Goal: Task Accomplishment & Management: Complete application form

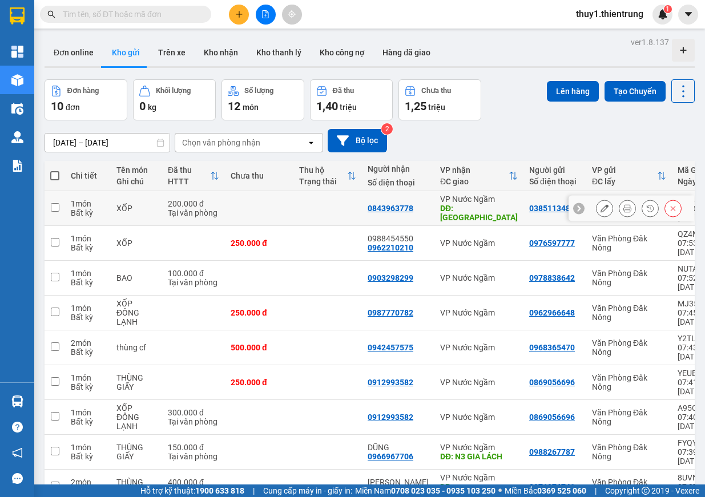
click at [51, 205] on input "checkbox" at bounding box center [55, 207] width 9 height 9
checkbox input "true"
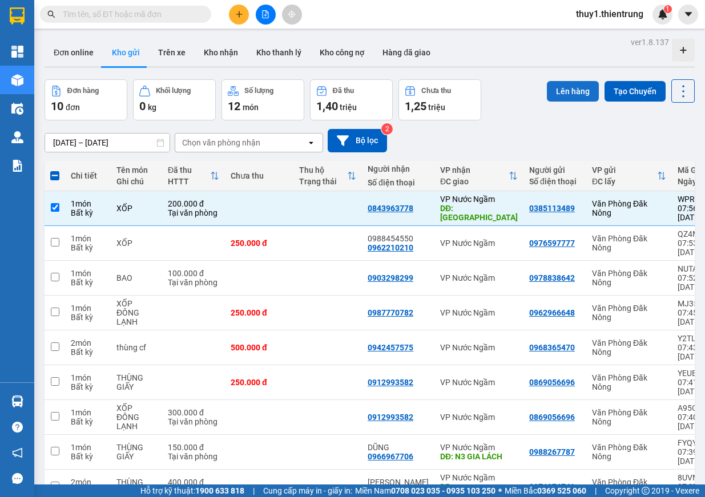
click at [563, 86] on button "Lên hàng" at bounding box center [573, 91] width 52 height 21
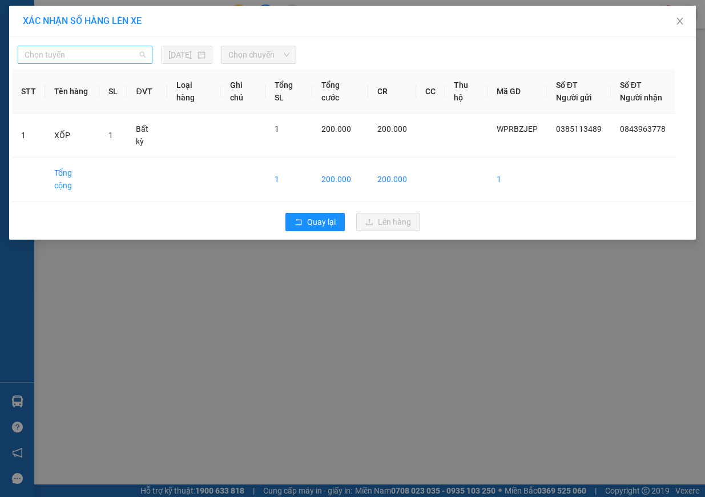
click at [110, 56] on span "Chọn tuyến" at bounding box center [85, 54] width 121 height 17
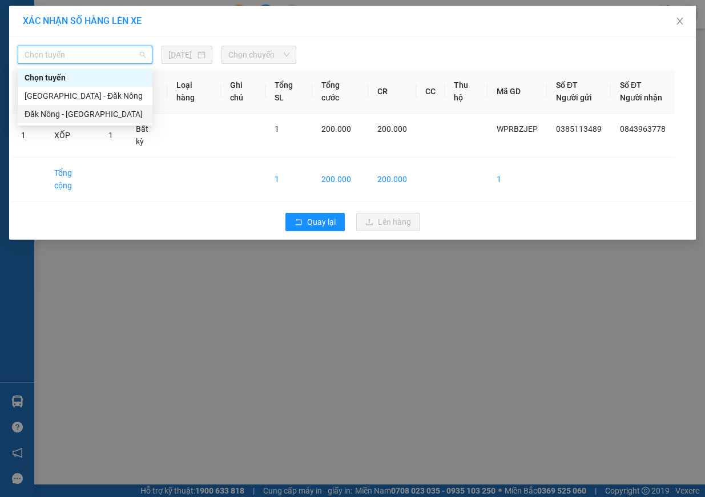
click at [96, 111] on div "Đăk Nông - [GEOGRAPHIC_DATA]" at bounding box center [85, 114] width 121 height 13
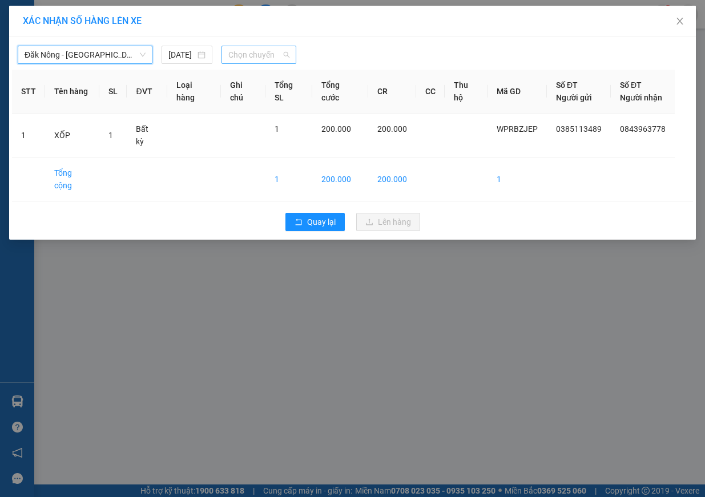
click at [264, 60] on span "Chọn chuyến" at bounding box center [258, 54] width 61 height 17
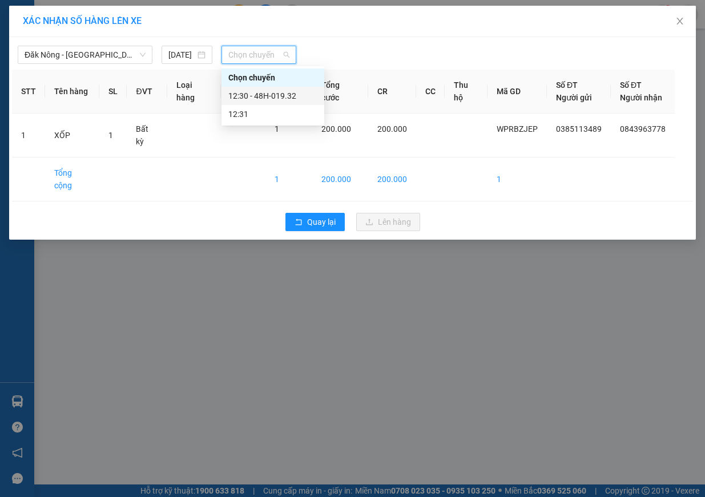
click at [269, 92] on div "12:30 - 48H-019.32" at bounding box center [272, 96] width 89 height 13
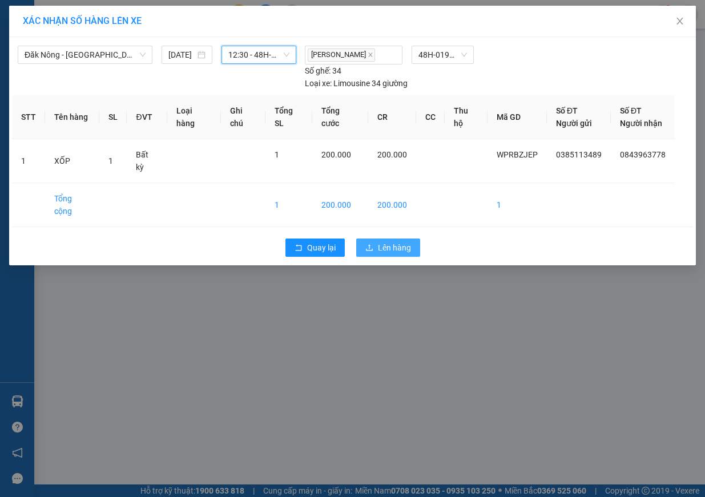
click at [402, 241] on span "Lên hàng" at bounding box center [394, 247] width 33 height 13
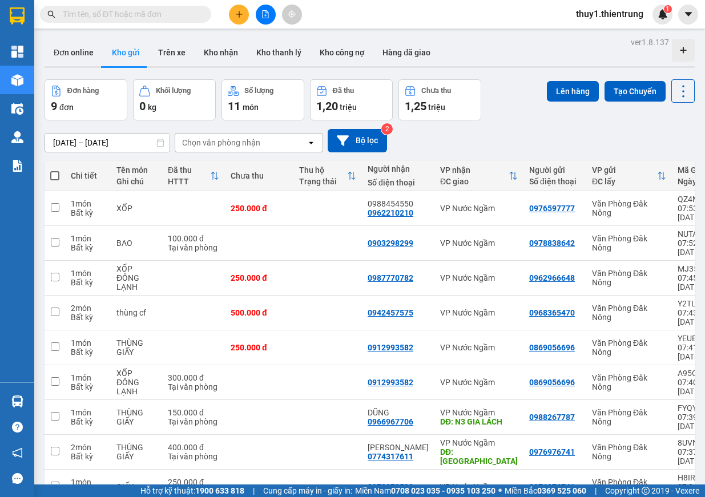
drag, startPoint x: 401, startPoint y: 219, endPoint x: 553, endPoint y: 130, distance: 175.8
click at [553, 130] on div "10/08/2025 – 12/08/2025 Press the down arrow key to interact with the calendar …" at bounding box center [370, 140] width 650 height 23
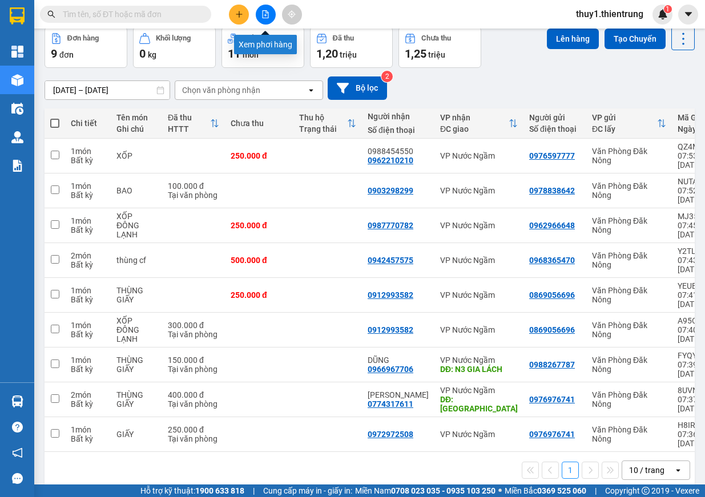
click at [273, 14] on button at bounding box center [266, 15] width 20 height 20
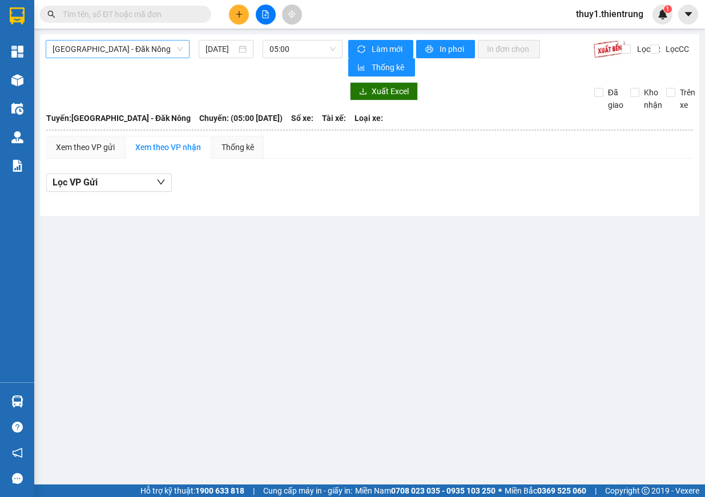
click at [142, 45] on span "[GEOGRAPHIC_DATA] - Đăk Nông" at bounding box center [118, 49] width 130 height 17
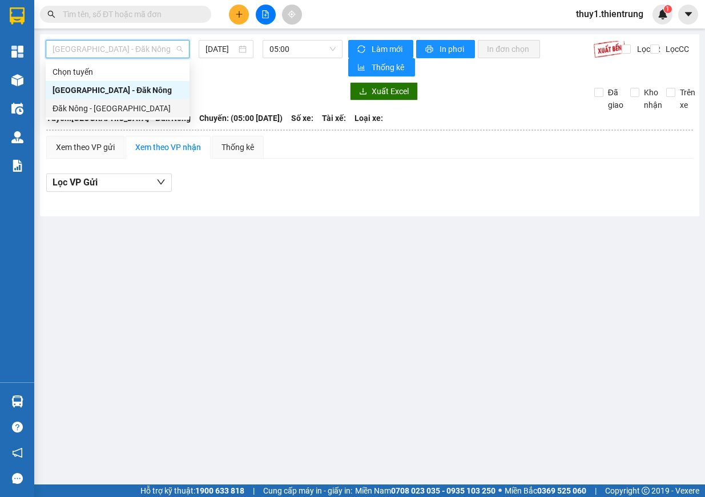
click at [91, 108] on div "Đăk Nông - [GEOGRAPHIC_DATA]" at bounding box center [118, 108] width 130 height 13
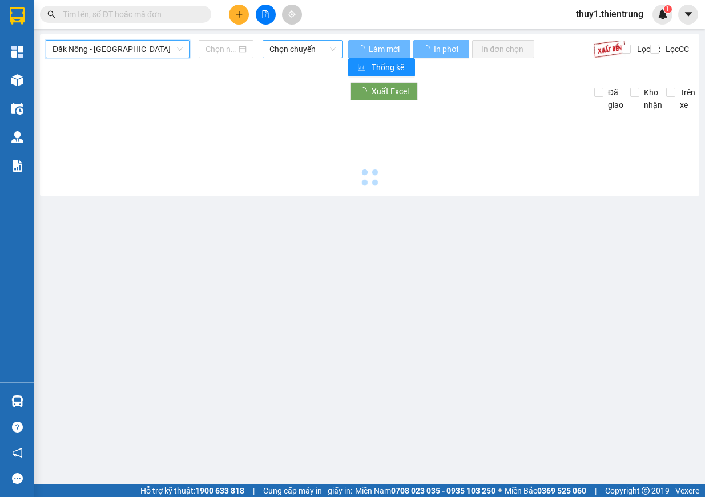
type input "[DATE]"
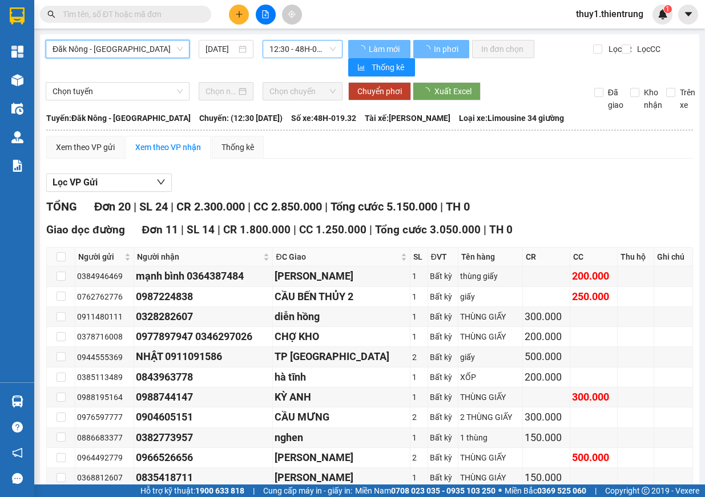
click at [296, 49] on span "12:30 - 48H-019.32" at bounding box center [302, 49] width 66 height 17
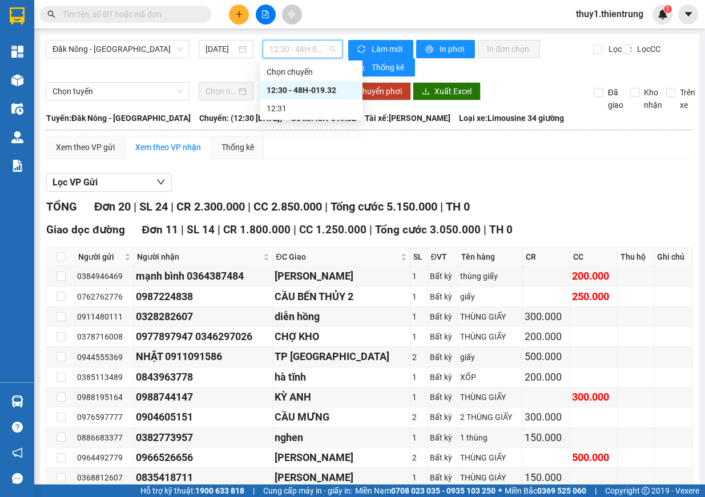
click at [551, 166] on div "Xem theo VP gửi Xem theo VP nhận Thống kê Lọc VP Gửi TỔNG Đơn 20 | SL 24 | CR …" at bounding box center [369, 466] width 647 height 661
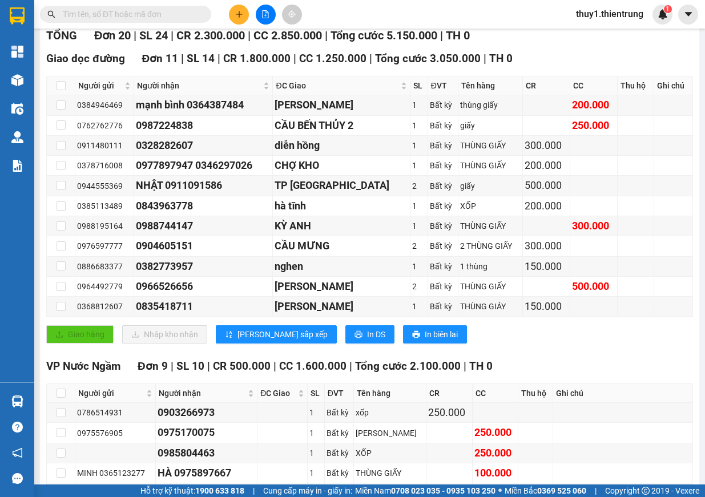
scroll to position [330, 0]
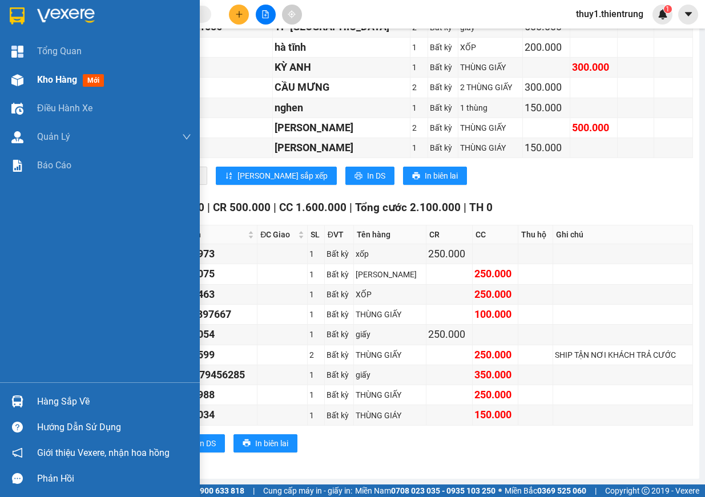
click at [17, 86] on div at bounding box center [17, 80] width 20 height 20
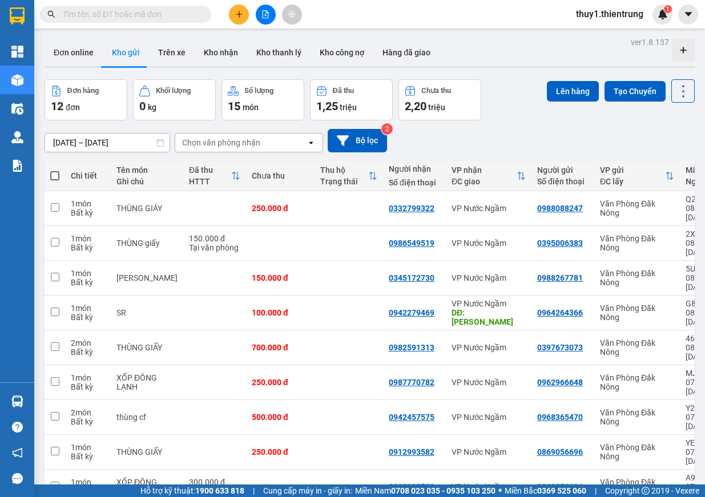
click at [235, 23] on button at bounding box center [239, 15] width 20 height 20
click at [275, 50] on div "Tạo đơn hàng" at bounding box center [279, 43] width 86 height 22
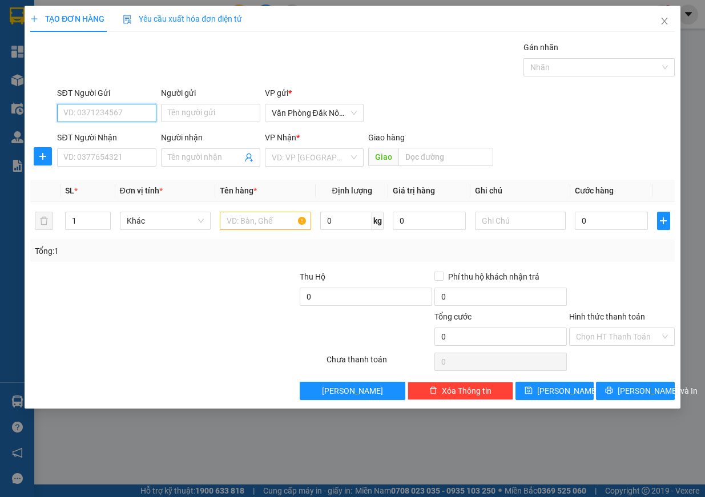
click at [112, 116] on input "SĐT Người Gửi" at bounding box center [106, 113] width 99 height 18
type input "0343731414"
click at [97, 135] on div "0343731414" at bounding box center [107, 136] width 86 height 13
type input "0914482508"
type input "150.000"
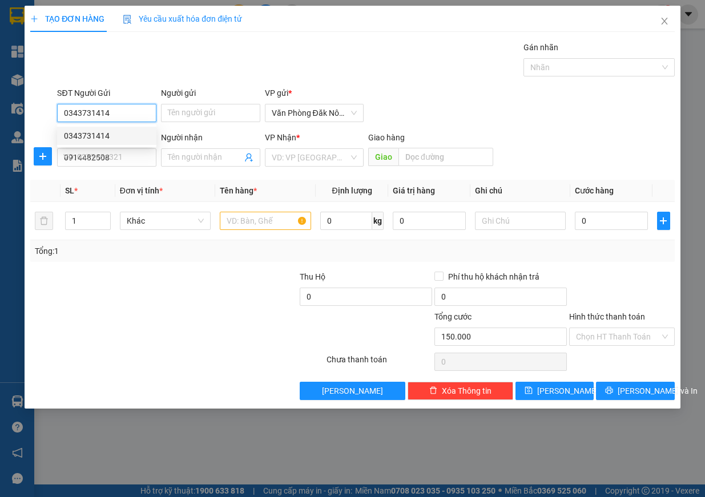
type input "150.000"
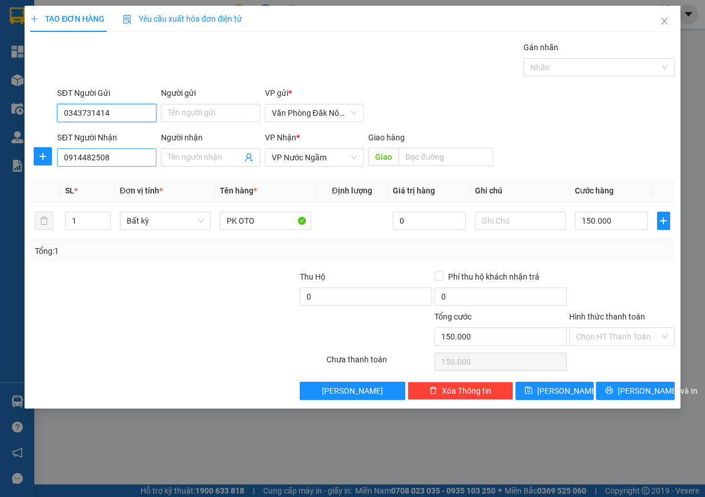
type input "0343731414"
drag, startPoint x: 111, startPoint y: 156, endPoint x: 50, endPoint y: 156, distance: 60.5
click at [50, 156] on div "SĐT Người Nhận 0914482508 Người nhận Tên người nhận VP Nhận * VP Nước Ngầm Gi…" at bounding box center [352, 151] width 647 height 40
click at [84, 177] on div "0981131995" at bounding box center [107, 180] width 86 height 13
type input "0981131995"
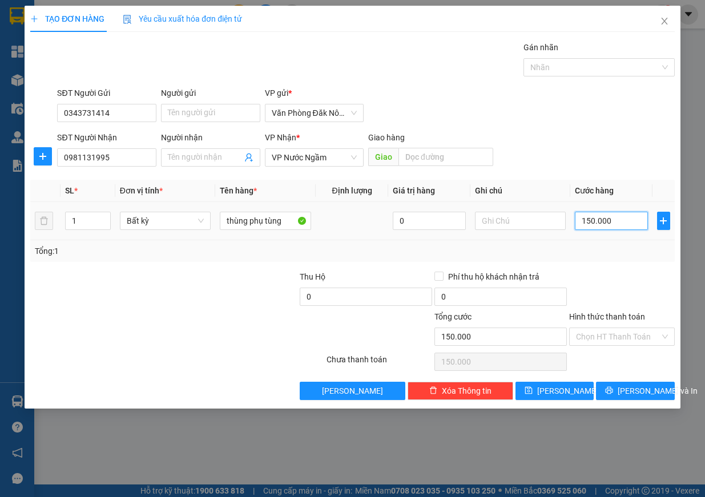
click at [621, 214] on input "150.000" at bounding box center [611, 221] width 73 height 18
type input "1"
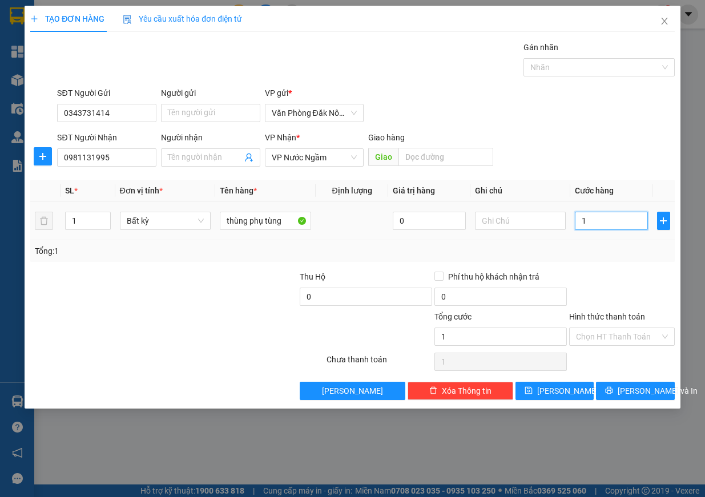
type input "10"
type input "100"
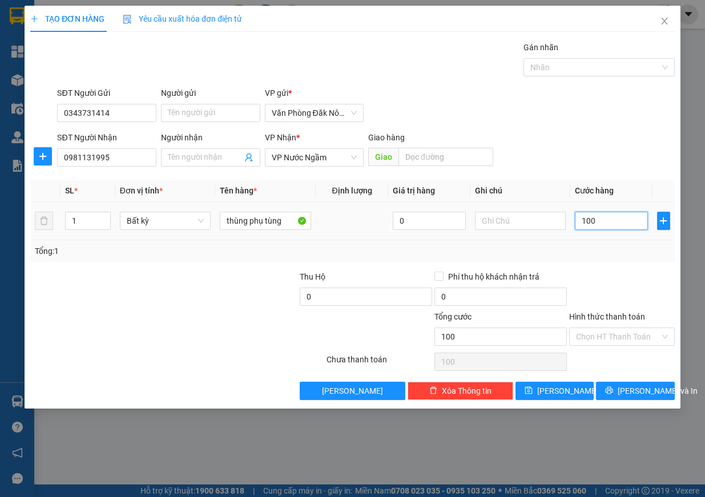
type input "1.000"
type input "10.000"
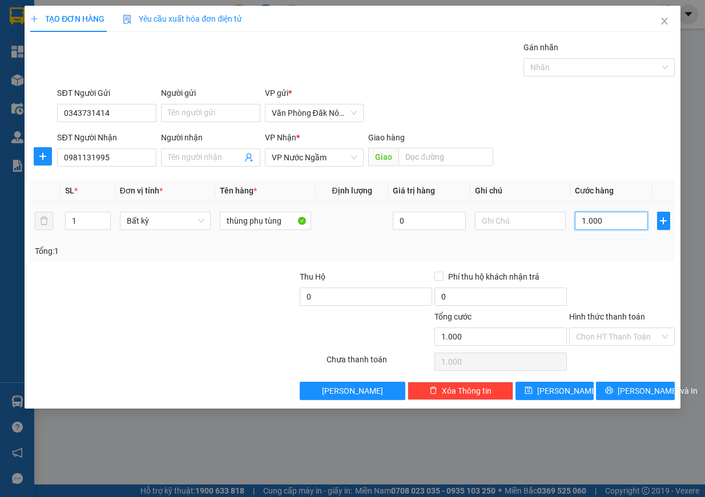
type input "10.000"
type input "100.000"
click at [623, 332] on input "Hình thức thanh toán" at bounding box center [618, 336] width 84 height 17
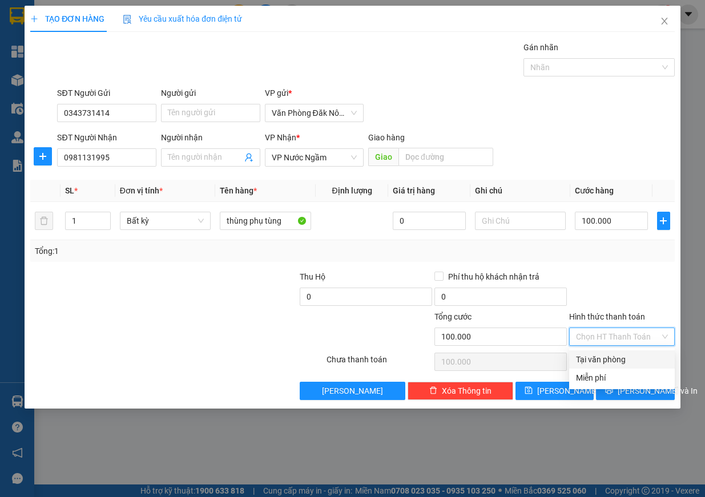
click at [626, 357] on div "Tại văn phòng" at bounding box center [622, 359] width 92 height 13
type input "0"
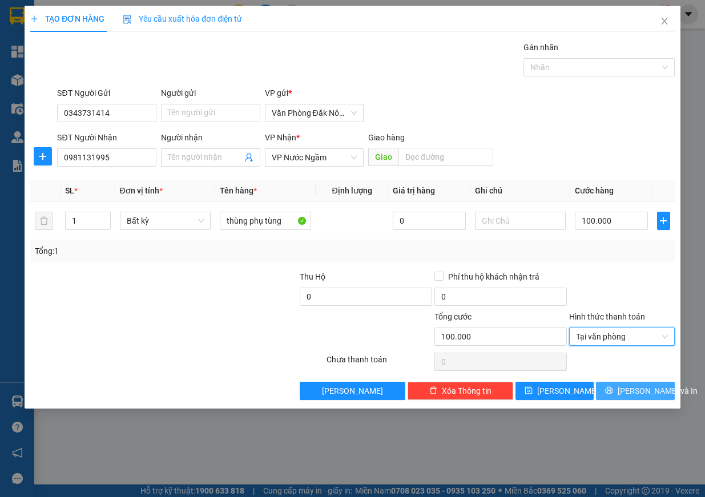
click at [640, 387] on span "[PERSON_NAME] và In" at bounding box center [658, 391] width 80 height 13
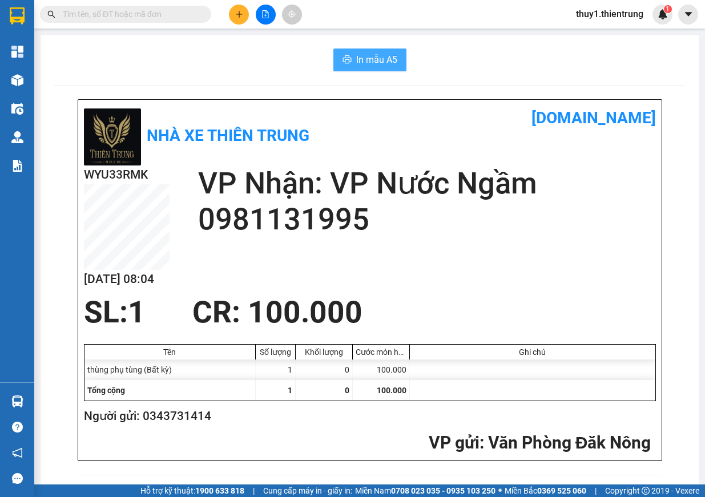
click at [376, 64] on span "In mẫu A5" at bounding box center [376, 60] width 41 height 14
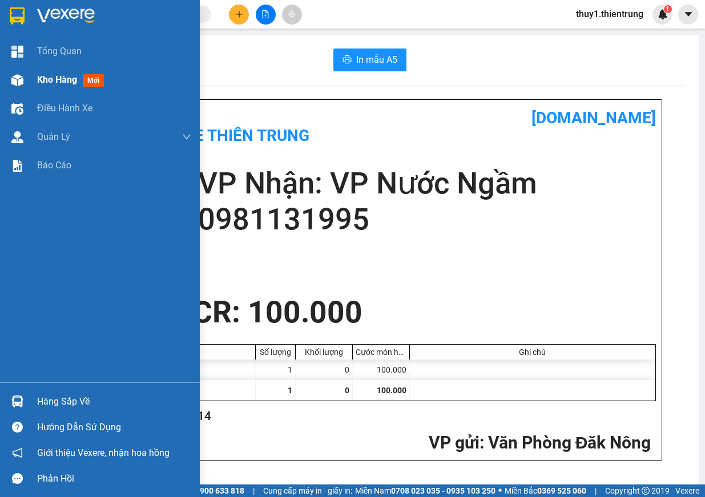
click at [35, 79] on div "Kho hàng mới" at bounding box center [100, 80] width 200 height 29
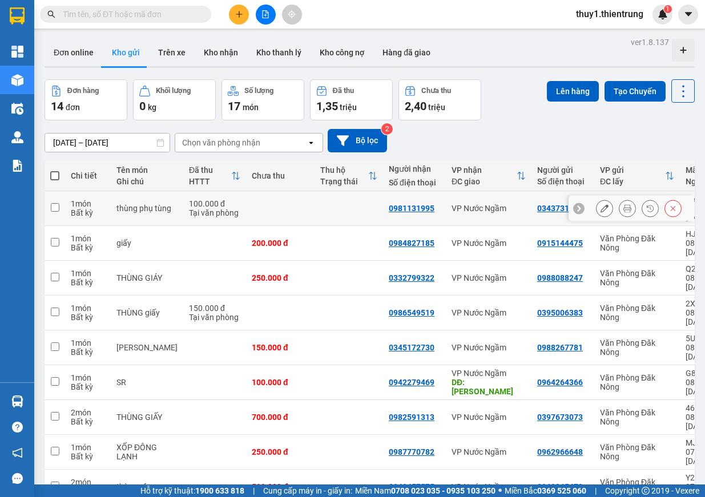
click at [54, 203] on input "checkbox" at bounding box center [55, 207] width 9 height 9
checkbox input "true"
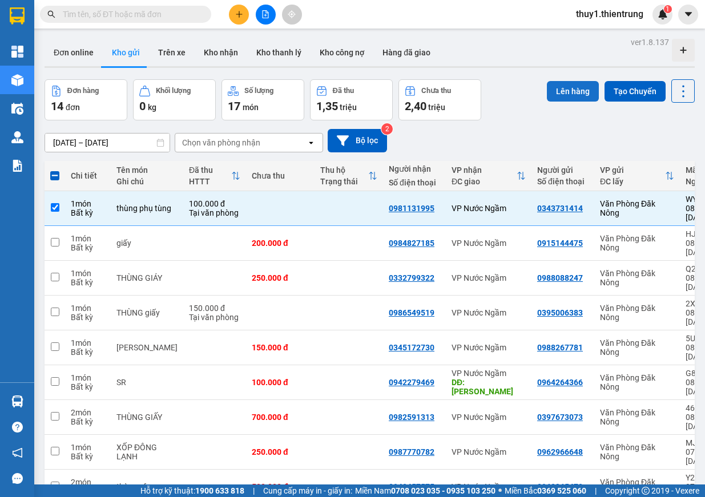
click at [575, 94] on button "Lên hàng" at bounding box center [573, 91] width 52 height 21
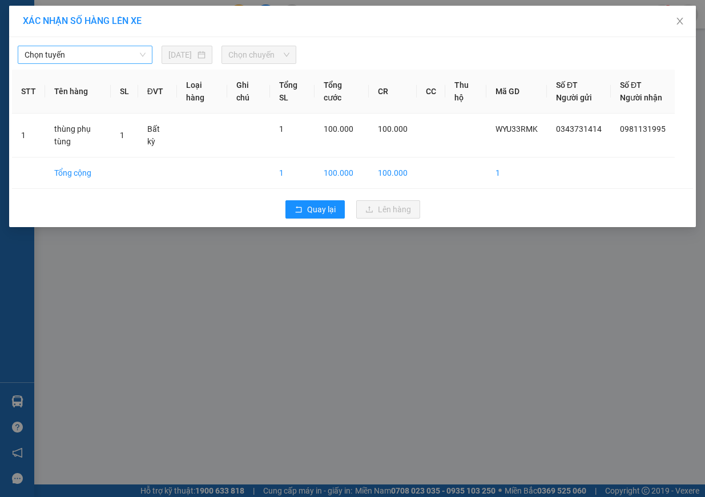
click at [114, 58] on span "Chọn tuyến" at bounding box center [85, 54] width 121 height 17
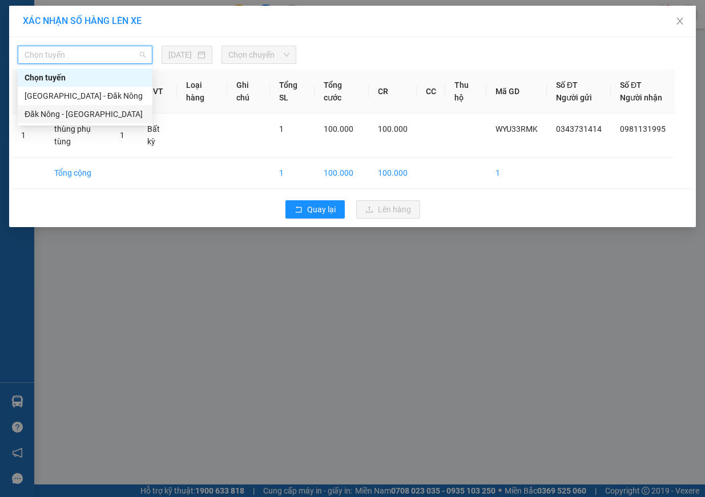
click at [92, 113] on div "Đăk Nông - [GEOGRAPHIC_DATA]" at bounding box center [85, 114] width 121 height 13
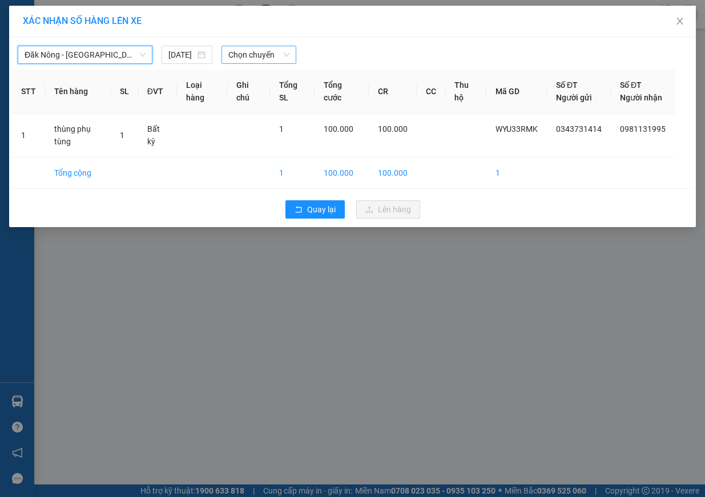
click at [276, 59] on span "Chọn chuyến" at bounding box center [258, 54] width 61 height 17
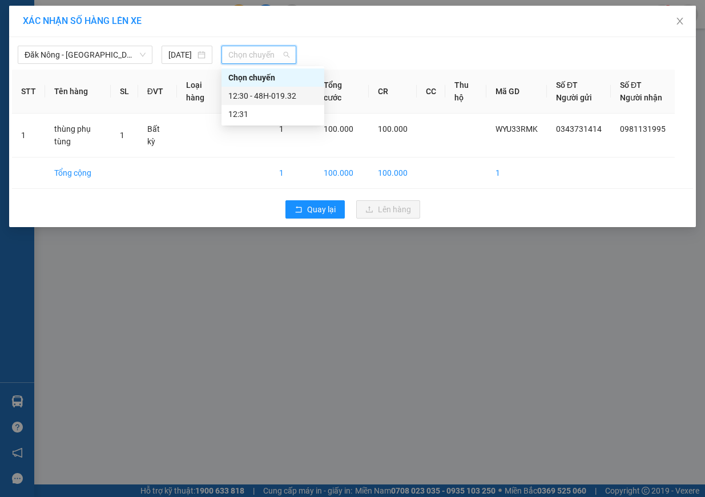
click at [280, 98] on div "12:30 - 48H-019.32" at bounding box center [272, 96] width 89 height 13
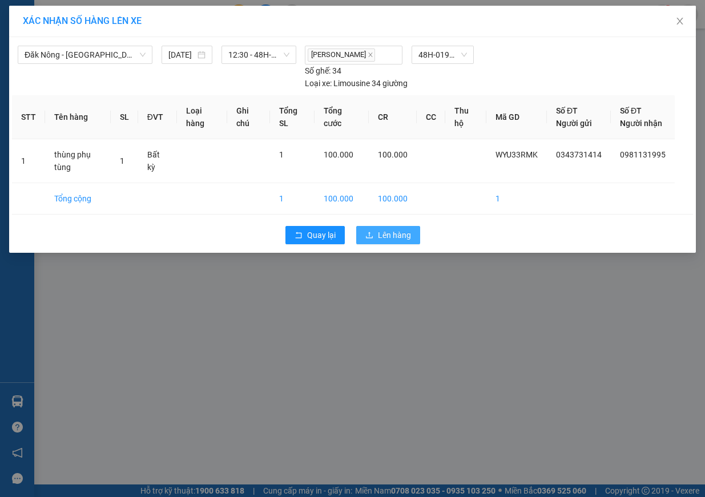
click at [400, 241] on span "Lên hàng" at bounding box center [394, 235] width 33 height 13
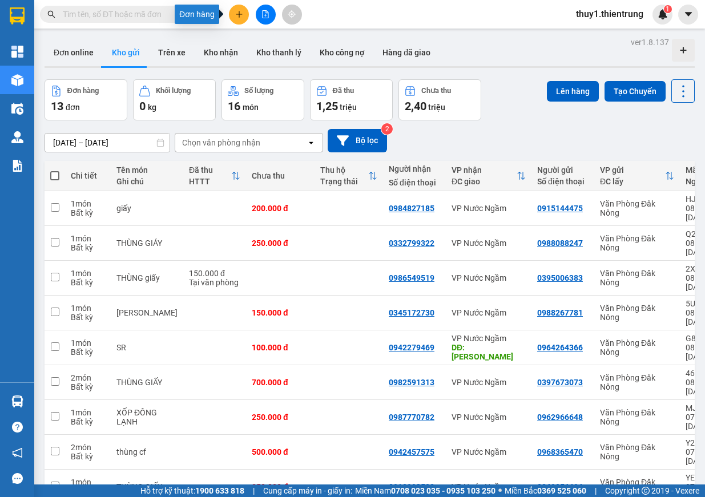
click at [240, 22] on button at bounding box center [239, 15] width 20 height 20
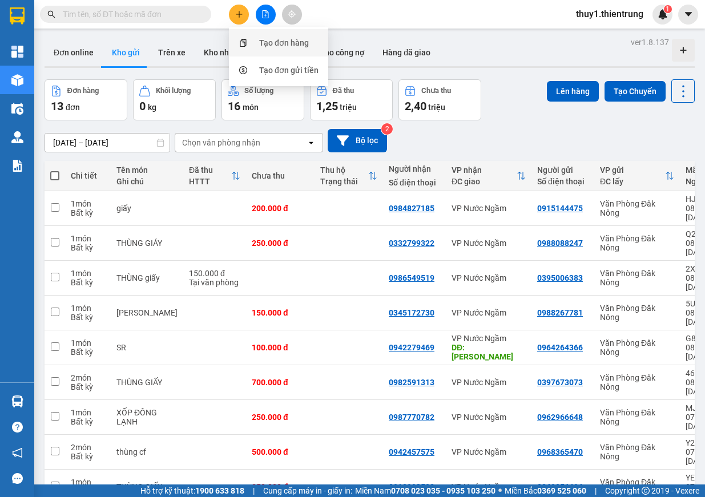
click at [279, 39] on div "Tạo đơn hàng" at bounding box center [284, 43] width 50 height 13
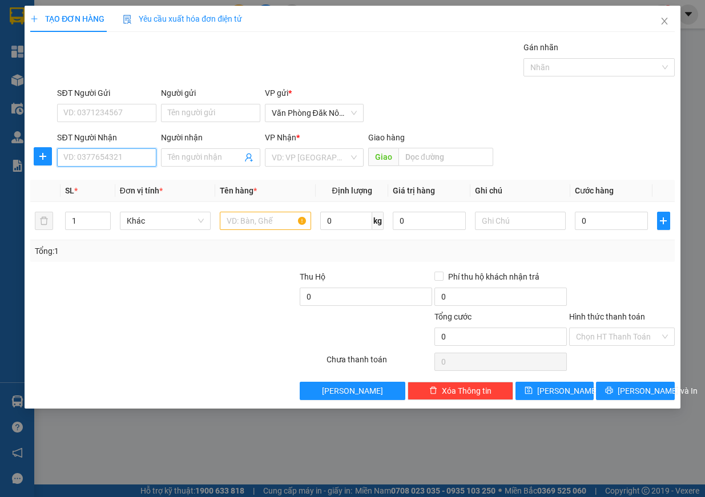
click at [95, 154] on input "SĐT Người Nhận" at bounding box center [106, 157] width 99 height 18
type input "0967716664"
click at [326, 152] on input "search" at bounding box center [311, 157] width 78 height 17
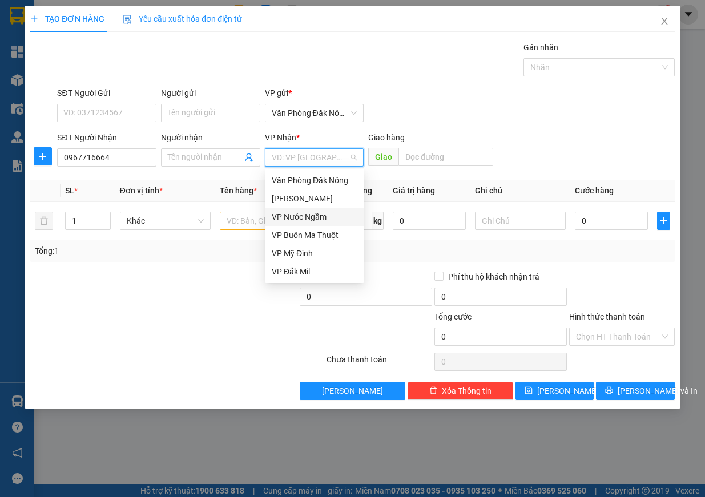
click at [316, 222] on div "VP Nước Ngầm" at bounding box center [315, 217] width 86 height 13
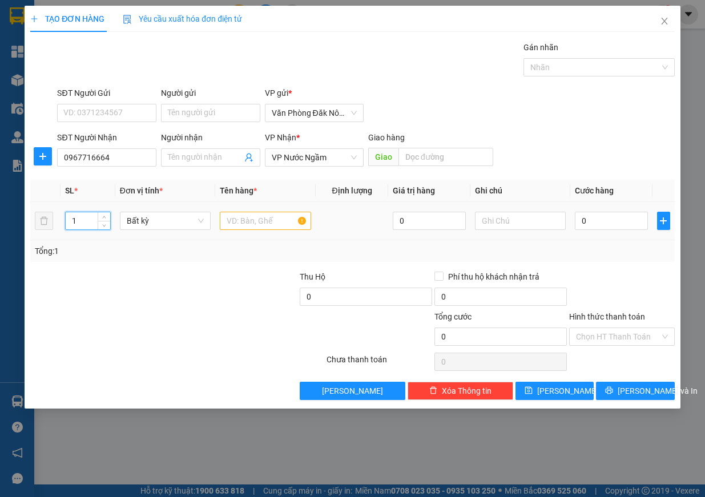
click at [45, 219] on tr "1 Bất kỳ 0 0" at bounding box center [352, 221] width 645 height 38
type input "5"
click at [275, 218] on input "text" at bounding box center [265, 221] width 91 height 18
type input "XỐP"
click at [598, 224] on input "0" at bounding box center [611, 221] width 73 height 18
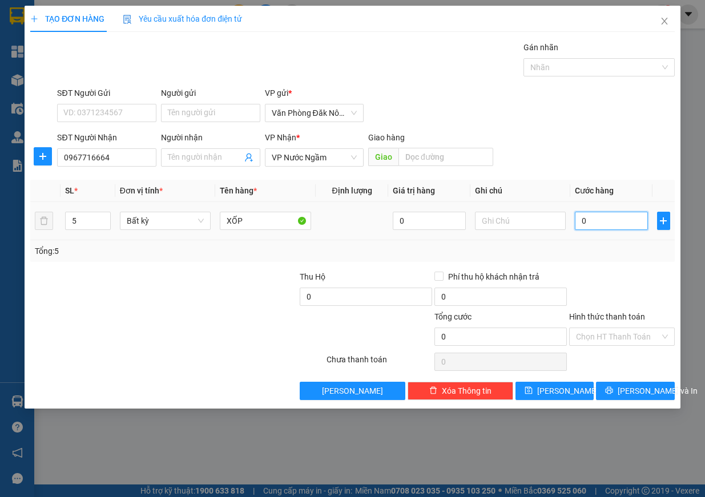
type input "1"
type input "15"
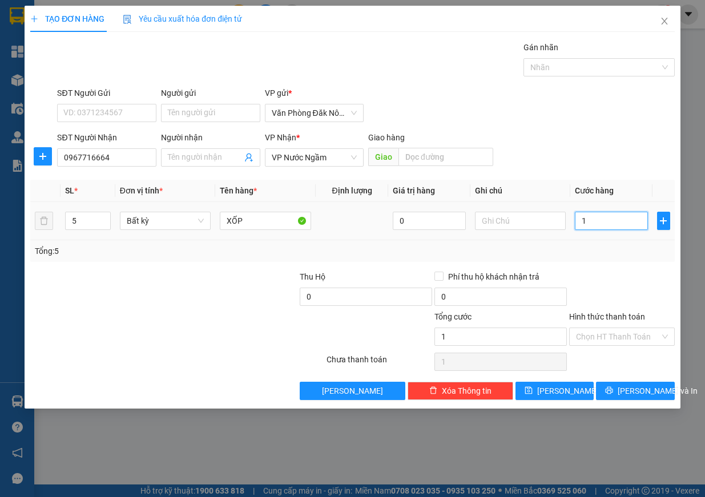
type input "15"
type input "150"
type input "1.500"
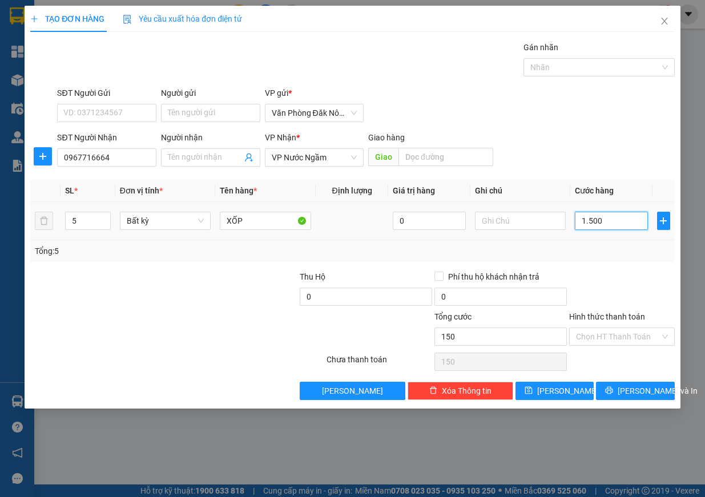
type input "1.500"
type input "15.000"
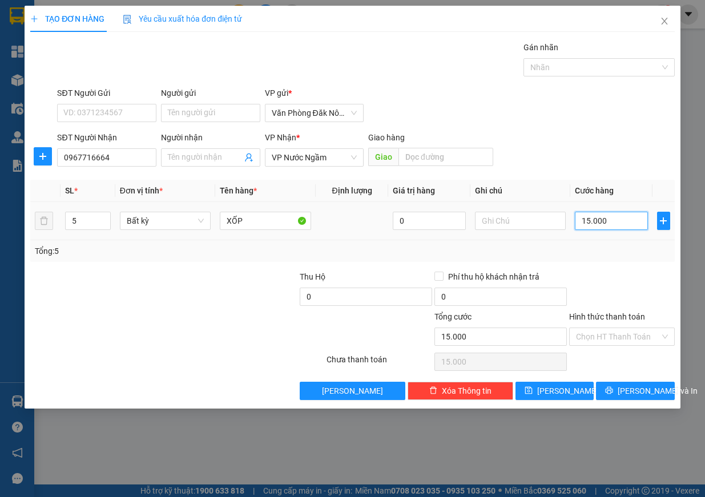
type input "150.000"
type input "1.500.000"
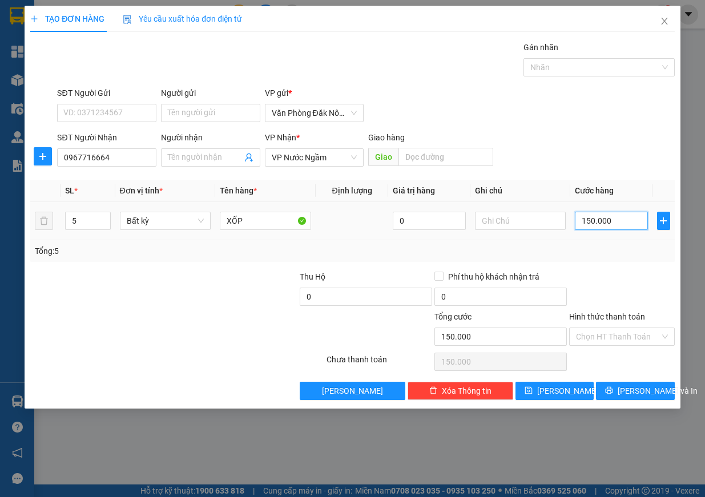
type input "1.500.000"
type input "150.000"
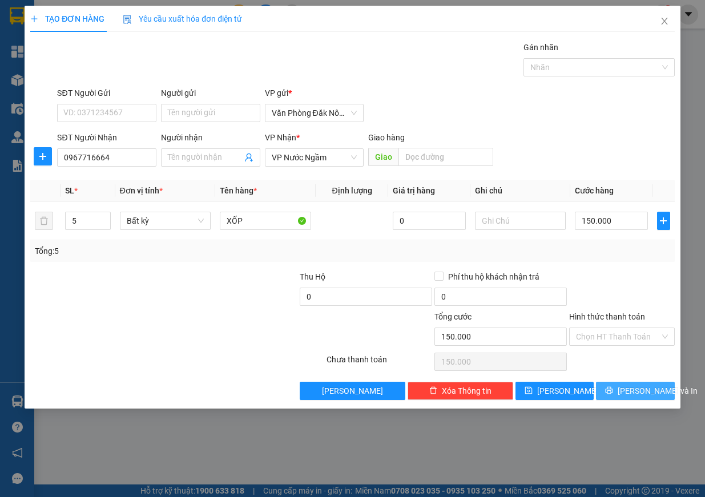
click at [630, 400] on button "[PERSON_NAME] và In" at bounding box center [635, 391] width 79 height 18
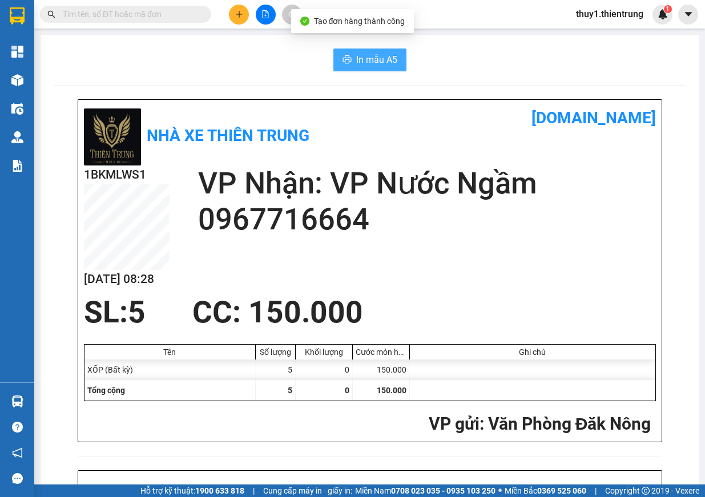
click at [367, 56] on span "In mẫu A5" at bounding box center [376, 60] width 41 height 14
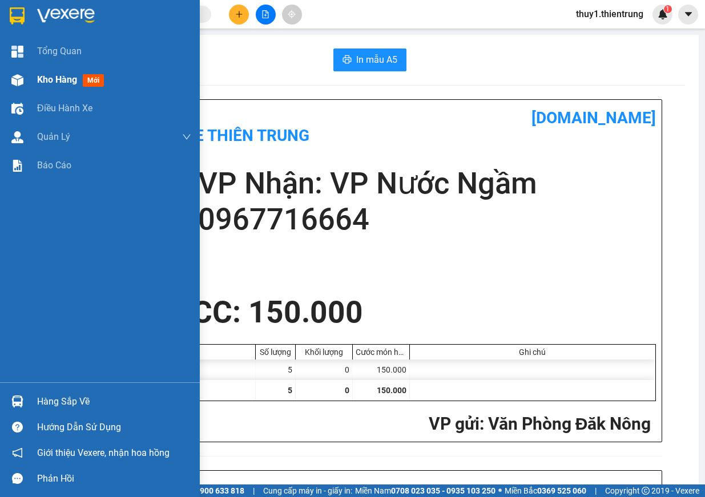
click at [24, 74] on div at bounding box center [17, 80] width 20 height 20
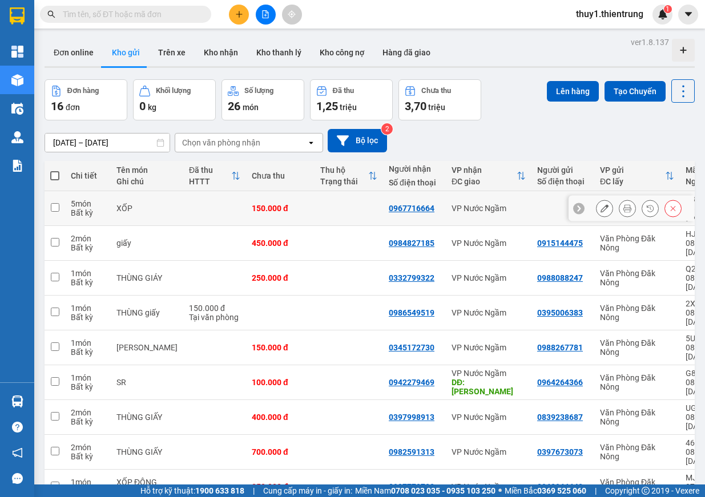
click at [59, 203] on td at bounding box center [55, 208] width 21 height 35
checkbox input "true"
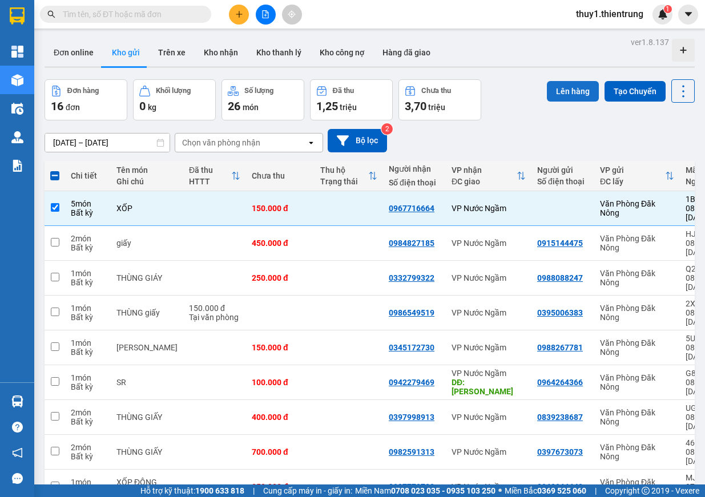
click at [548, 95] on button "Lên hàng" at bounding box center [573, 91] width 52 height 21
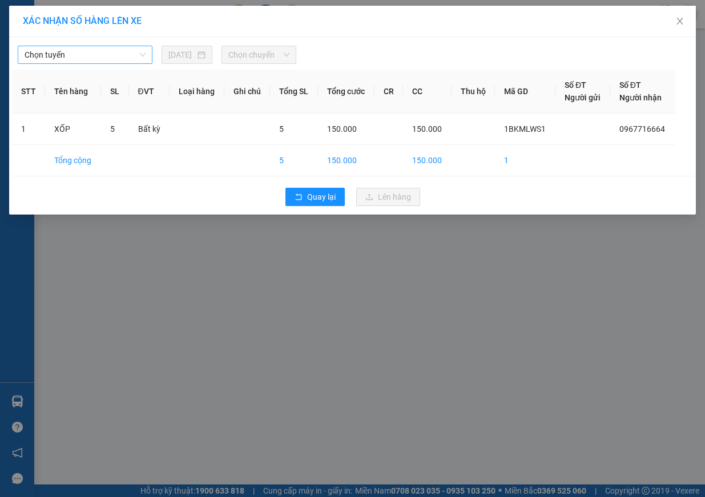
click at [98, 61] on span "Chọn tuyến" at bounding box center [85, 54] width 121 height 17
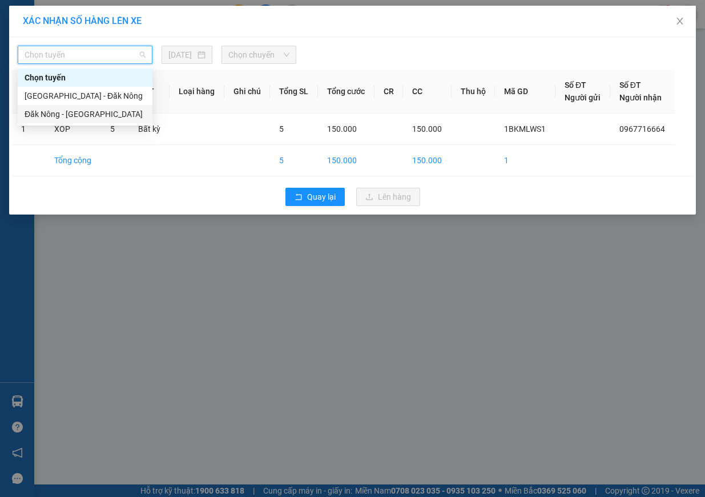
click at [86, 115] on div "Đăk Nông - [GEOGRAPHIC_DATA]" at bounding box center [85, 114] width 121 height 13
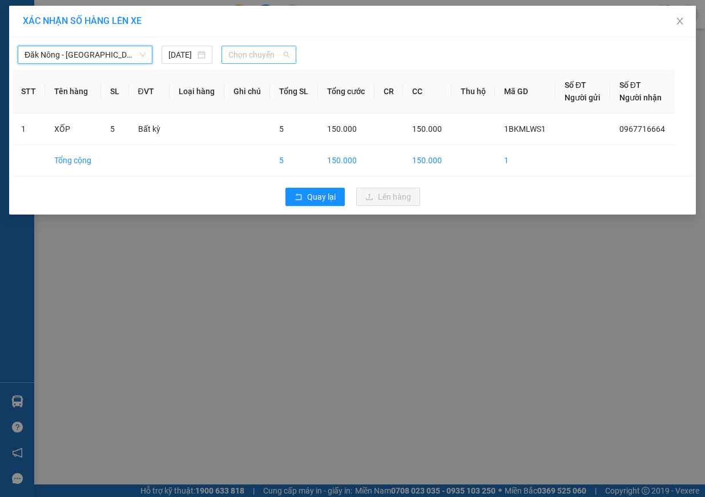
click at [279, 55] on span "Chọn chuyến" at bounding box center [258, 54] width 61 height 17
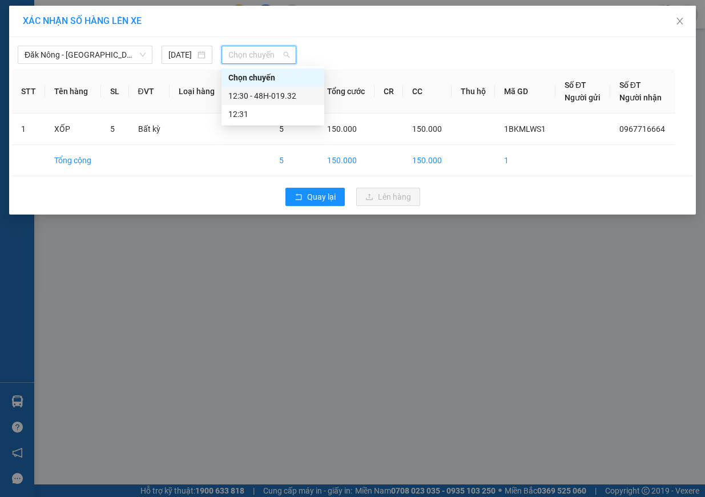
click at [268, 94] on div "12:30 - 48H-019.32" at bounding box center [272, 96] width 89 height 13
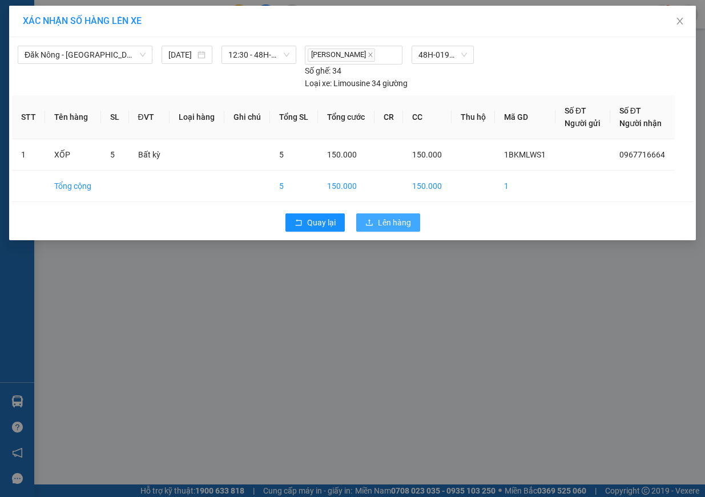
click at [398, 223] on span "Lên hàng" at bounding box center [394, 222] width 33 height 13
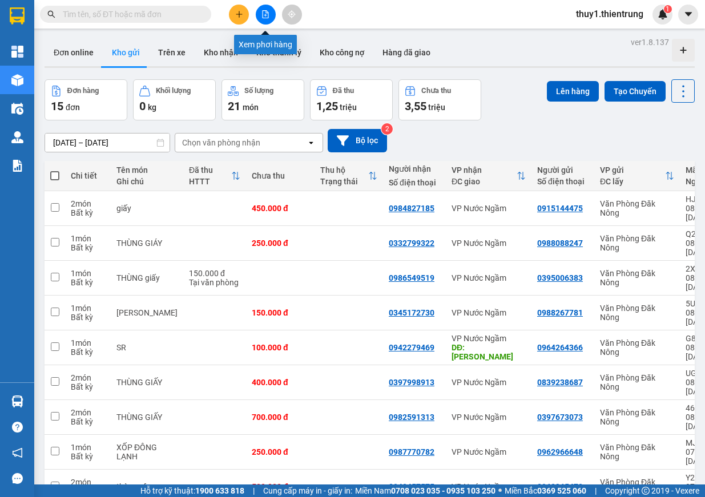
click at [264, 14] on icon "file-add" at bounding box center [265, 14] width 8 height 8
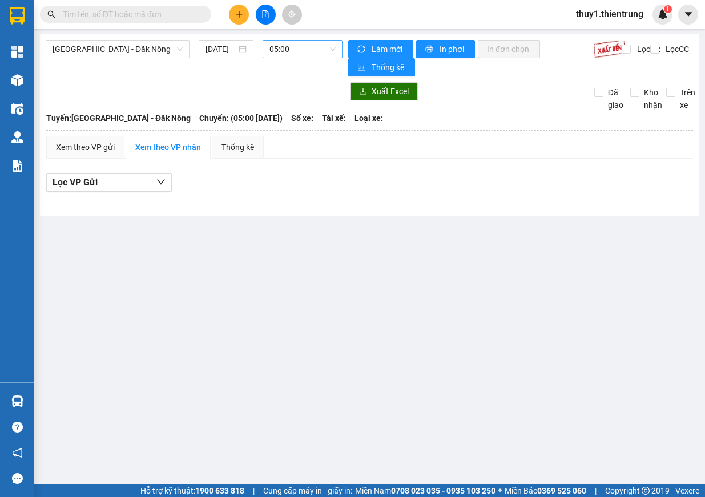
click at [302, 56] on span "05:00" at bounding box center [302, 49] width 66 height 17
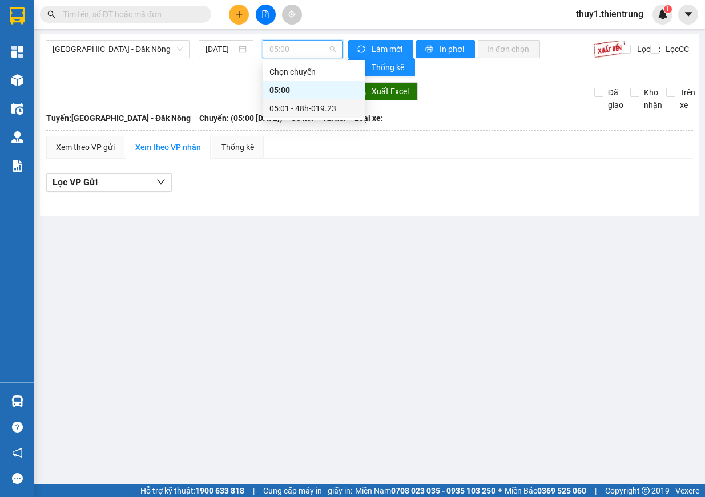
click at [322, 113] on div "05:01 - 48h-019.23" at bounding box center [313, 108] width 89 height 13
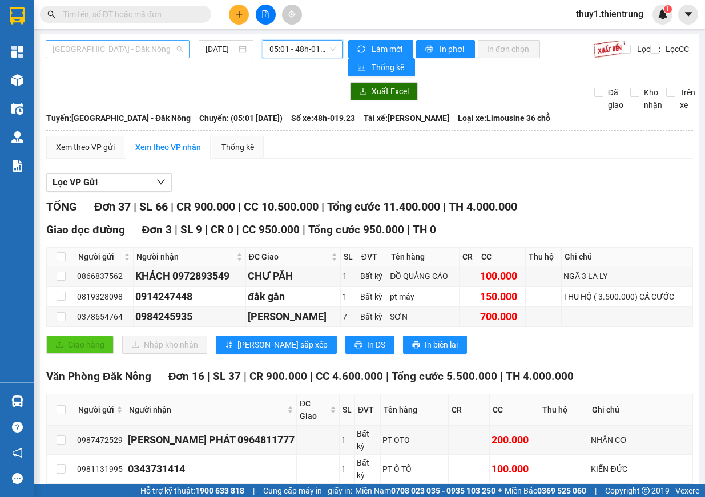
click at [162, 50] on span "[GEOGRAPHIC_DATA] - Đăk Nông" at bounding box center [118, 49] width 130 height 17
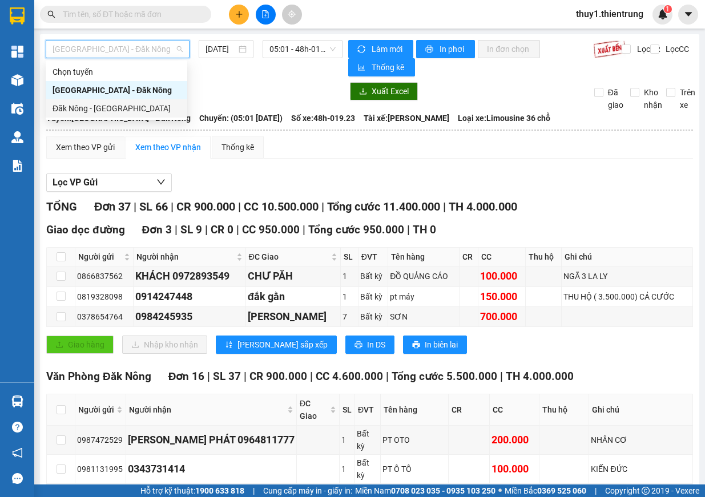
click at [112, 115] on div "Đăk Nông - [GEOGRAPHIC_DATA]" at bounding box center [117, 108] width 142 height 18
type input "[DATE]"
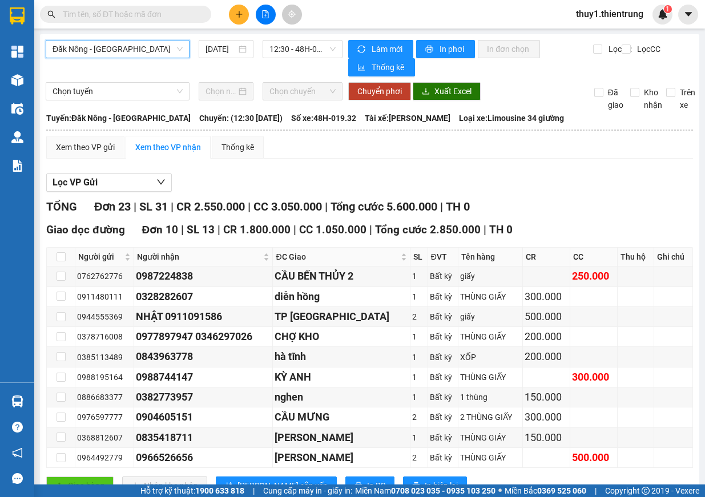
scroll to position [114, 0]
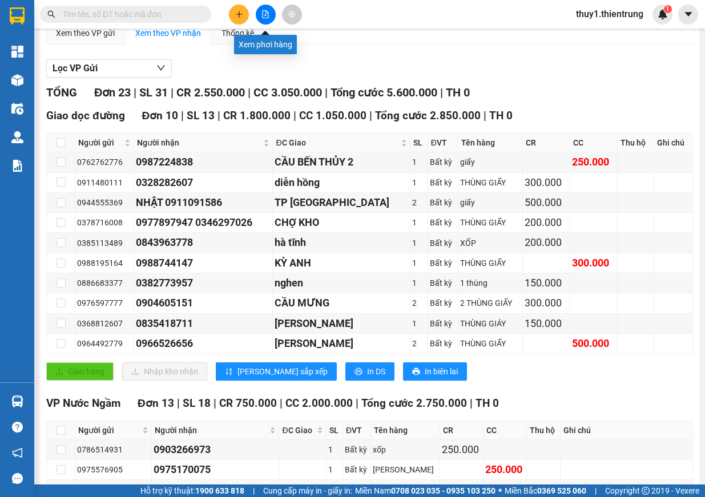
click at [260, 18] on button at bounding box center [266, 15] width 20 height 20
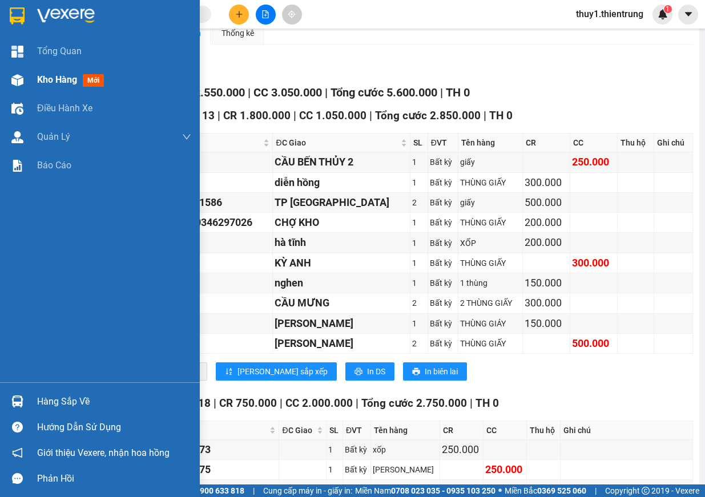
click at [21, 83] on img at bounding box center [17, 80] width 12 height 12
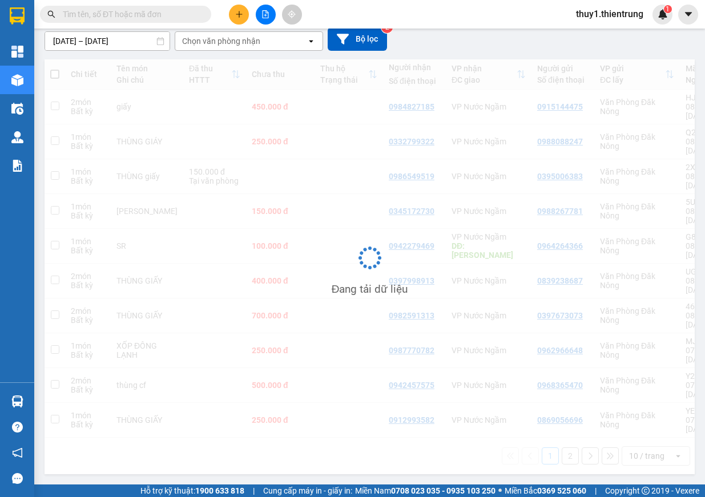
scroll to position [53, 0]
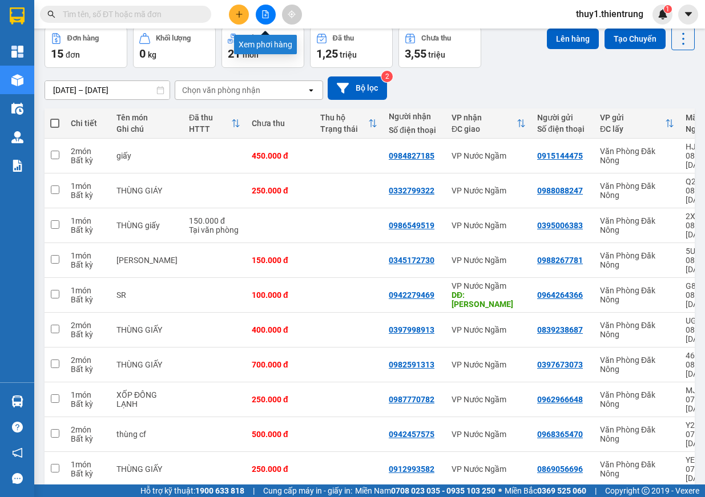
click at [269, 18] on button at bounding box center [266, 15] width 20 height 20
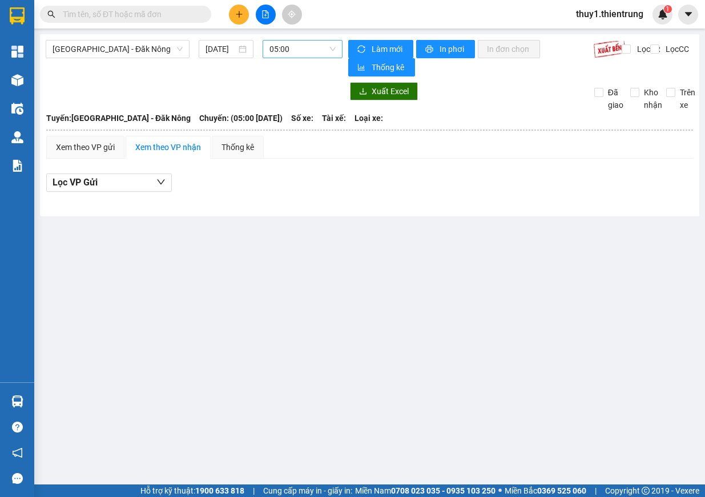
click at [297, 48] on span "05:00" at bounding box center [302, 49] width 66 height 17
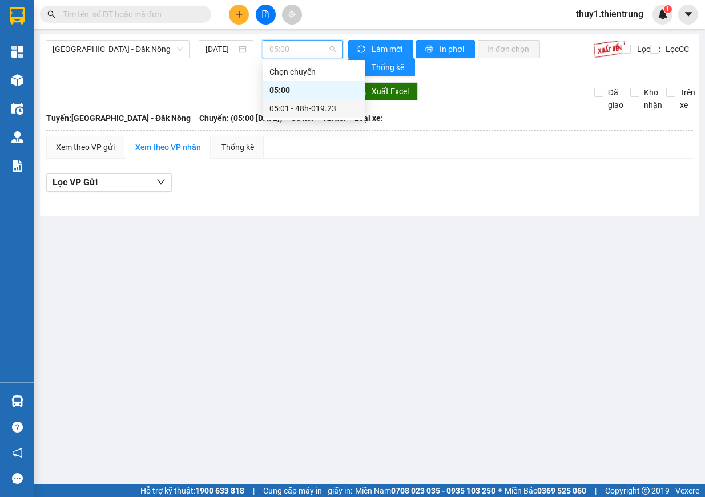
click at [317, 112] on div "05:01 - 48h-019.23" at bounding box center [313, 108] width 89 height 13
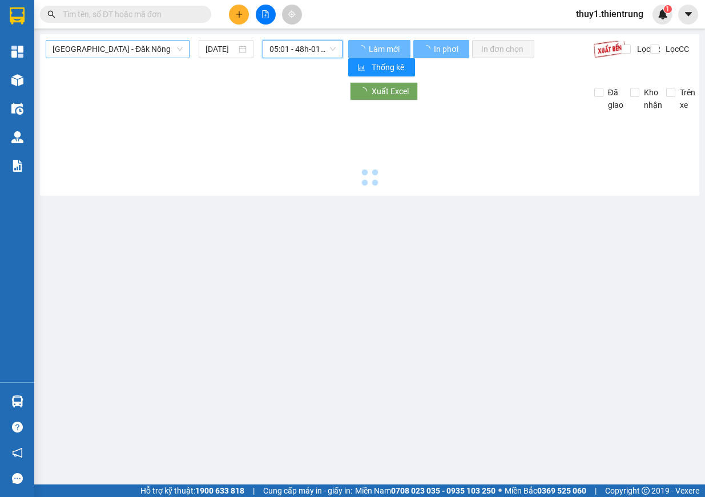
click at [139, 46] on span "[GEOGRAPHIC_DATA] - Đăk Nông" at bounding box center [118, 49] width 130 height 17
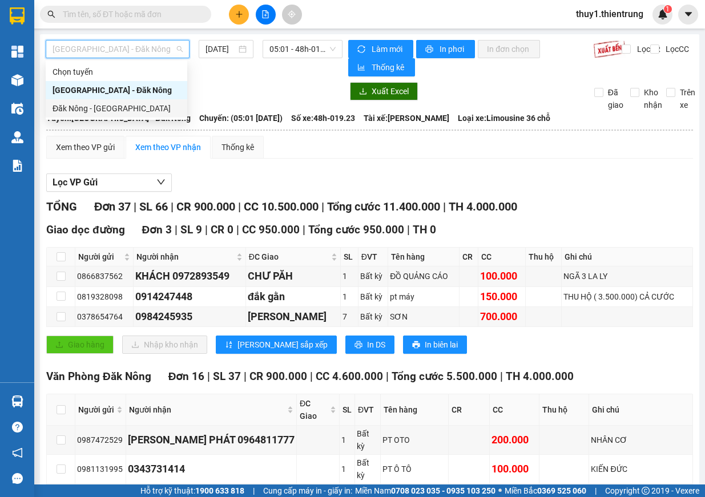
click at [107, 108] on div "Đăk Nông - [GEOGRAPHIC_DATA]" at bounding box center [117, 108] width 128 height 13
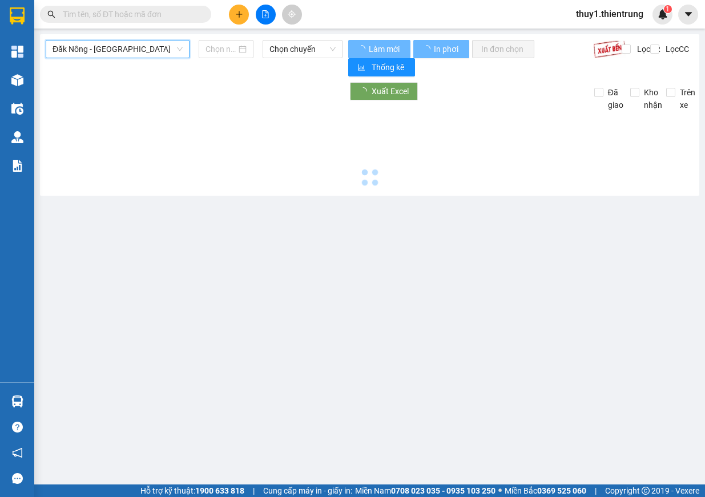
type input "[DATE]"
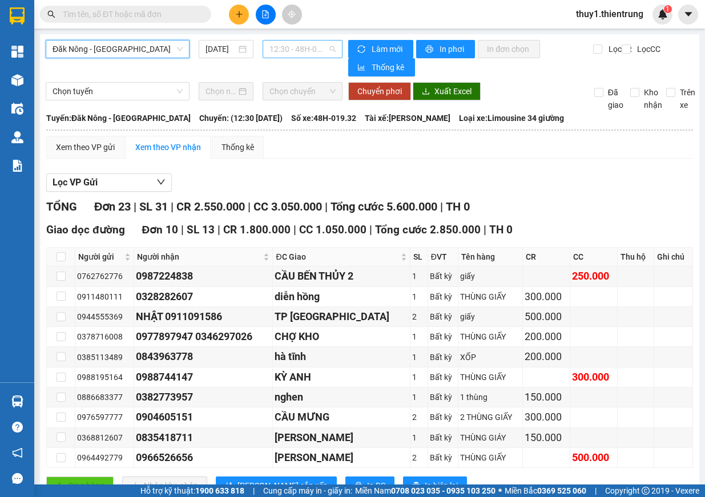
click at [325, 49] on span "12:30 - 48H-019.32" at bounding box center [302, 49] width 66 height 17
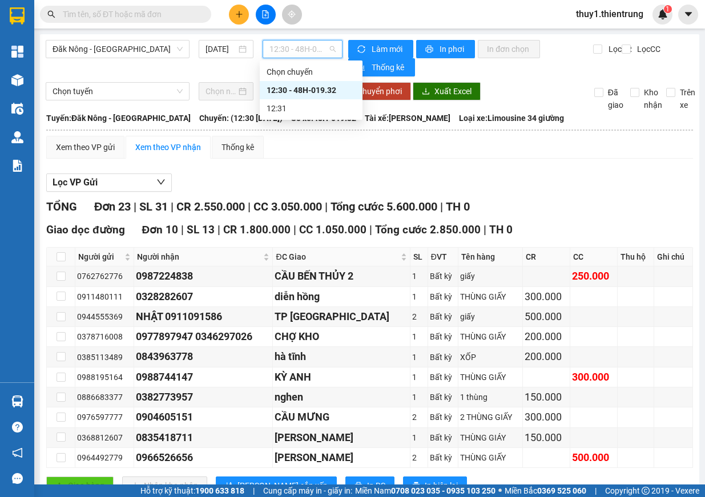
click at [316, 88] on div "12:30 - 48H-019.32" at bounding box center [311, 90] width 89 height 13
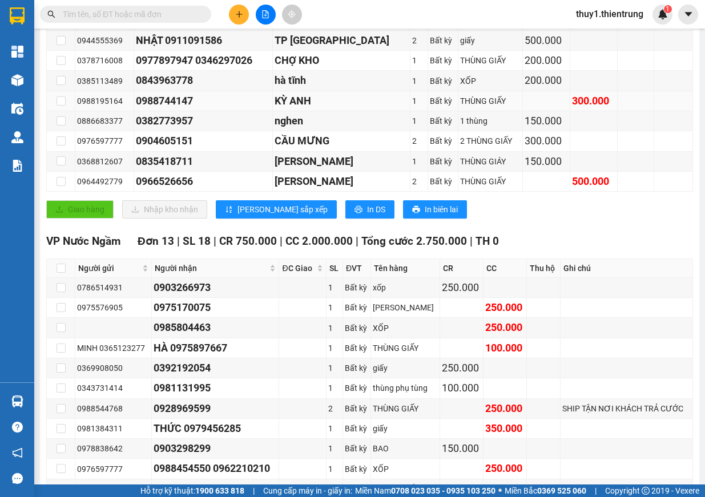
scroll to position [48, 0]
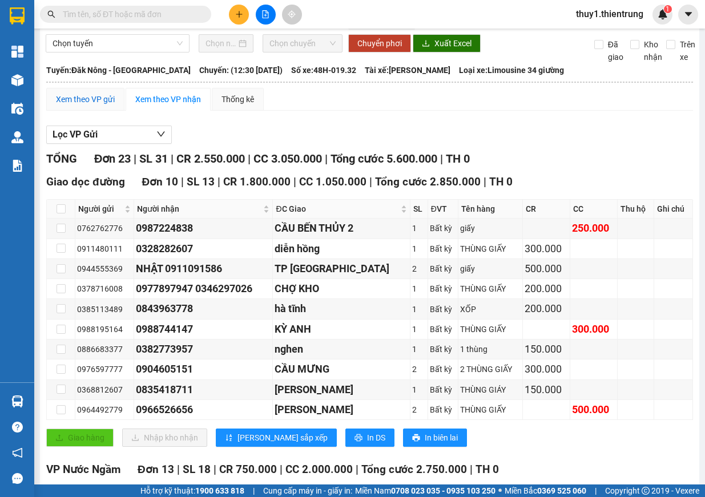
click at [87, 95] on div "Xem theo VP gửi" at bounding box center [85, 99] width 59 height 13
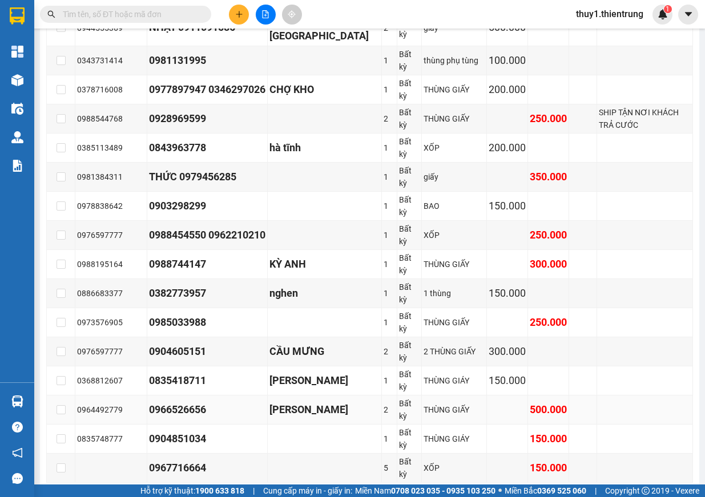
scroll to position [530, 0]
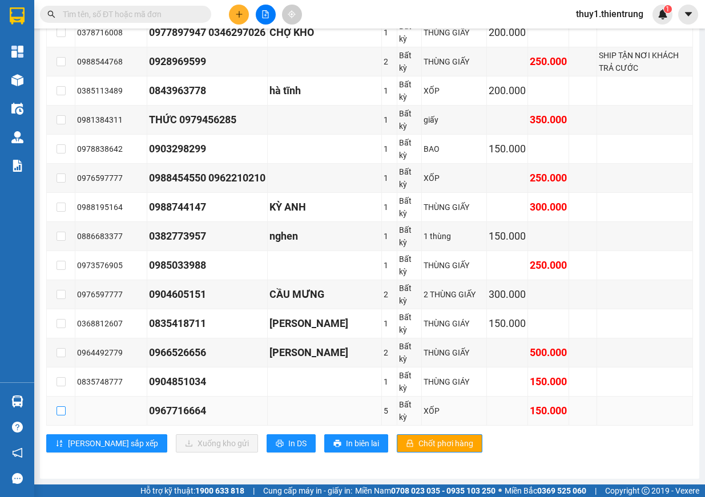
click at [63, 410] on input "checkbox" at bounding box center [61, 410] width 9 height 9
checkbox input "true"
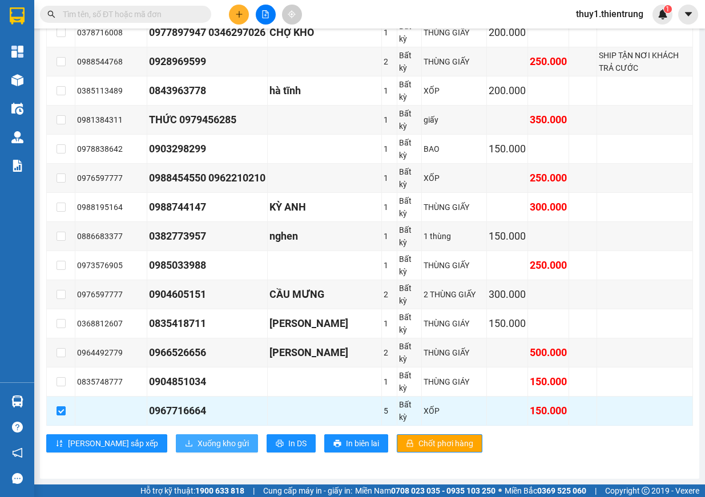
click at [198, 446] on span "Xuống kho gửi" at bounding box center [223, 443] width 51 height 13
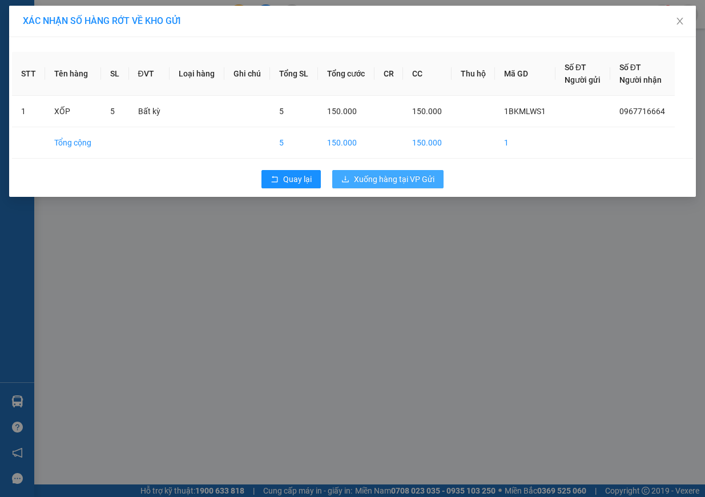
click at [417, 175] on span "Xuống hàng tại VP Gửi" at bounding box center [394, 179] width 80 height 13
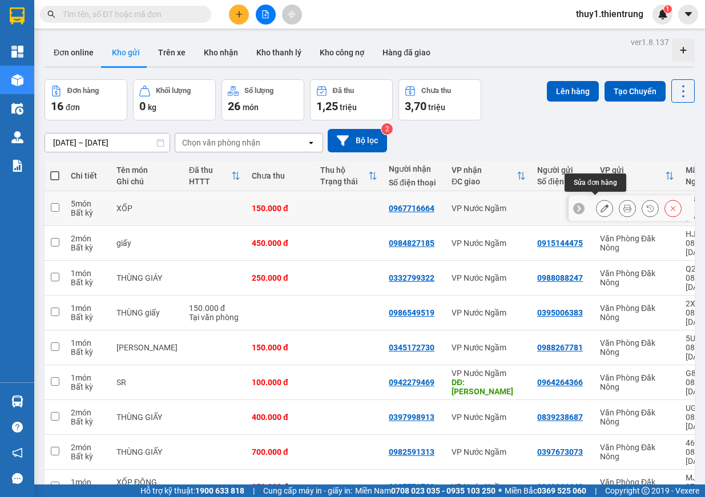
click at [601, 207] on icon at bounding box center [605, 208] width 8 height 8
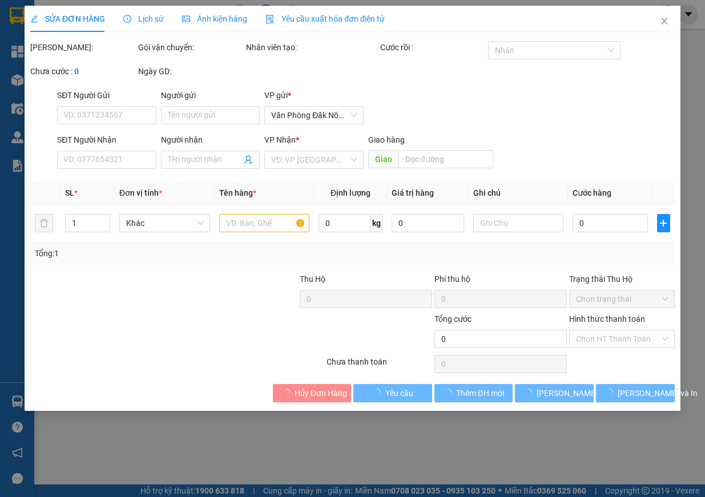
type input "0967716664"
type input "150.000"
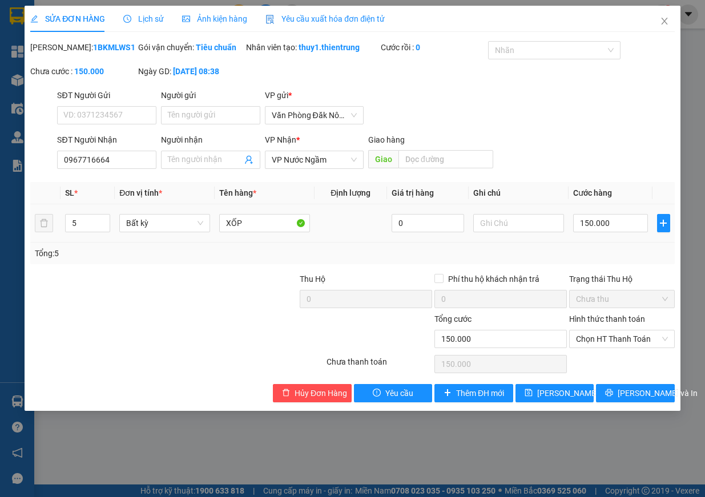
click at [557, 243] on td at bounding box center [519, 223] width 100 height 38
click at [613, 232] on input "150.000" at bounding box center [610, 223] width 75 height 18
type input "1.500.000"
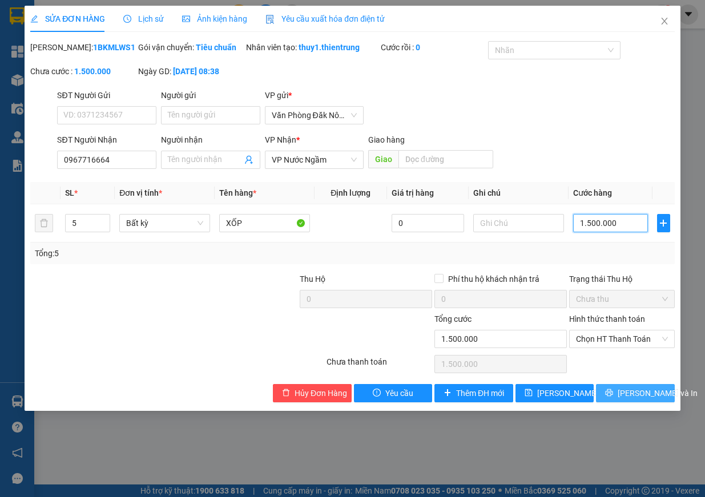
type input "1.500.000"
click at [638, 400] on span "[PERSON_NAME] và In" at bounding box center [658, 393] width 80 height 13
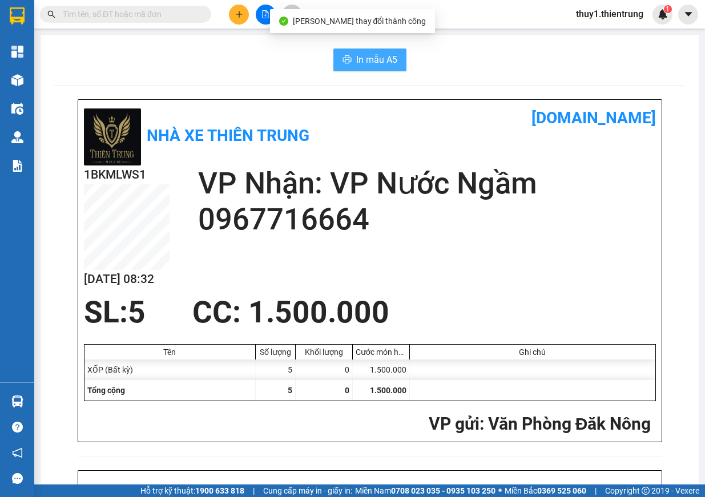
click at [382, 58] on span "In mẫu A5" at bounding box center [376, 60] width 41 height 14
click at [372, 59] on span "In mẫu A5" at bounding box center [376, 60] width 41 height 14
click at [375, 66] on span "In mẫu A5" at bounding box center [376, 60] width 41 height 14
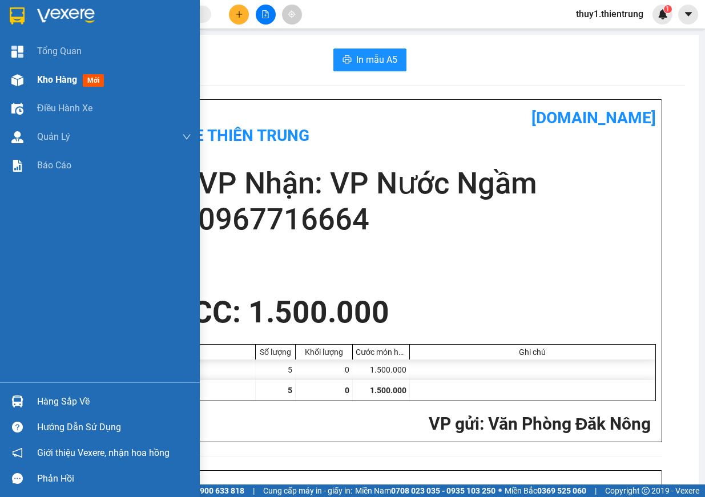
click at [19, 77] on img at bounding box center [17, 80] width 12 height 12
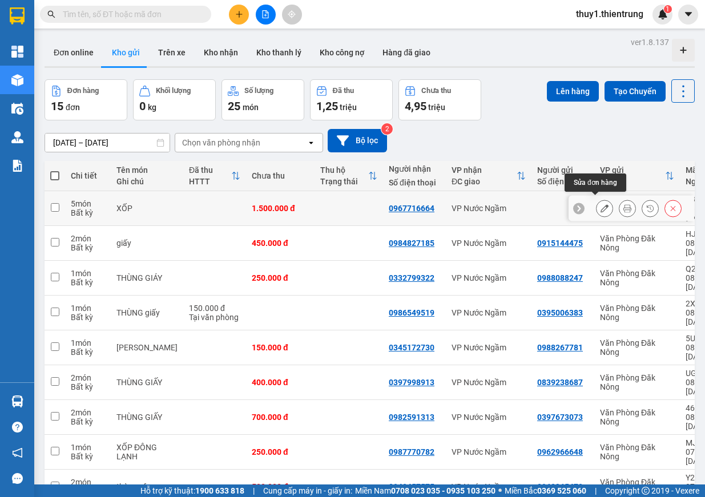
click at [600, 206] on button at bounding box center [605, 209] width 16 height 20
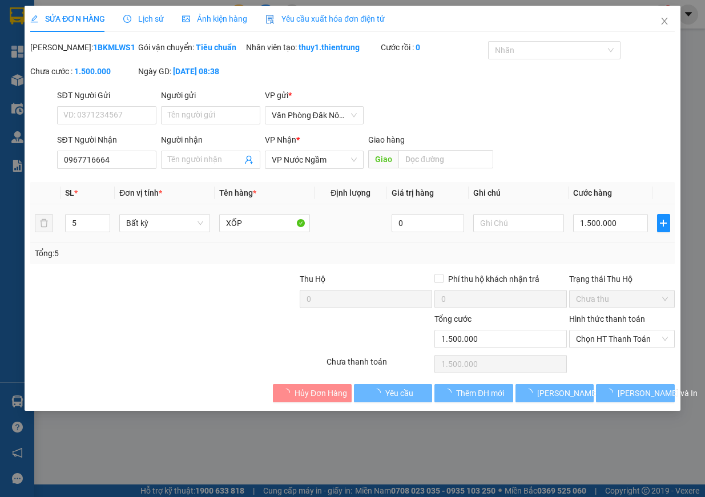
type input "0967716664"
type input "1.500.000"
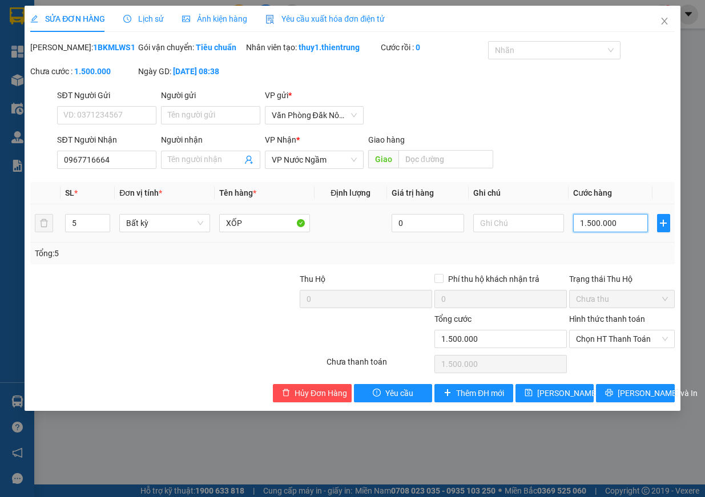
click at [602, 232] on input "1.500.000" at bounding box center [610, 223] width 75 height 18
type input "2"
type input "20"
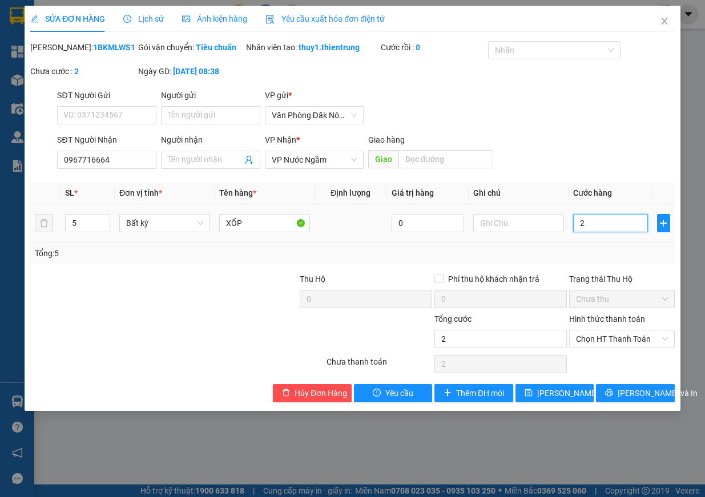
type input "20"
type input "200"
type input "2.000"
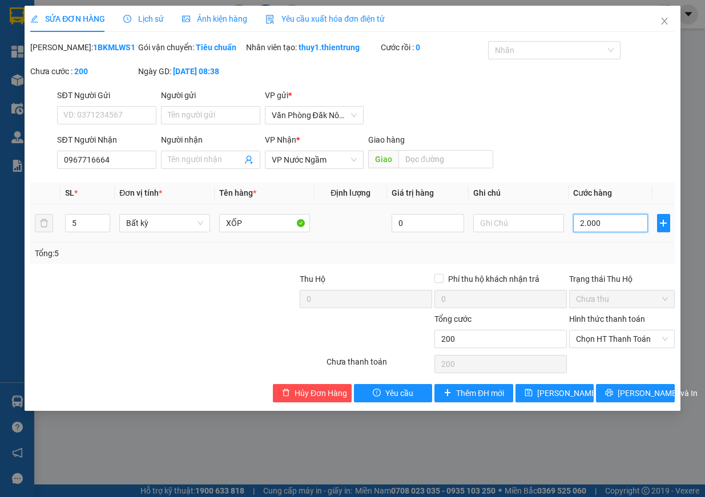
type input "2.000"
type input "20.000"
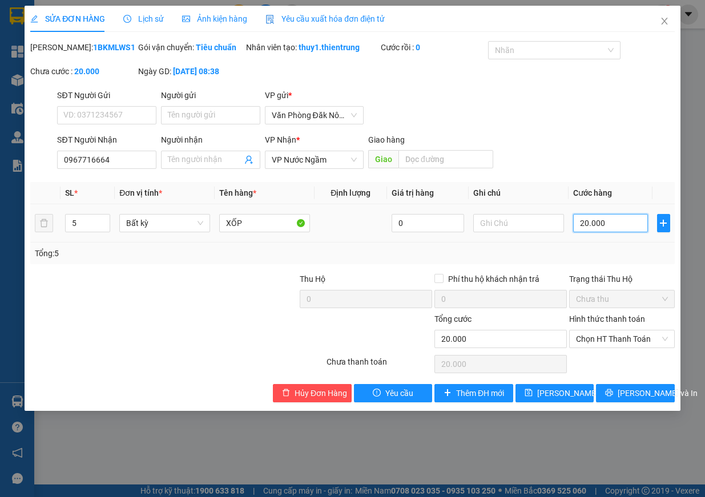
type input "200.000"
click at [635, 400] on span "[PERSON_NAME] và In" at bounding box center [658, 393] width 80 height 13
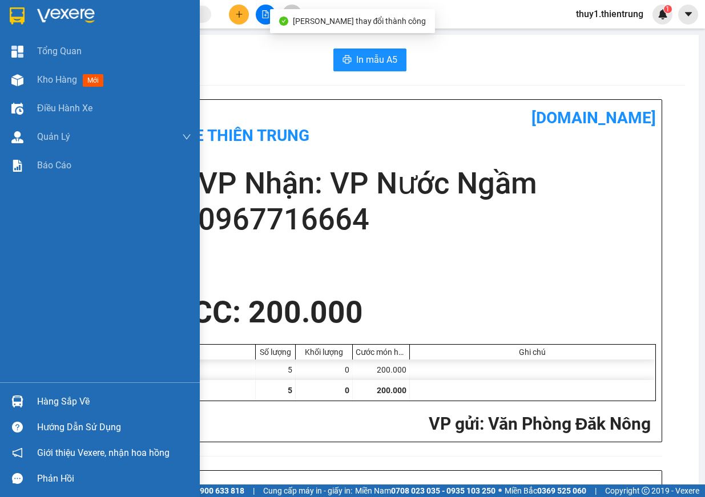
click at [23, 79] on div at bounding box center [17, 80] width 20 height 20
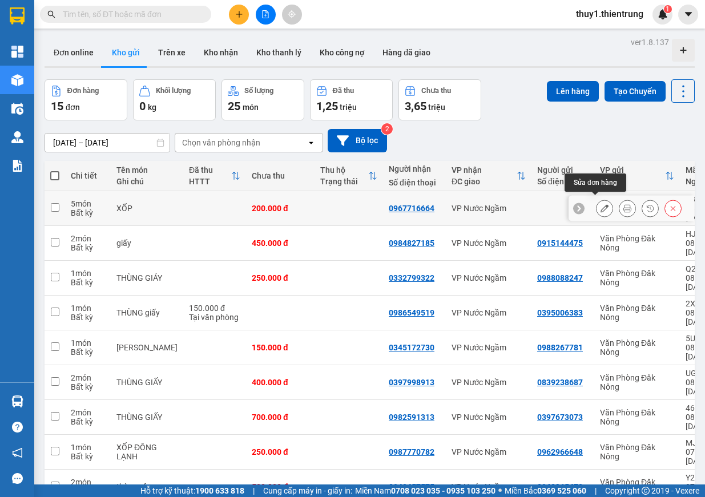
click at [601, 207] on button at bounding box center [605, 209] width 16 height 20
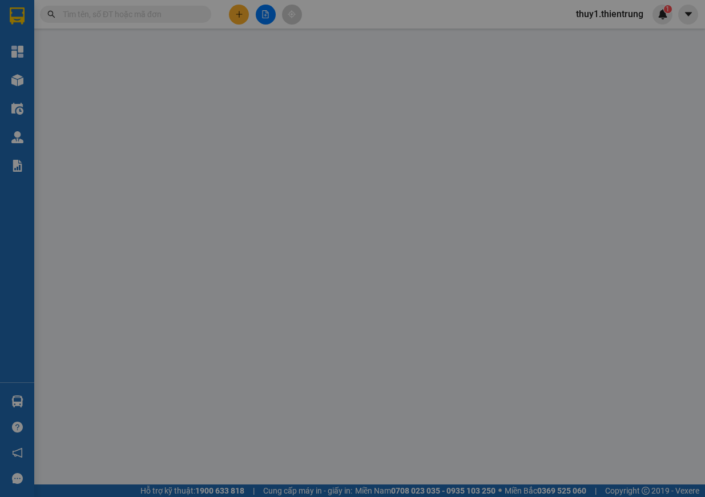
type input "0967716664"
type input "200.000"
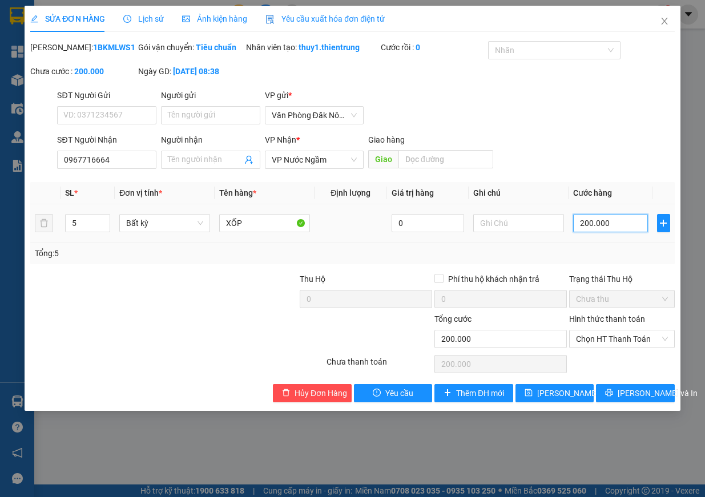
click at [590, 232] on input "200.000" at bounding box center [610, 223] width 75 height 18
type input "1"
type input "10"
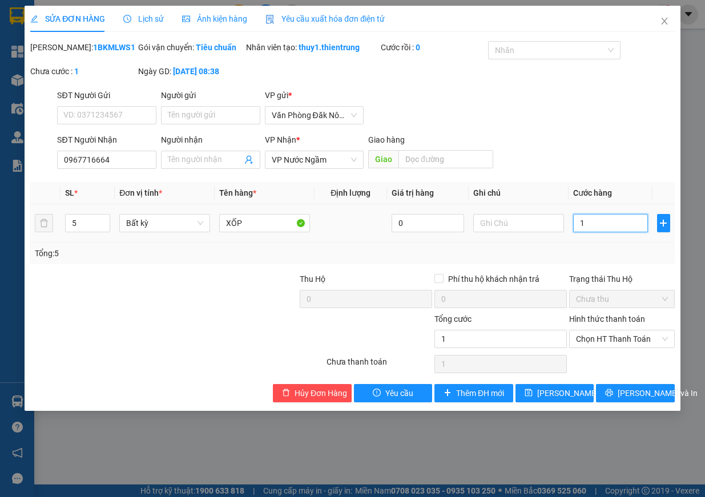
type input "10"
type input "100"
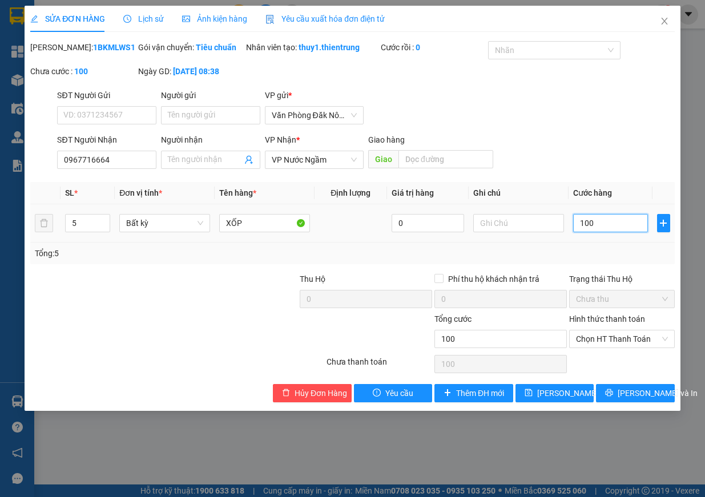
type input "1.000"
type input "10.000"
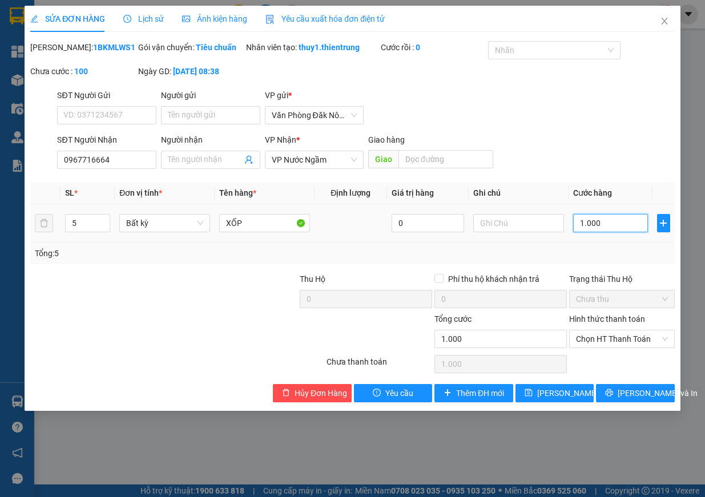
type input "10.000"
type input "100.000"
type input "1.000.000"
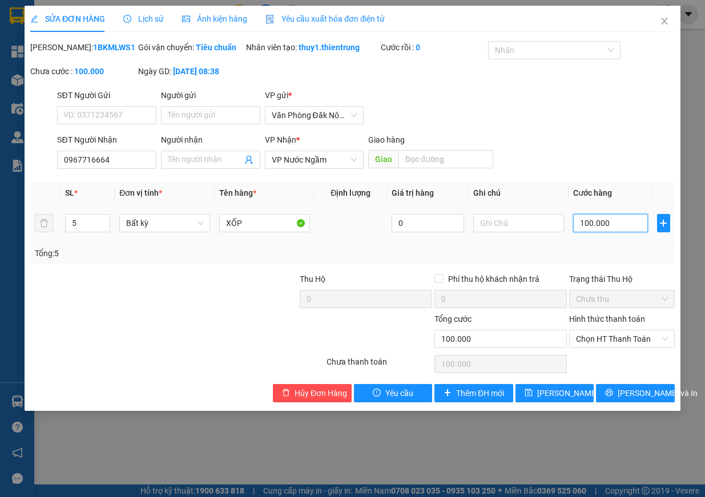
type input "1.000.000"
click at [646, 400] on span "[PERSON_NAME] và In" at bounding box center [658, 393] width 80 height 13
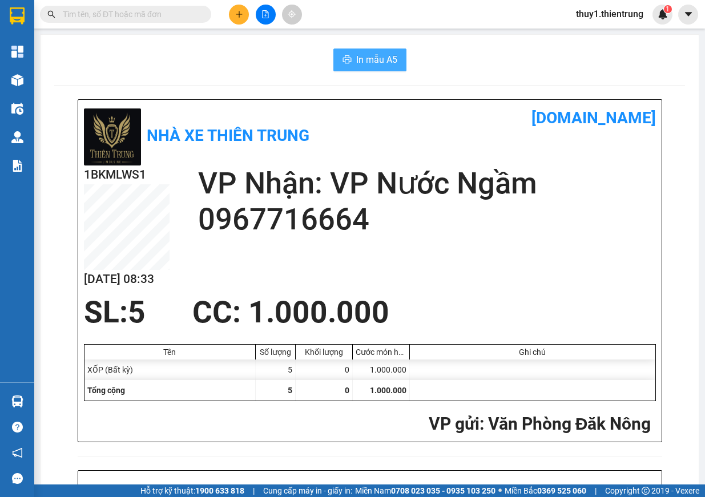
click at [385, 65] on span "In mẫu A5" at bounding box center [376, 60] width 41 height 14
drag, startPoint x: 231, startPoint y: 16, endPoint x: 289, endPoint y: 50, distance: 67.3
click at [231, 16] on button at bounding box center [239, 15] width 20 height 20
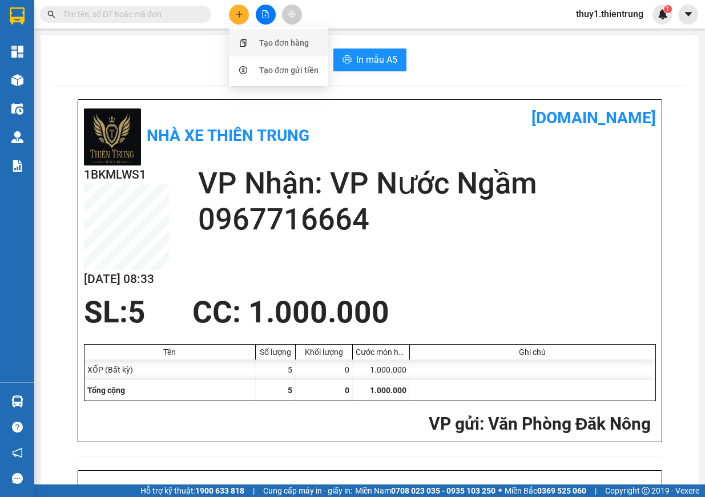
click at [287, 47] on div "Tạo đơn hàng" at bounding box center [284, 43] width 50 height 13
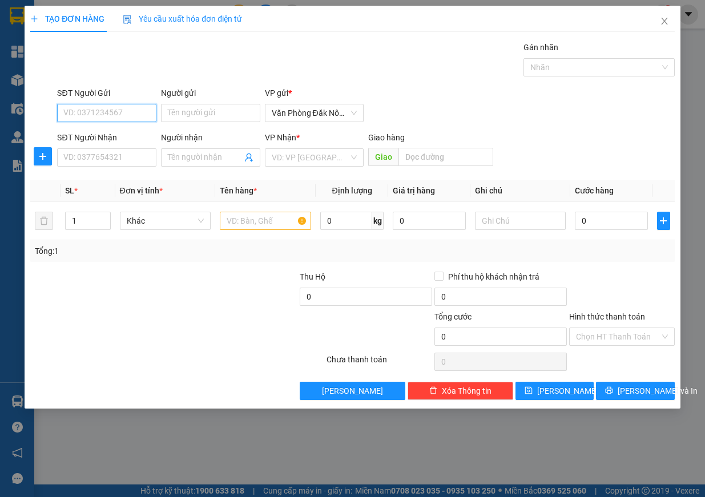
click at [112, 115] on input "SĐT Người Gửi" at bounding box center [106, 113] width 99 height 18
type input "0386625905"
click at [103, 131] on div "0386625905" at bounding box center [107, 136] width 86 height 13
type input "0972912656"
type input "c nga"
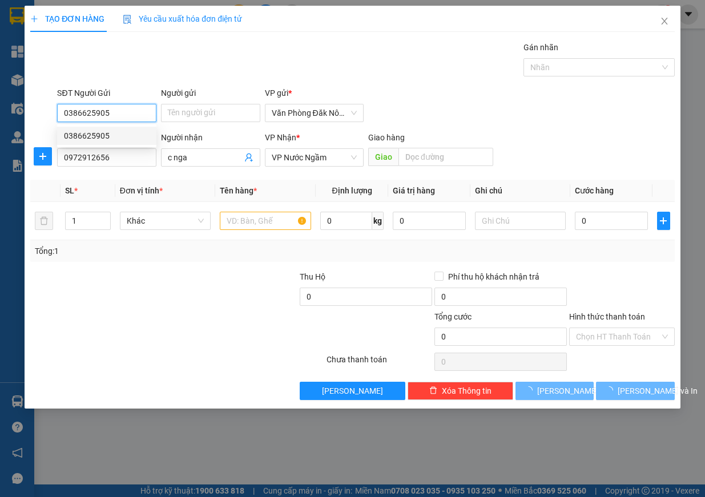
type input "900.000"
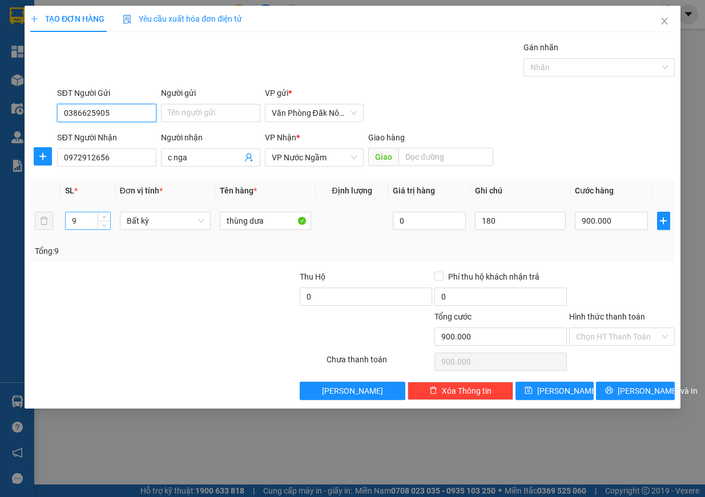
type input "0386625905"
drag, startPoint x: 81, startPoint y: 220, endPoint x: 29, endPoint y: 220, distance: 52.5
click at [29, 221] on div "TẠO ĐƠN HÀNG Yêu cầu xuất hóa đơn điện tử Transit Pickup Surcharge Ids Transit …" at bounding box center [353, 207] width 656 height 403
type input "13"
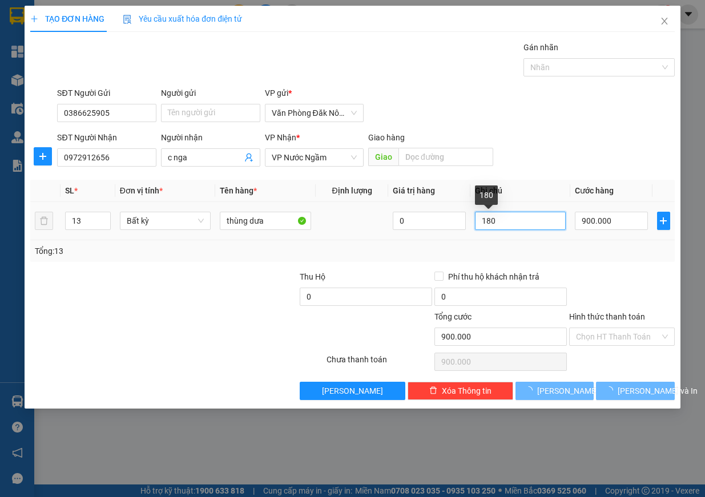
click at [542, 222] on input "180" at bounding box center [520, 221] width 91 height 18
type input "0"
click at [542, 222] on input "180" at bounding box center [520, 221] width 91 height 18
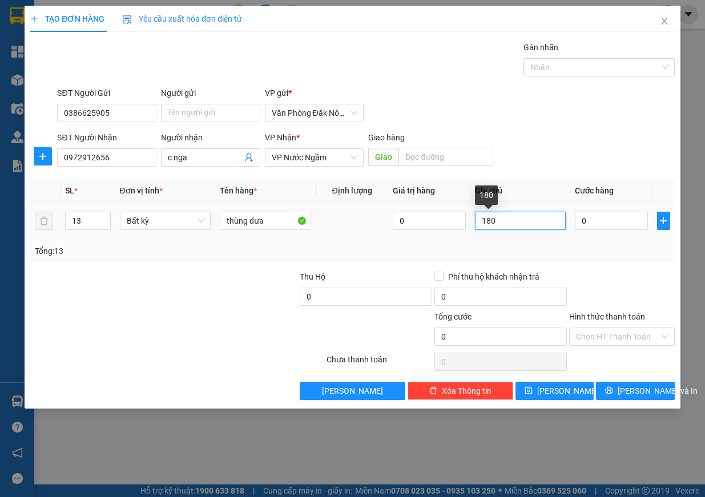
click at [542, 222] on input "180" at bounding box center [520, 221] width 91 height 18
type input "240"
click at [605, 219] on input "0" at bounding box center [611, 221] width 73 height 18
type input "1"
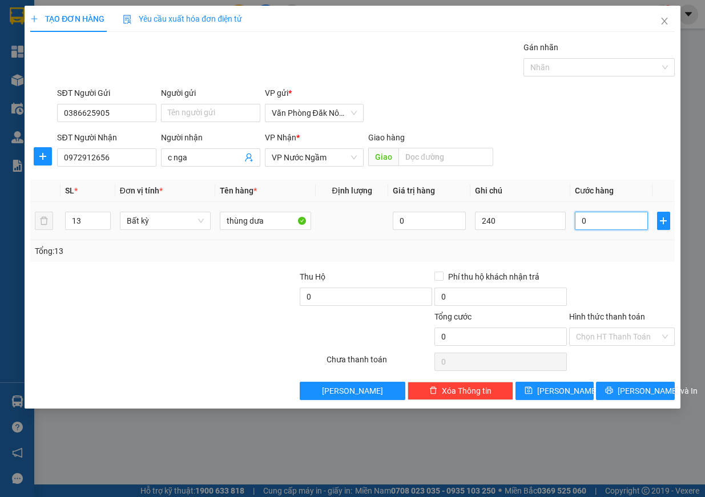
type input "1"
type input "12"
type input "120"
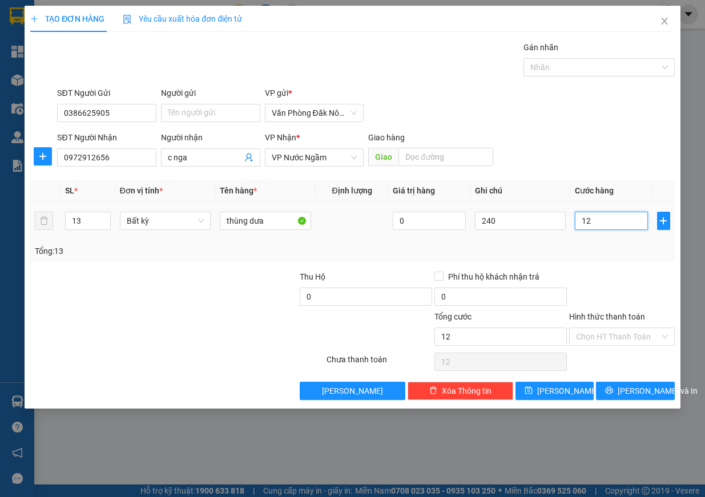
type input "120"
type input "1.200"
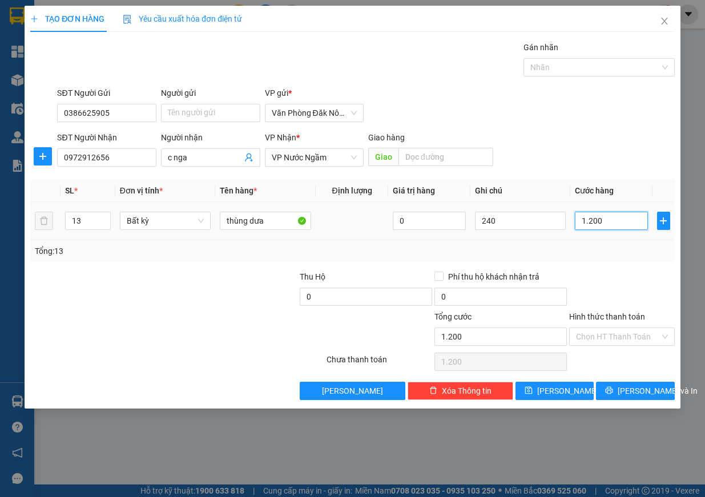
type input "12.000"
type input "120.000"
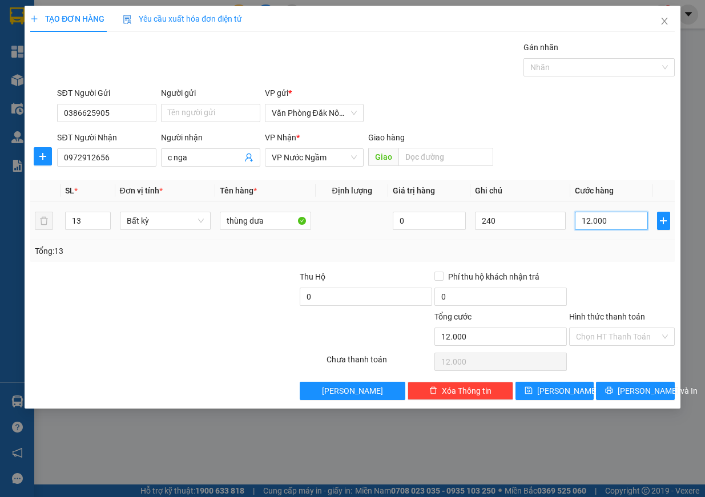
type input "120.000"
type input "1.200.000"
click at [545, 216] on input "240" at bounding box center [520, 221] width 91 height 18
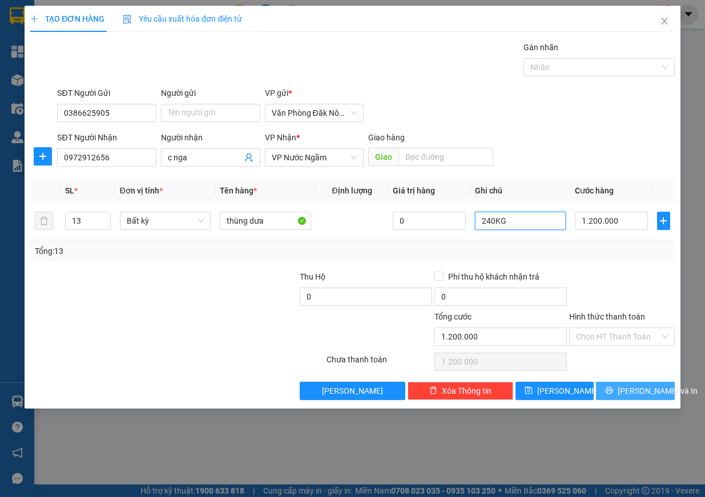
type input "240KG"
click at [609, 393] on button "[PERSON_NAME] và In" at bounding box center [635, 391] width 79 height 18
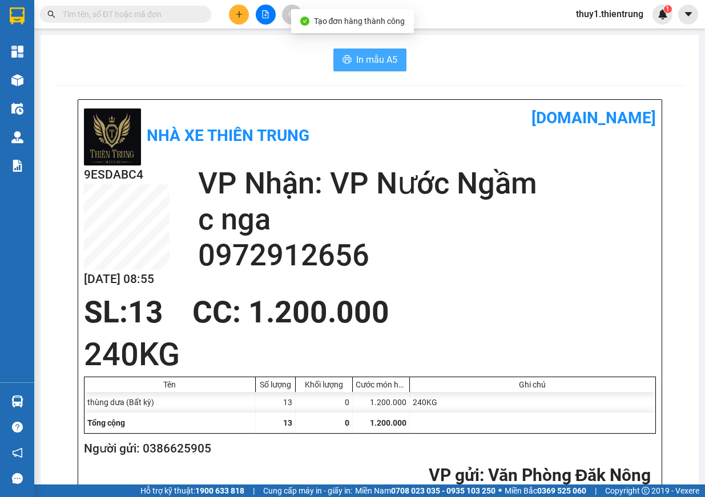
click at [388, 51] on button "In mẫu A5" at bounding box center [369, 60] width 73 height 23
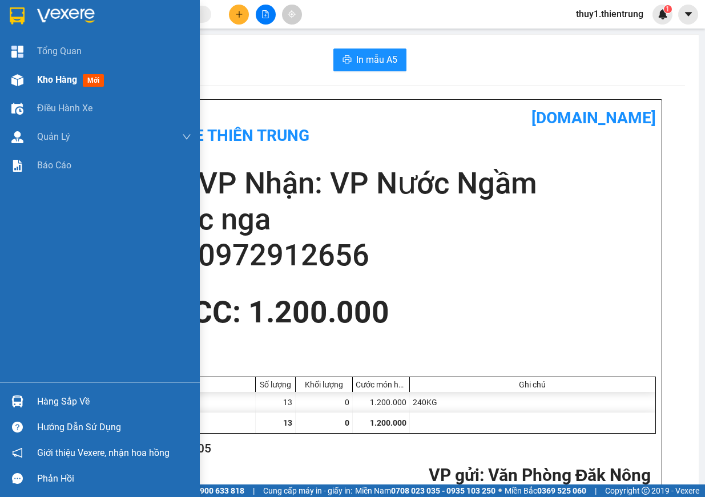
click at [10, 76] on div at bounding box center [17, 80] width 20 height 20
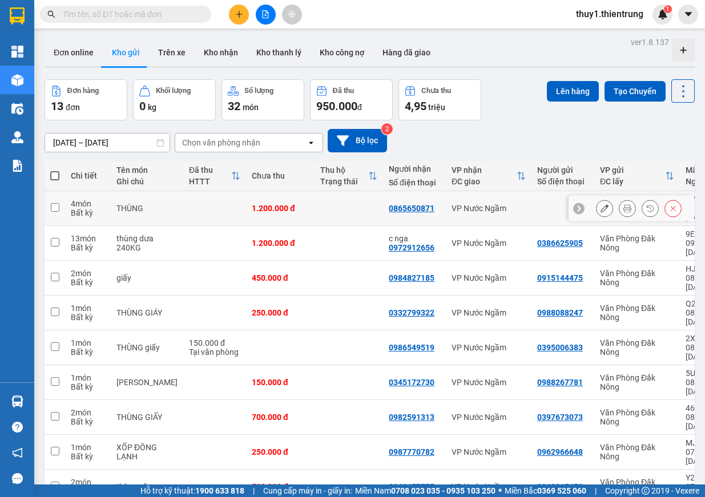
drag, startPoint x: 64, startPoint y: 200, endPoint x: 66, endPoint y: 215, distance: 15.5
click at [63, 200] on td at bounding box center [55, 208] width 21 height 35
checkbox input "true"
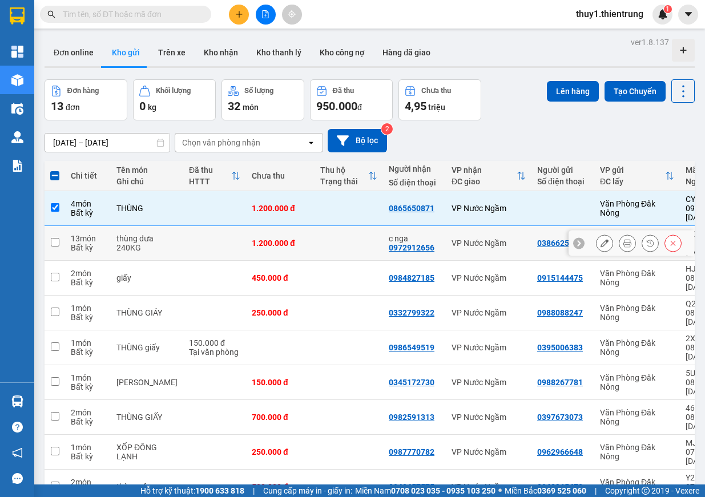
click at [63, 231] on td at bounding box center [55, 243] width 21 height 35
checkbox input "true"
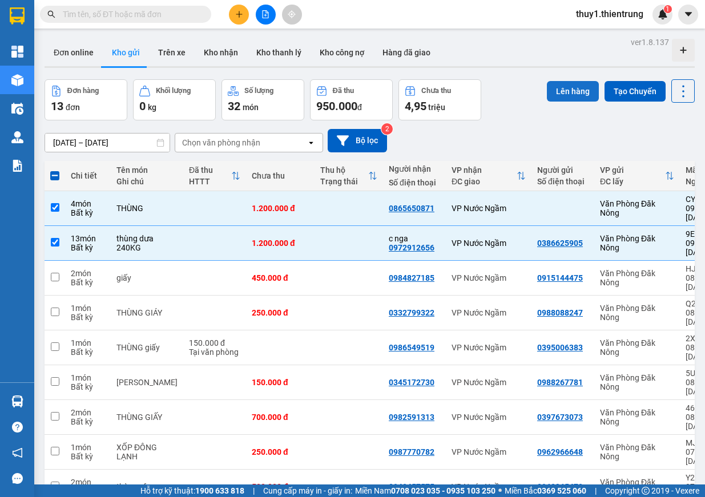
click at [577, 92] on button "Lên hàng" at bounding box center [573, 91] width 52 height 21
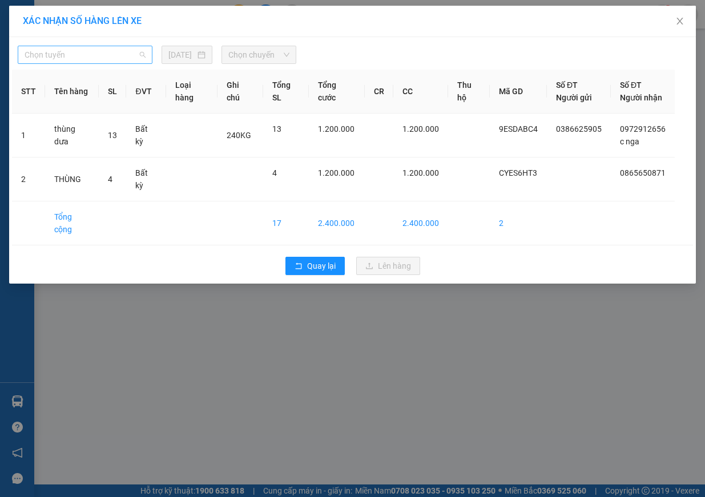
click at [110, 55] on span "Chọn tuyến" at bounding box center [85, 54] width 121 height 17
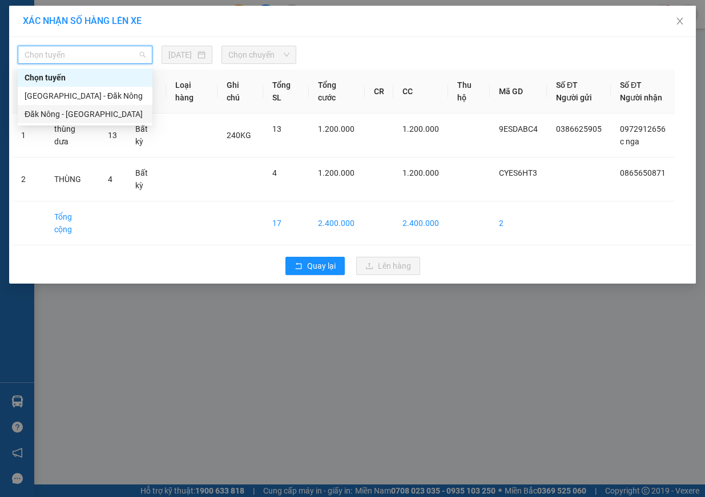
drag, startPoint x: 105, startPoint y: 116, endPoint x: 127, endPoint y: 110, distance: 23.1
click at [105, 115] on div "Đăk Nông - [GEOGRAPHIC_DATA]" at bounding box center [85, 114] width 121 height 13
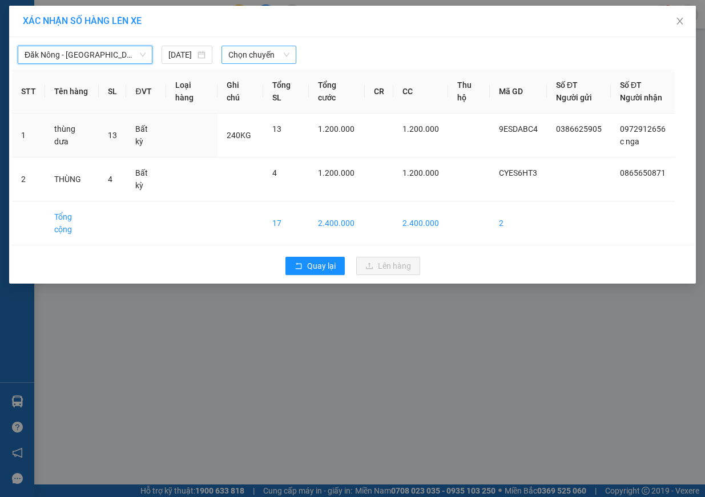
click at [268, 57] on span "Chọn chuyến" at bounding box center [258, 54] width 61 height 17
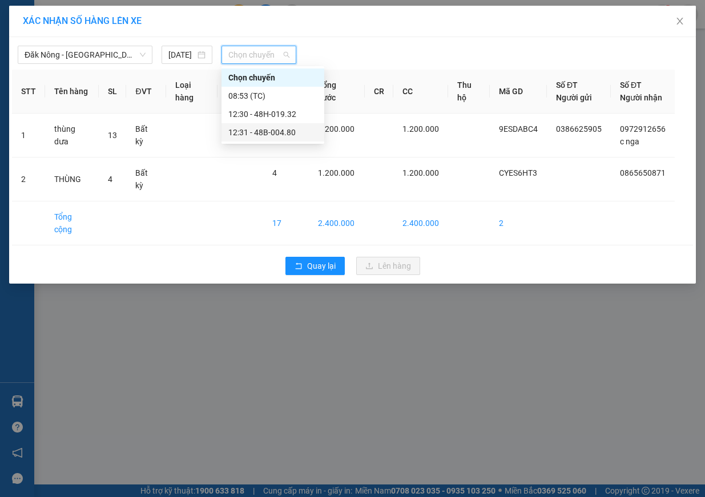
click at [292, 134] on div "12:31 - 48B-004.80" at bounding box center [272, 132] width 89 height 13
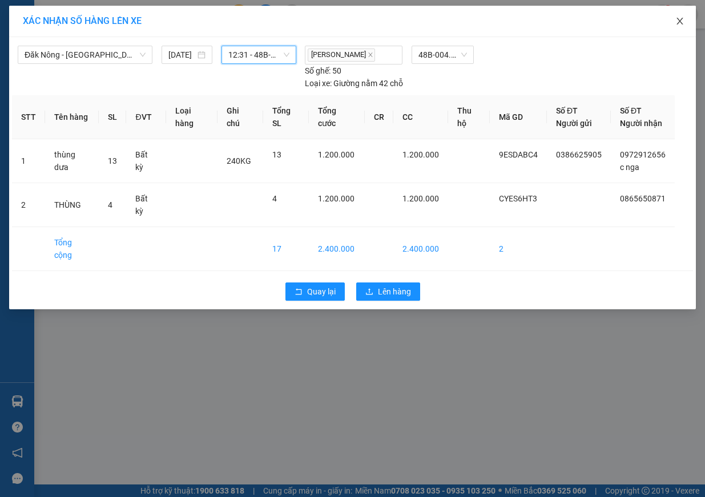
click at [684, 18] on icon "close" at bounding box center [679, 21] width 9 height 9
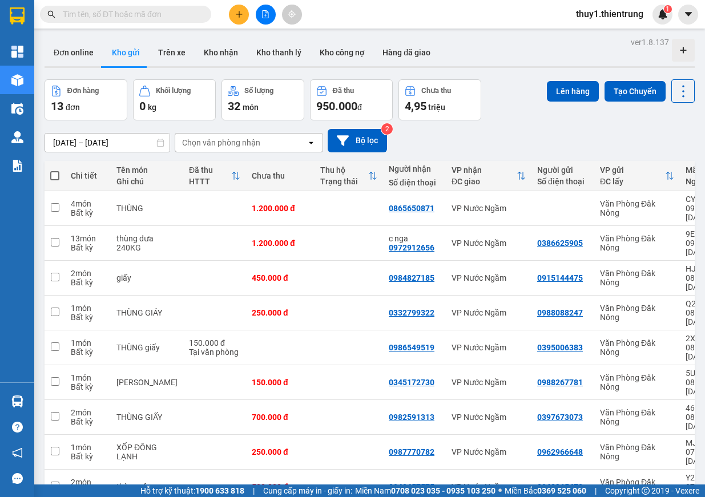
click at [253, 13] on div at bounding box center [266, 15] width 86 height 20
click at [261, 13] on button at bounding box center [266, 15] width 20 height 20
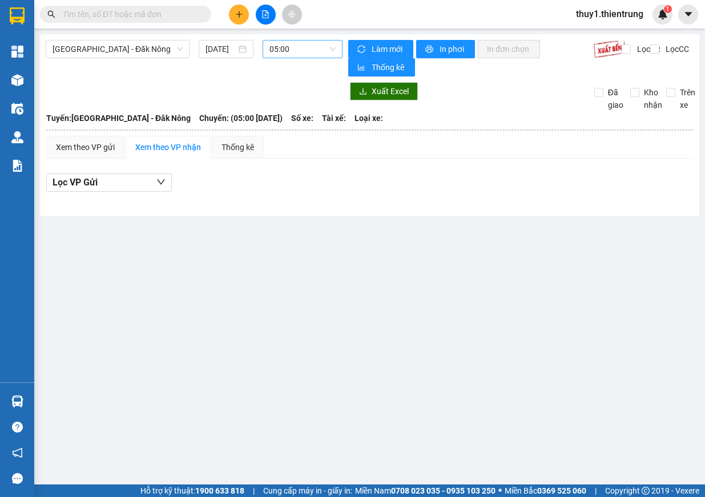
drag, startPoint x: 310, startPoint y: 47, endPoint x: 309, endPoint y: 54, distance: 6.9
click at [309, 47] on span "05:00" at bounding box center [302, 49] width 66 height 17
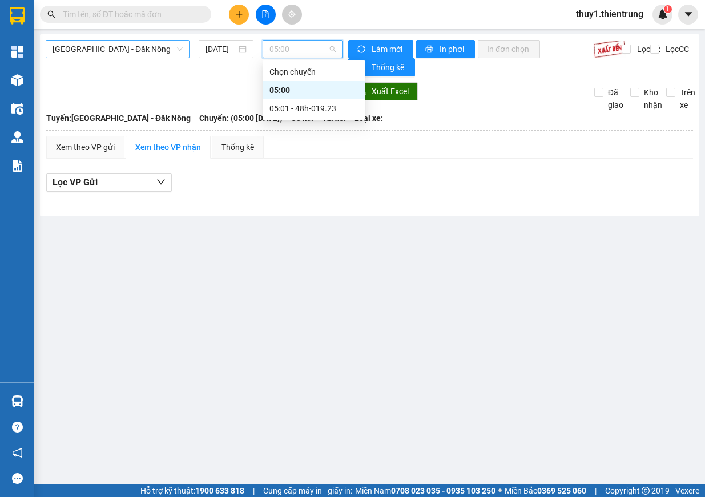
click at [168, 55] on span "[GEOGRAPHIC_DATA] - Đăk Nông" at bounding box center [118, 49] width 130 height 17
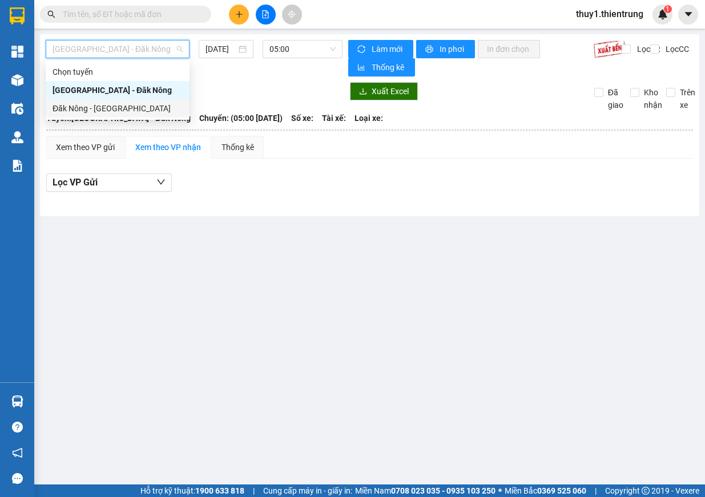
click at [134, 105] on div "Đăk Nông - [GEOGRAPHIC_DATA]" at bounding box center [118, 108] width 130 height 13
type input "[DATE]"
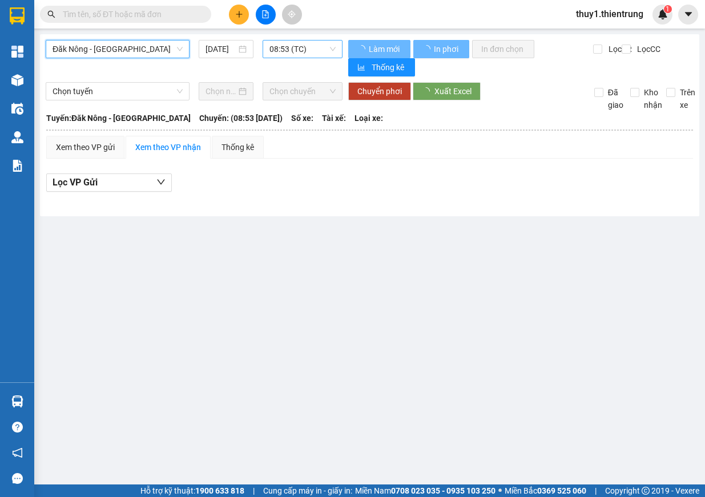
click at [311, 50] on span "08:53 (TC)" at bounding box center [302, 49] width 66 height 17
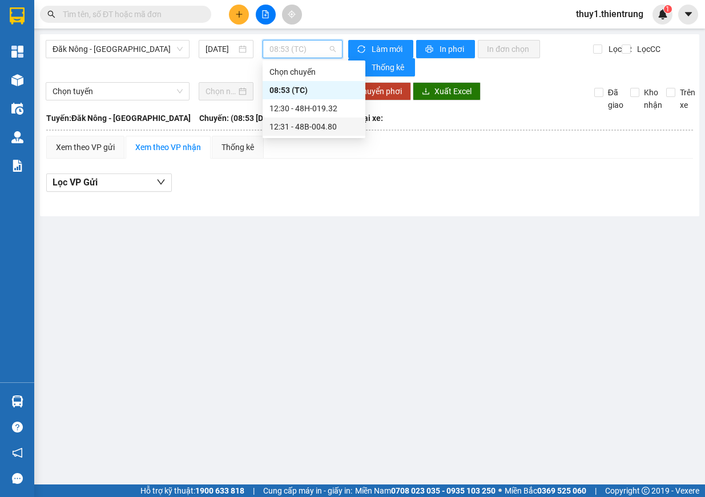
click at [327, 126] on div "12:31 - 48B-004.80" at bounding box center [313, 126] width 89 height 13
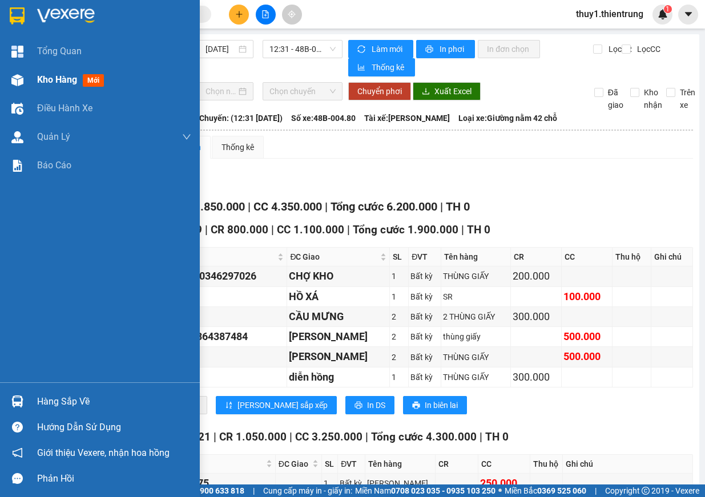
click at [18, 70] on div at bounding box center [17, 80] width 20 height 20
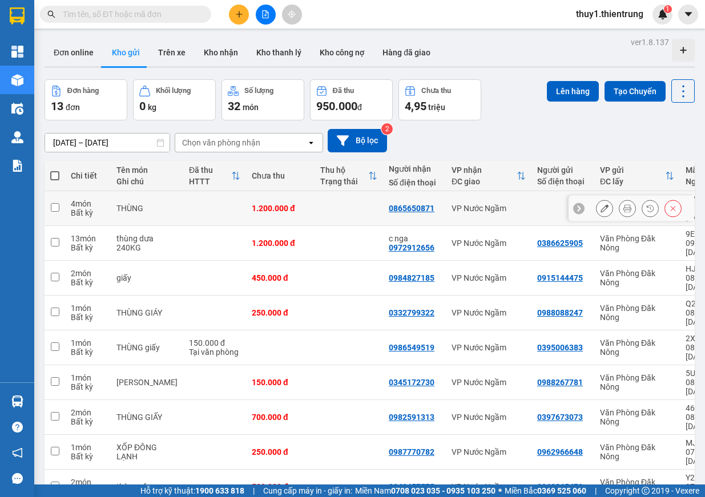
click at [57, 203] on input "checkbox" at bounding box center [55, 207] width 9 height 9
checkbox input "true"
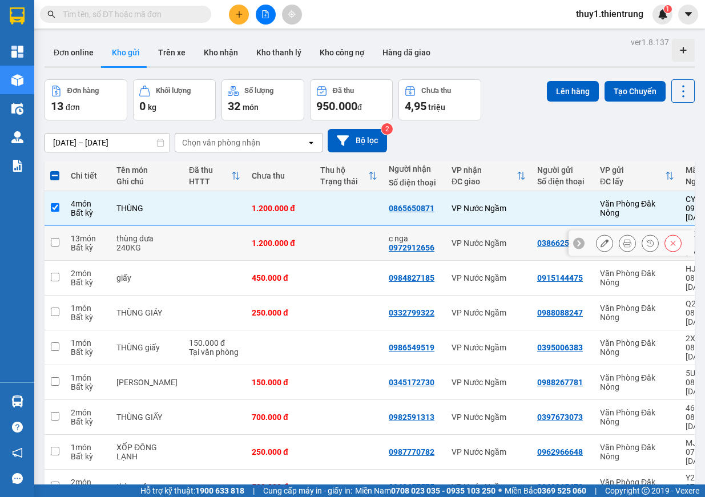
click at [55, 238] on input "checkbox" at bounding box center [55, 242] width 9 height 9
checkbox input "true"
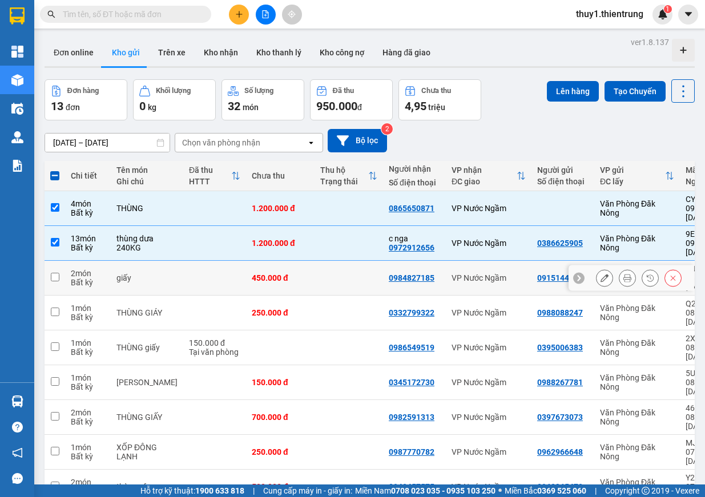
scroll to position [53, 0]
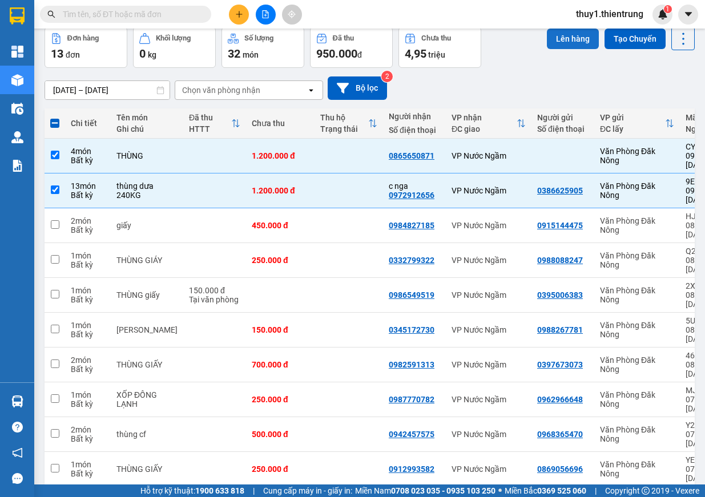
click at [575, 37] on button "Lên hàng" at bounding box center [573, 39] width 52 height 21
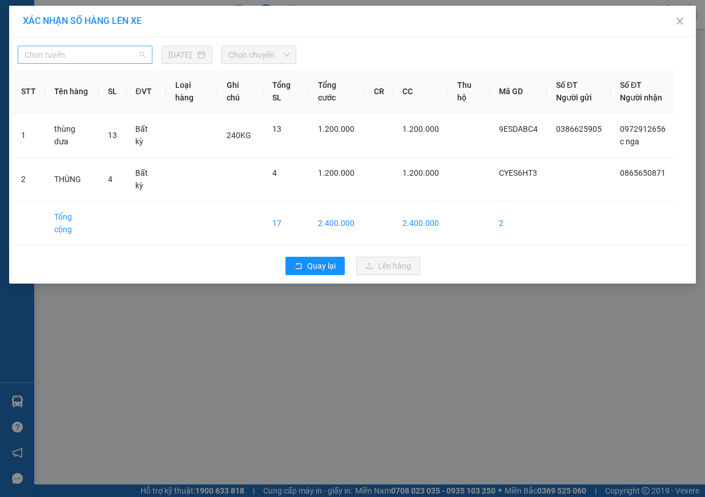
click at [109, 55] on span "Chọn tuyến" at bounding box center [85, 54] width 121 height 17
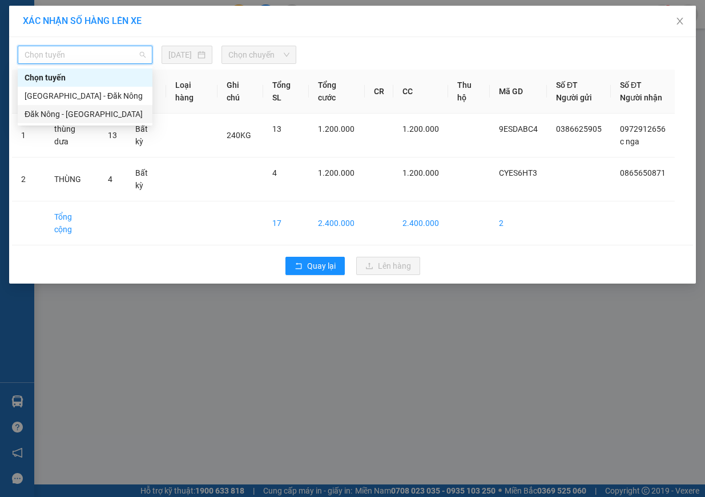
click at [79, 111] on div "Đăk Nông - [GEOGRAPHIC_DATA]" at bounding box center [85, 114] width 121 height 13
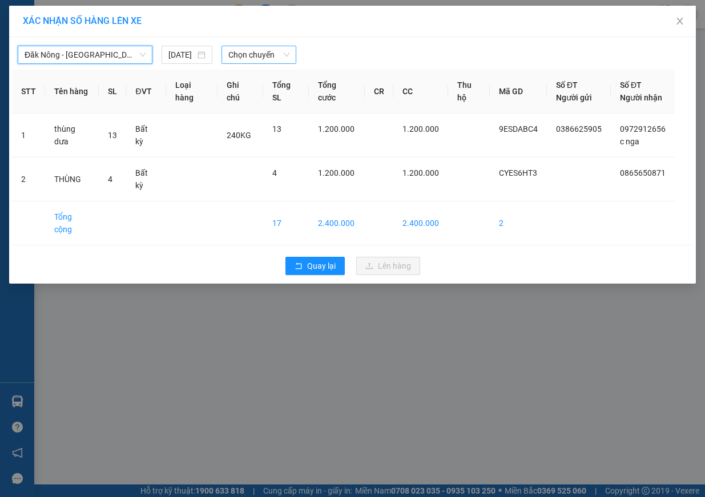
click at [232, 55] on span "Chọn chuyến" at bounding box center [258, 54] width 61 height 17
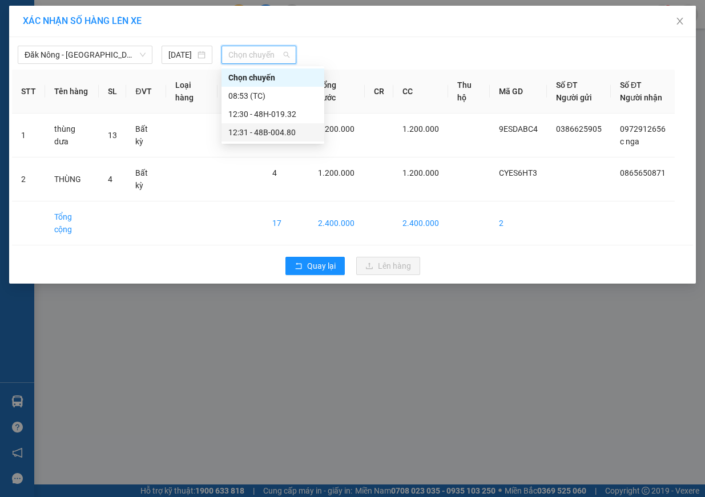
click at [256, 134] on div "12:31 - 48B-004.80" at bounding box center [272, 132] width 89 height 13
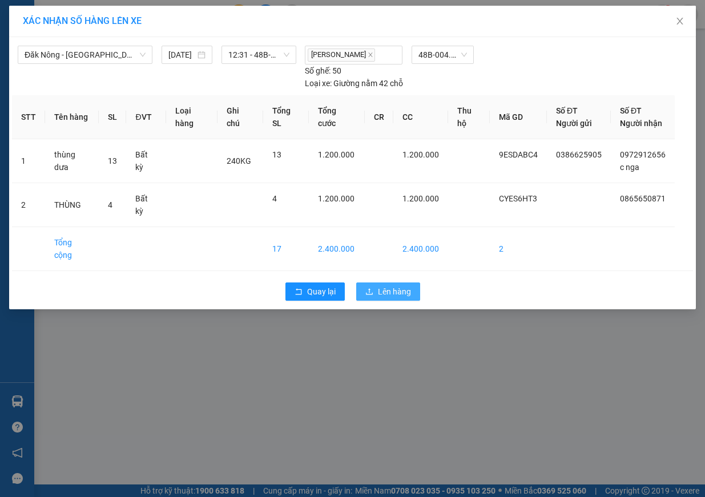
click at [412, 283] on button "Lên hàng" at bounding box center [388, 292] width 64 height 18
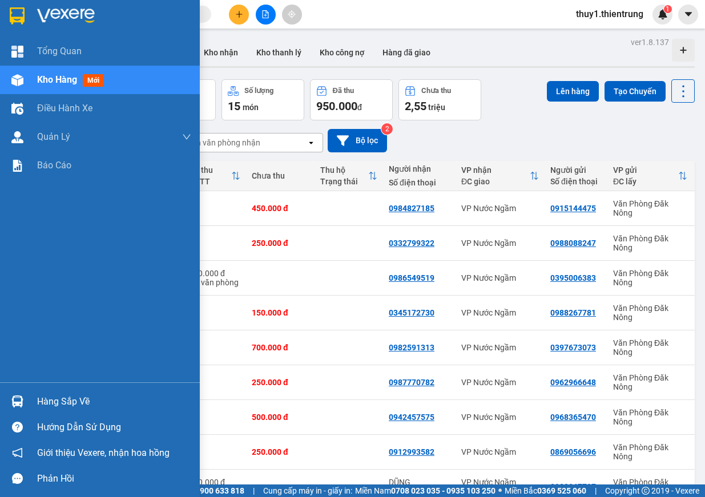
click at [19, 82] on img at bounding box center [17, 80] width 12 height 12
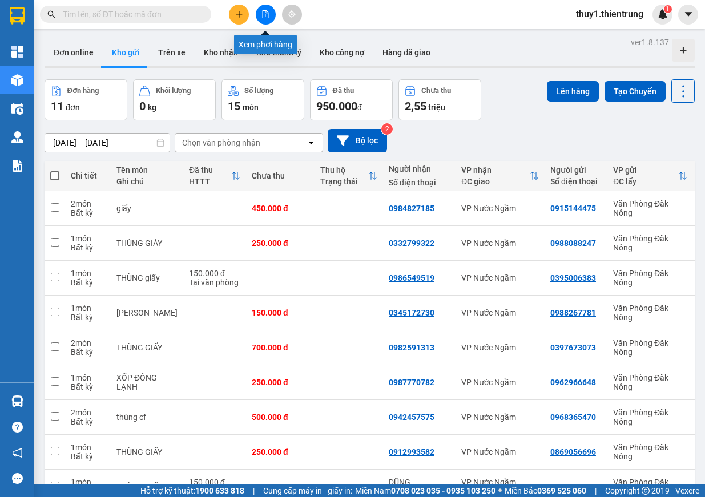
click at [265, 15] on icon "file-add" at bounding box center [266, 14] width 6 height 8
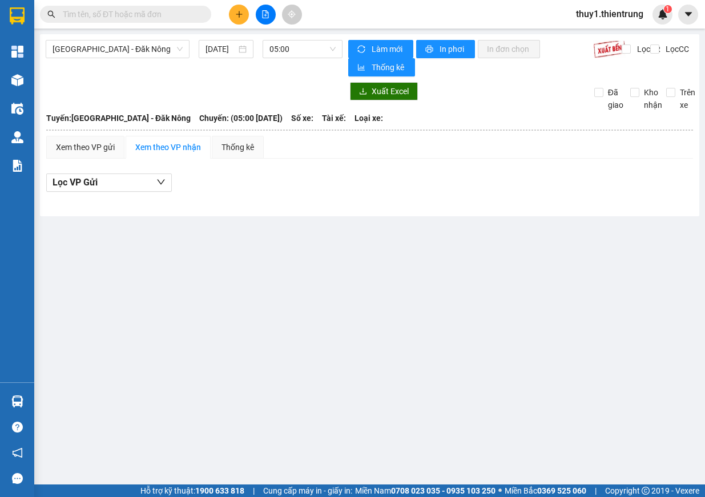
drag, startPoint x: 108, startPoint y: 51, endPoint x: 110, endPoint y: 60, distance: 8.6
click at [110, 53] on span "[GEOGRAPHIC_DATA] - Đăk Nông" at bounding box center [118, 49] width 130 height 17
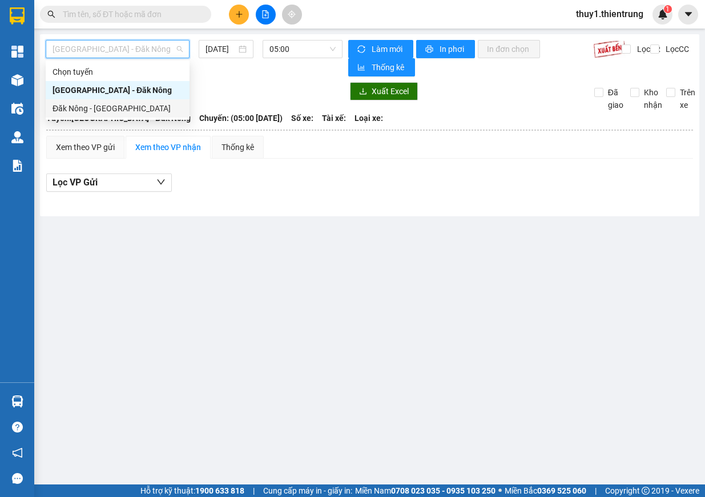
click at [117, 108] on div "Đăk Nông - [GEOGRAPHIC_DATA]" at bounding box center [118, 108] width 130 height 13
type input "[DATE]"
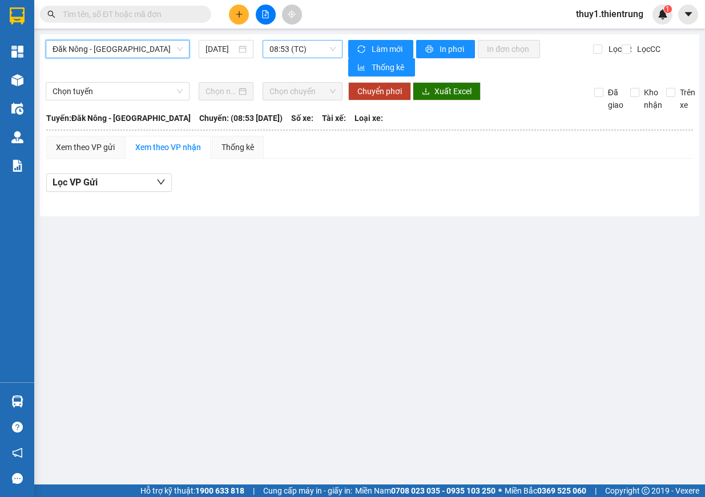
click at [312, 42] on span "08:53 (TC)" at bounding box center [302, 49] width 66 height 17
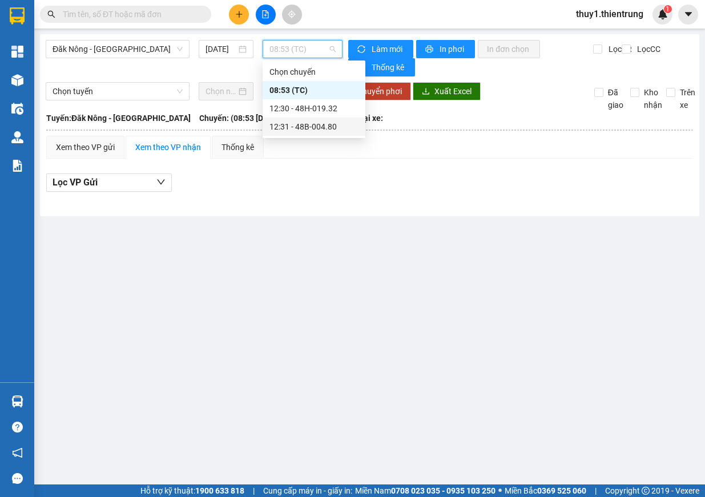
click at [326, 124] on div "12:31 - 48B-004.80" at bounding box center [313, 126] width 89 height 13
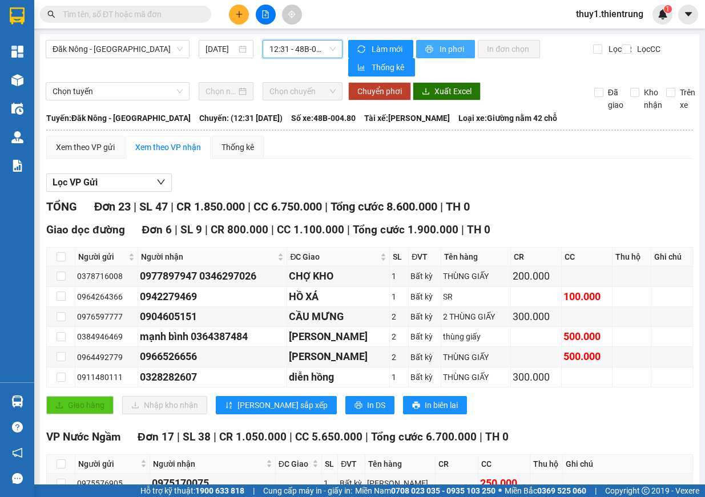
click at [449, 54] on span "In phơi" at bounding box center [453, 49] width 26 height 13
click at [290, 47] on span "12:31 - 48B-004.80" at bounding box center [302, 49] width 66 height 17
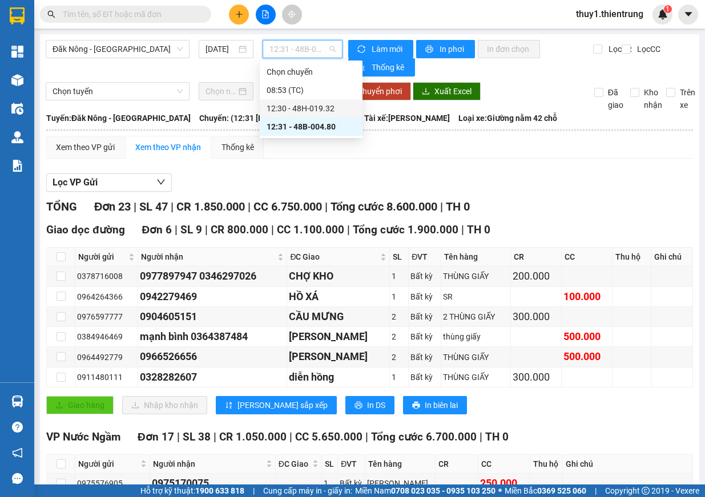
click at [328, 102] on div "12:30 - 48H-019.32" at bounding box center [311, 108] width 103 height 18
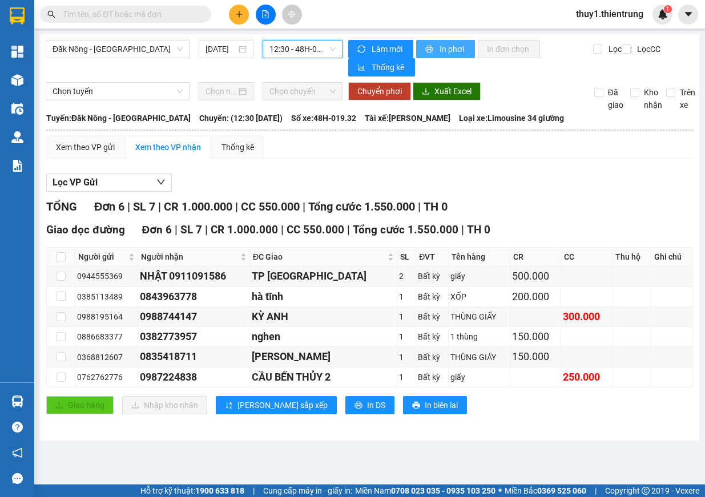
click at [461, 51] on span "In phơi" at bounding box center [453, 49] width 26 height 13
click at [313, 49] on span "12:30 - 48H-019.32" at bounding box center [302, 49] width 66 height 17
click at [162, 43] on span "Đăk Nông - [GEOGRAPHIC_DATA]" at bounding box center [118, 49] width 130 height 17
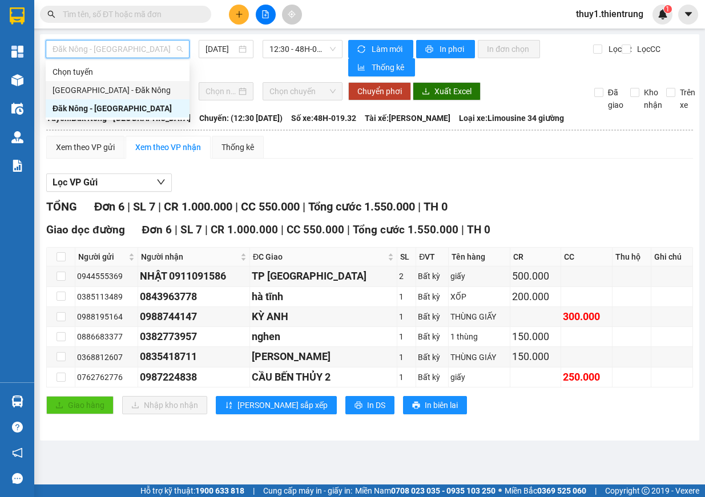
click at [148, 94] on div "[GEOGRAPHIC_DATA] - Đăk Nông" at bounding box center [118, 90] width 130 height 13
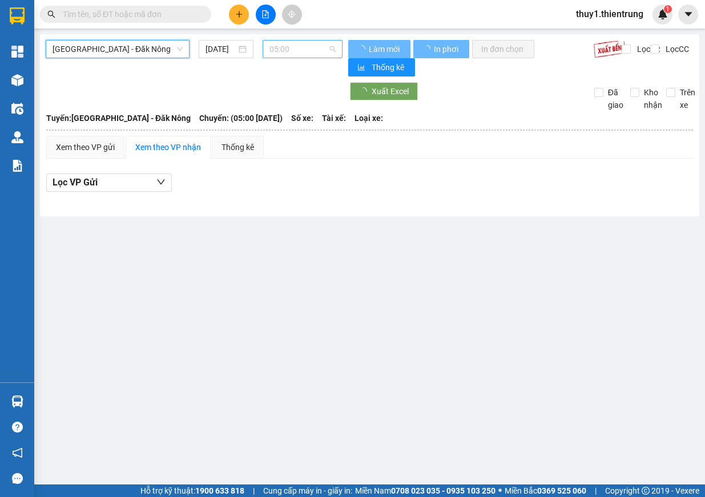
click at [298, 52] on span "05:00" at bounding box center [302, 49] width 66 height 17
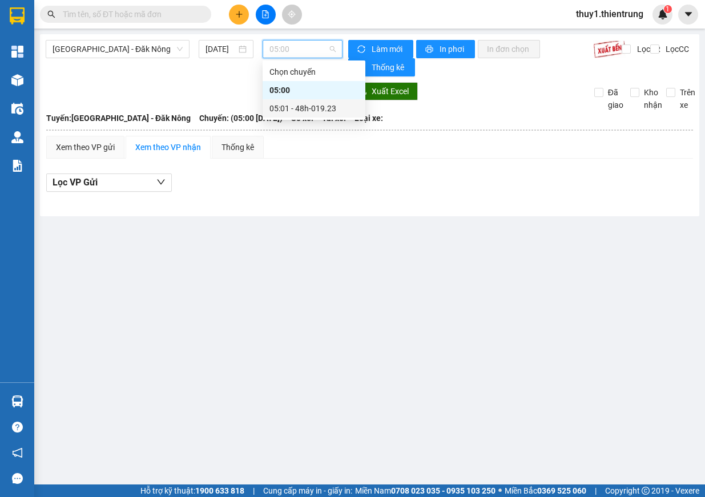
click at [315, 111] on div "05:01 - 48h-019.23" at bounding box center [313, 108] width 89 height 13
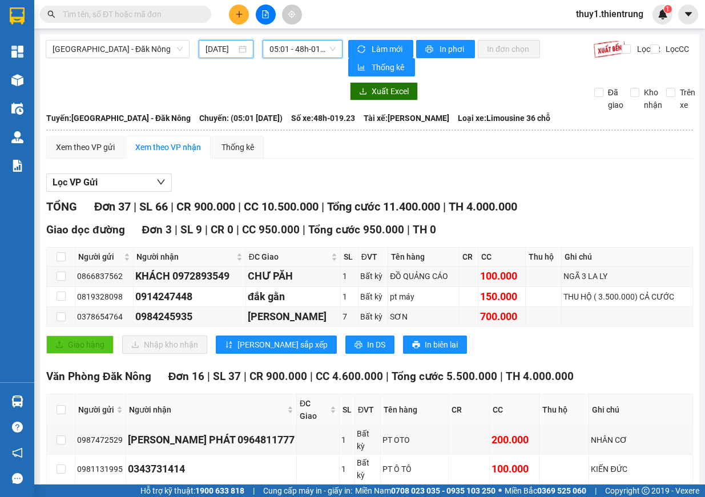
click at [219, 51] on input "[DATE]" at bounding box center [221, 49] width 31 height 13
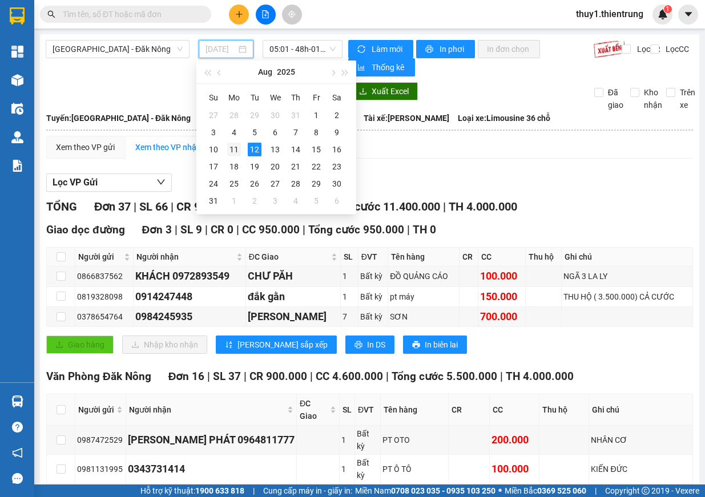
click at [236, 149] on div "11" at bounding box center [234, 150] width 14 height 14
type input "[DATE]"
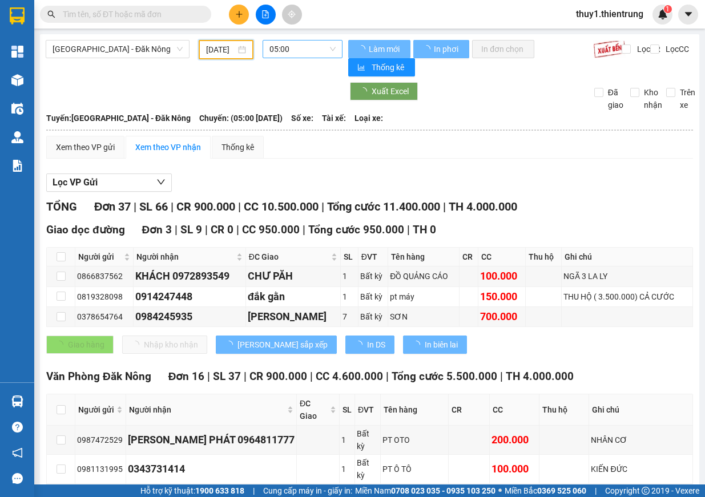
click at [326, 47] on span "05:00" at bounding box center [302, 49] width 66 height 17
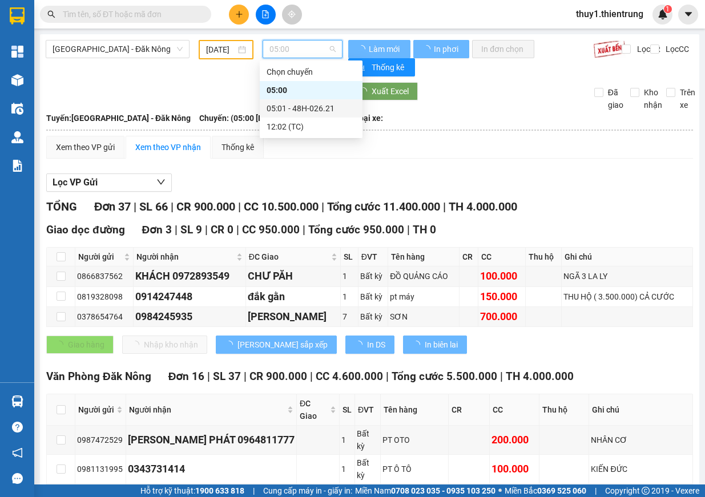
click at [325, 112] on div "05:01 - 48H-026.21" at bounding box center [311, 108] width 89 height 13
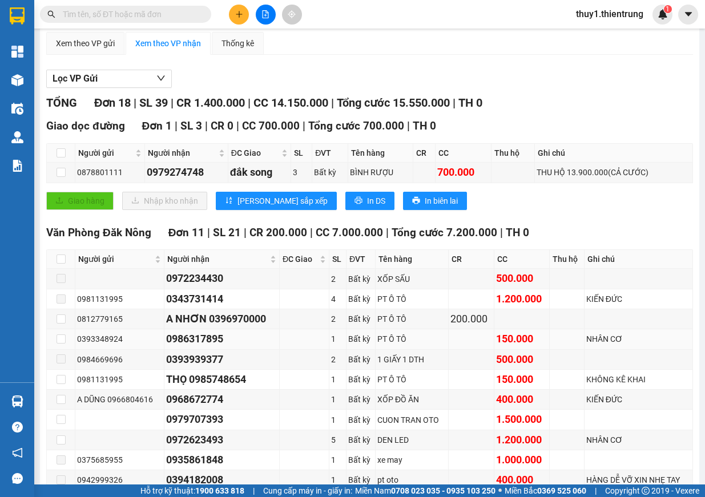
scroll to position [161, 0]
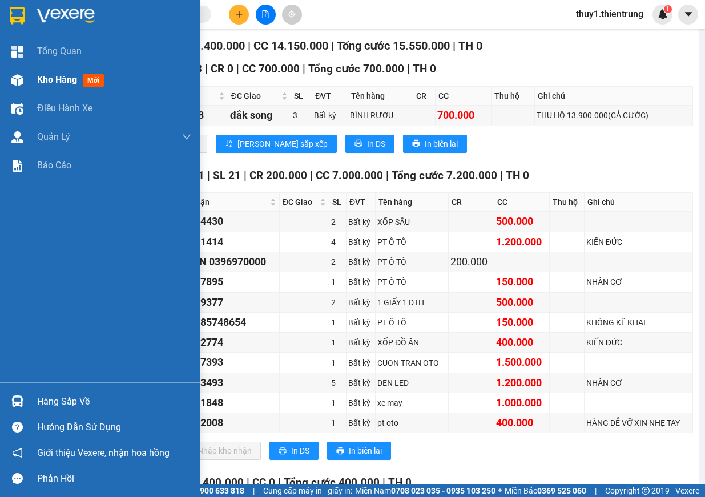
click at [9, 76] on div at bounding box center [17, 80] width 20 height 20
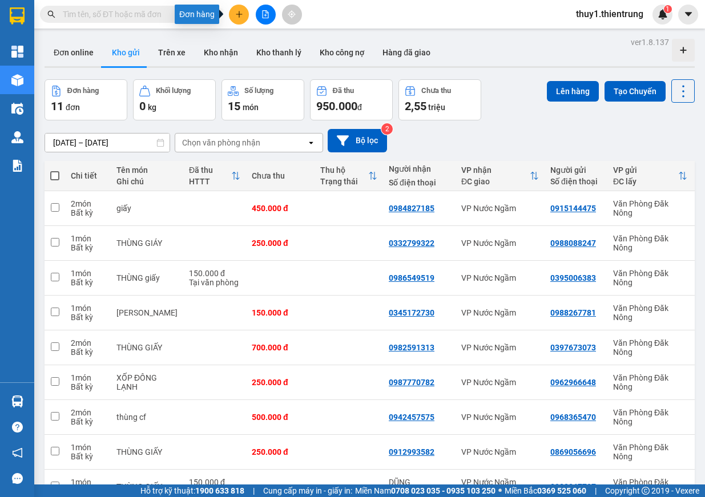
click at [241, 13] on icon "plus" at bounding box center [239, 14] width 8 height 8
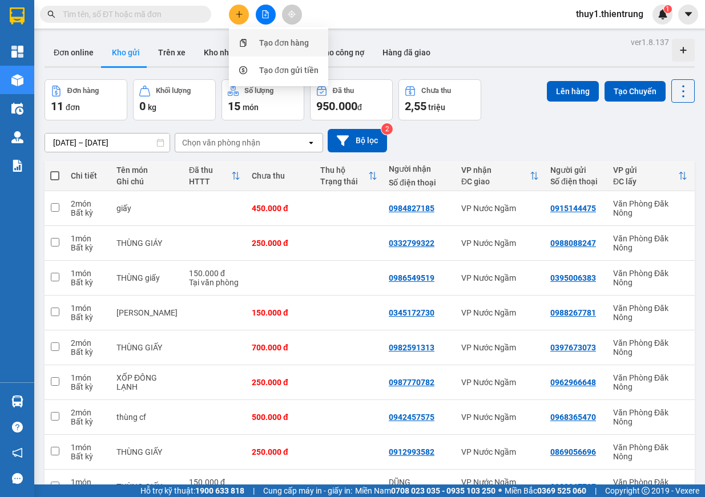
click at [284, 44] on div "Tạo đơn hàng" at bounding box center [284, 43] width 50 height 13
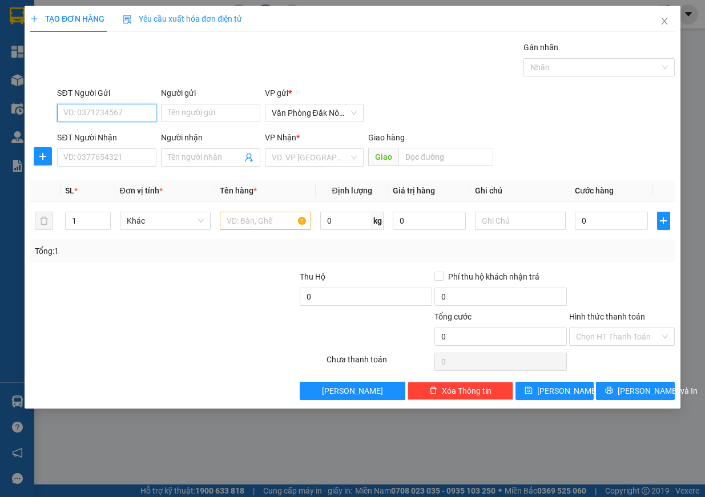
click at [113, 115] on input "SĐT Người Gửi" at bounding box center [106, 113] width 99 height 18
type input "0983671331"
click at [96, 136] on div "0983671331" at bounding box center [107, 136] width 86 height 13
type input "0866194685"
type input "cầu bùng"
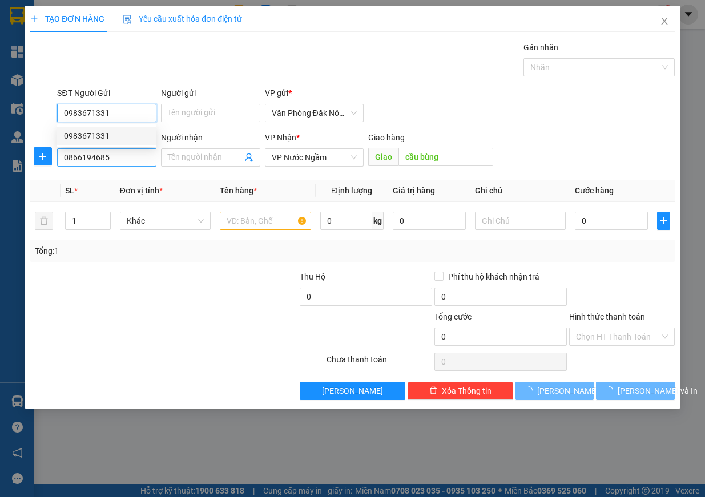
type input "300.000"
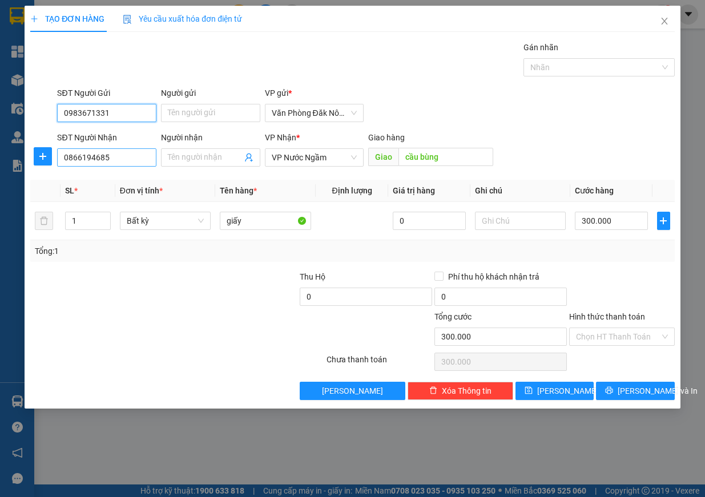
type input "0983671331"
click at [118, 159] on input "0866194685" at bounding box center [106, 157] width 99 height 18
type input "0961592378"
click at [440, 158] on input "cầu bùng" at bounding box center [445, 157] width 95 height 18
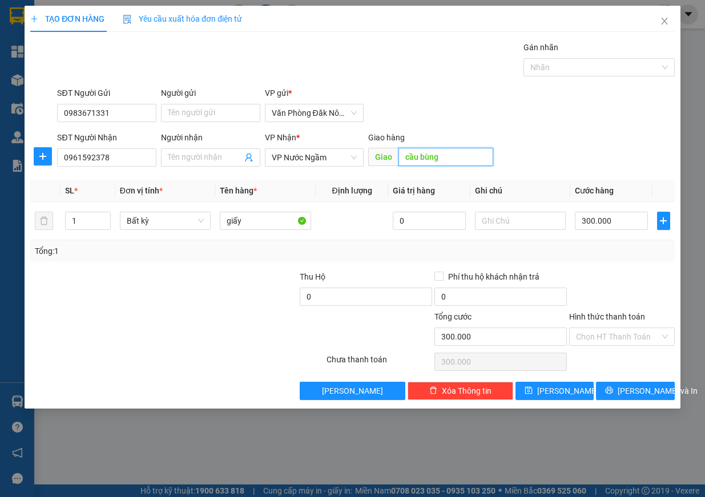
click at [440, 158] on input "cầu bùng" at bounding box center [445, 157] width 95 height 18
type input "CX HƯNG THỊNH"
click at [341, 303] on input "0" at bounding box center [366, 297] width 132 height 18
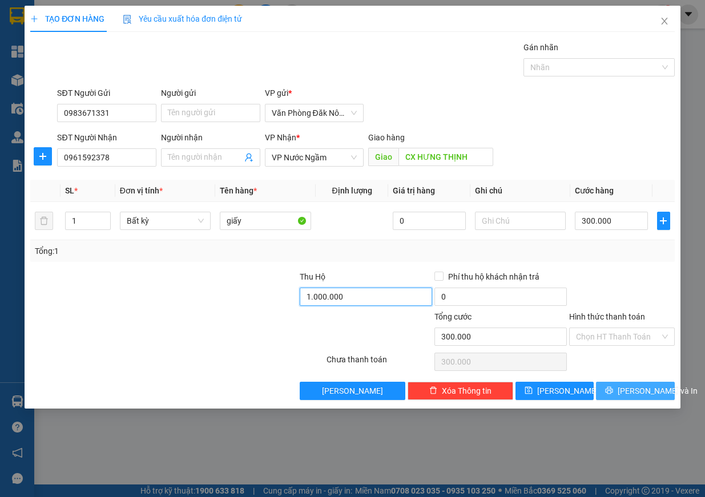
type input "1.000.000"
click at [638, 389] on span "[PERSON_NAME] và In" at bounding box center [658, 391] width 80 height 13
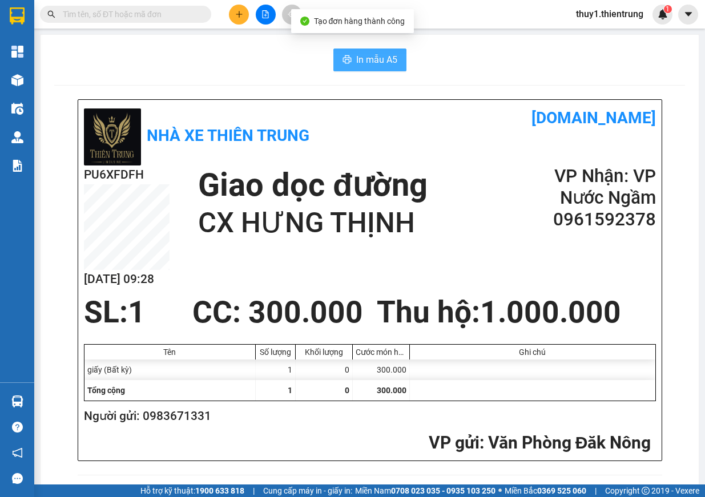
click at [380, 57] on span "In mẫu A5" at bounding box center [376, 60] width 41 height 14
click at [360, 58] on span "In mẫu A5" at bounding box center [376, 60] width 41 height 14
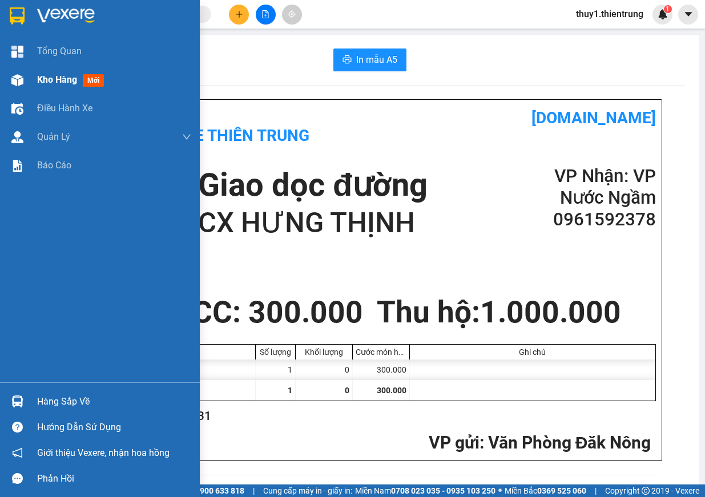
click at [3, 76] on div "Kho hàng mới" at bounding box center [100, 80] width 200 height 29
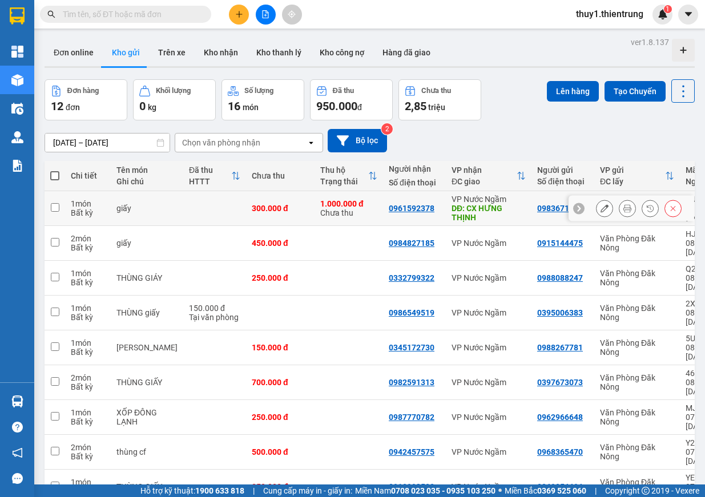
click at [61, 207] on td at bounding box center [55, 208] width 21 height 35
checkbox input "true"
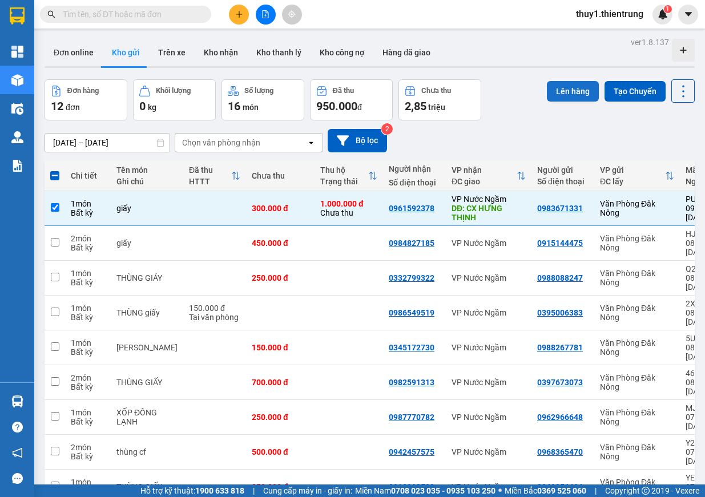
click at [566, 92] on button "Lên hàng" at bounding box center [573, 91] width 52 height 21
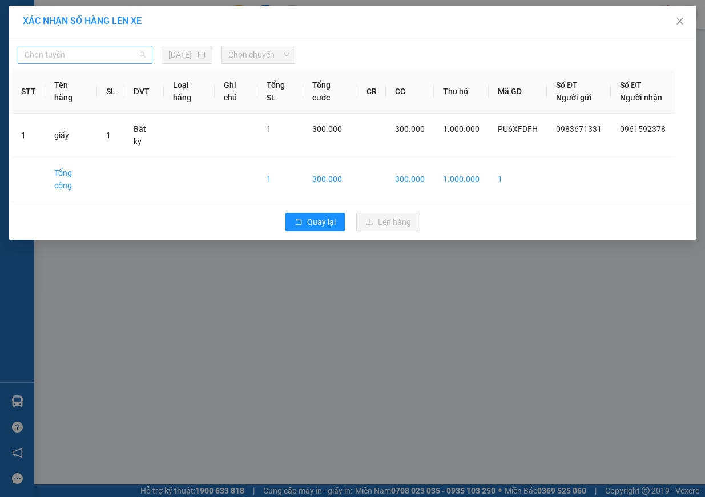
click at [119, 51] on span "Chọn tuyến" at bounding box center [85, 54] width 121 height 17
click at [271, 53] on span "Chọn chuyến" at bounding box center [258, 54] width 61 height 17
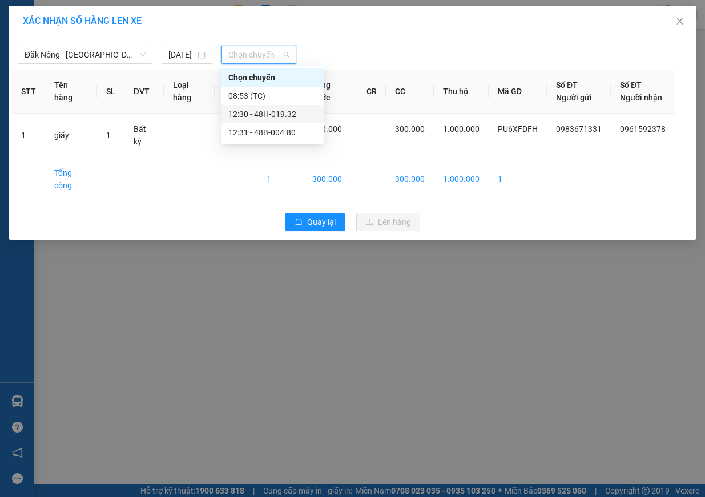
click at [282, 117] on div "12:30 - 48H-019.32" at bounding box center [272, 114] width 89 height 13
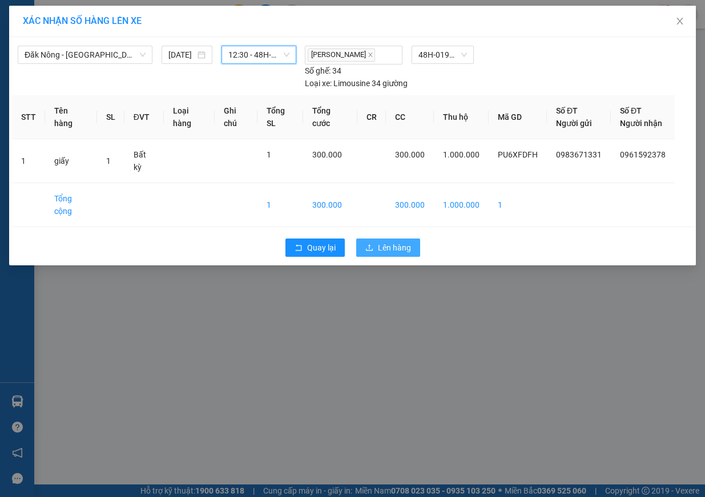
click at [395, 241] on span "Lên hàng" at bounding box center [394, 247] width 33 height 13
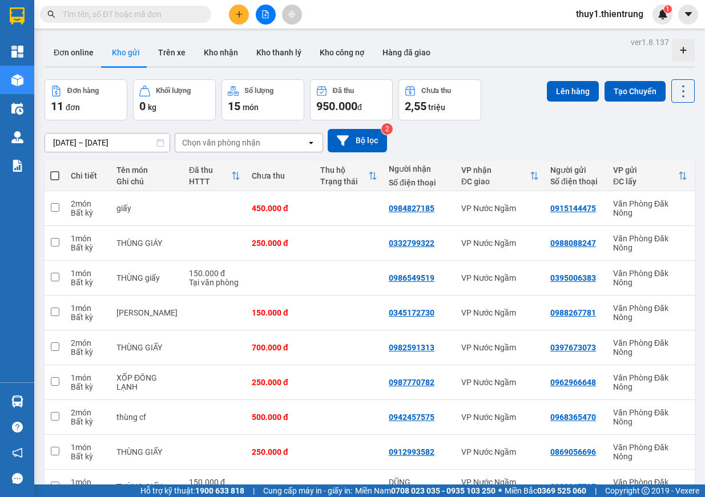
click at [267, 10] on icon "file-add" at bounding box center [265, 14] width 8 height 8
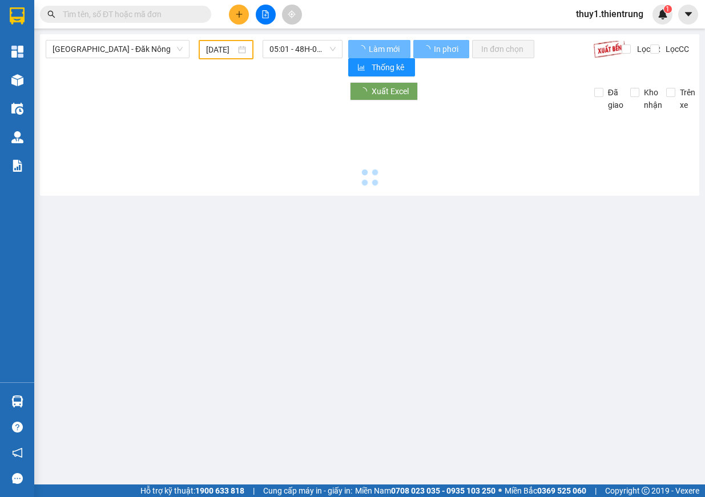
type input "[DATE]"
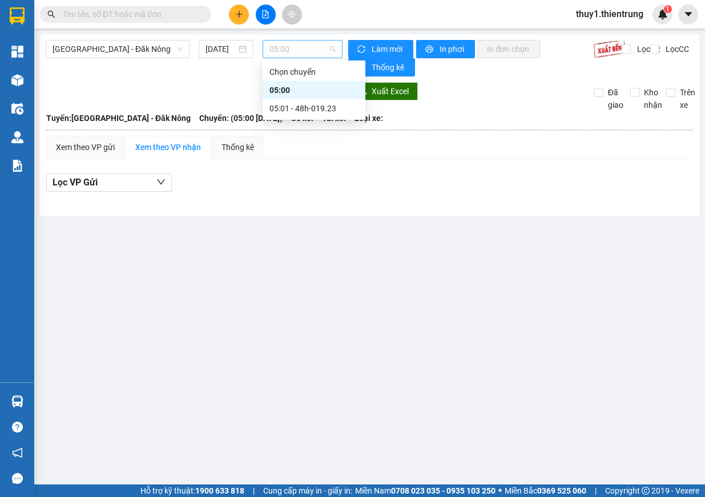
click at [292, 51] on span "05:00" at bounding box center [302, 49] width 66 height 17
click at [123, 41] on span "[GEOGRAPHIC_DATA] - Đăk Nông" at bounding box center [118, 49] width 130 height 17
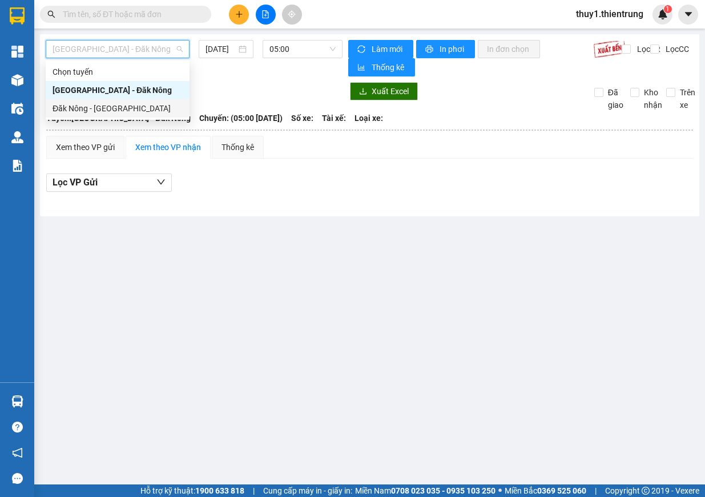
click at [134, 104] on div "Đăk Nông - [GEOGRAPHIC_DATA]" at bounding box center [118, 108] width 130 height 13
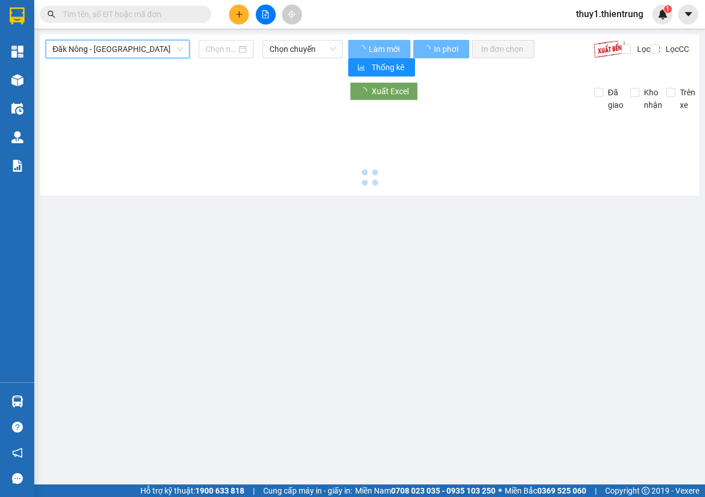
type input "[DATE]"
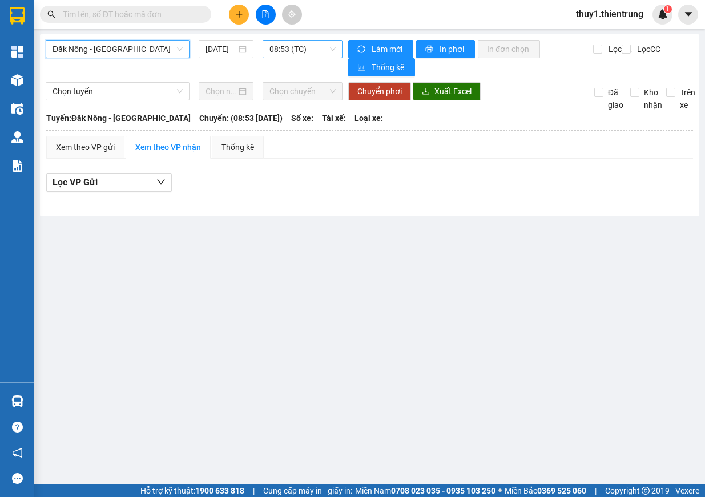
click at [307, 51] on span "08:53 (TC)" at bounding box center [302, 49] width 66 height 17
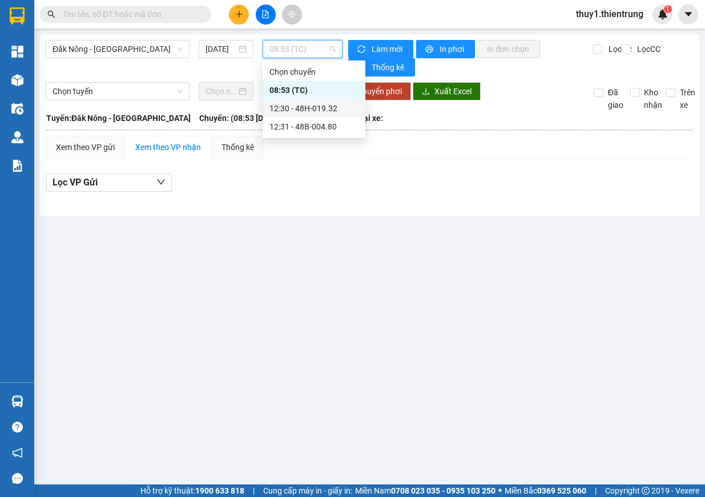
click at [295, 108] on div "12:30 - 48H-019.32" at bounding box center [313, 108] width 89 height 13
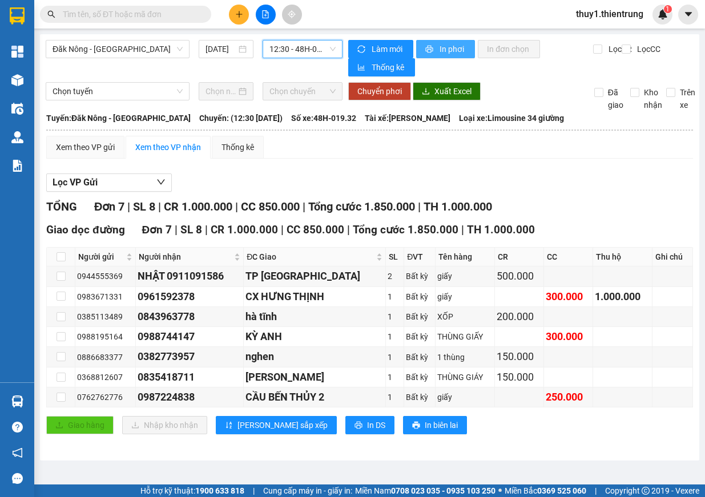
click at [430, 45] on icon "printer" at bounding box center [429, 49] width 8 height 8
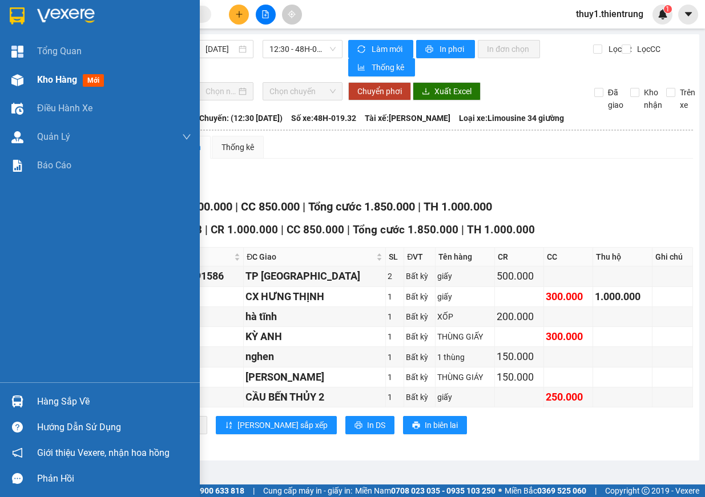
click at [13, 88] on div at bounding box center [17, 80] width 20 height 20
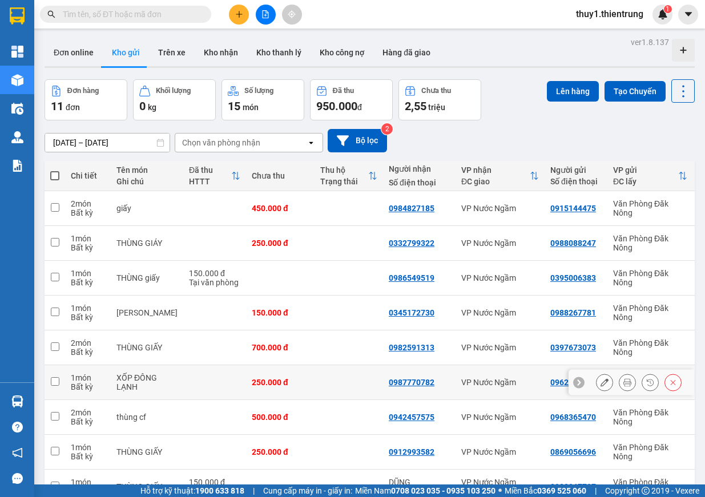
scroll to position [53, 0]
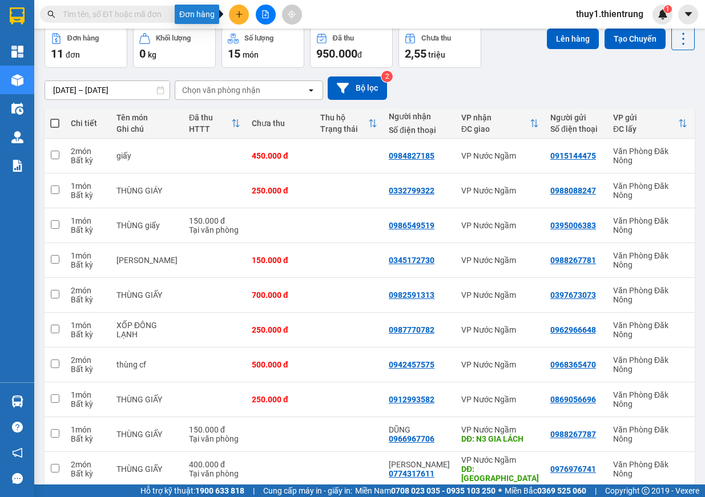
click at [246, 10] on button at bounding box center [239, 15] width 20 height 20
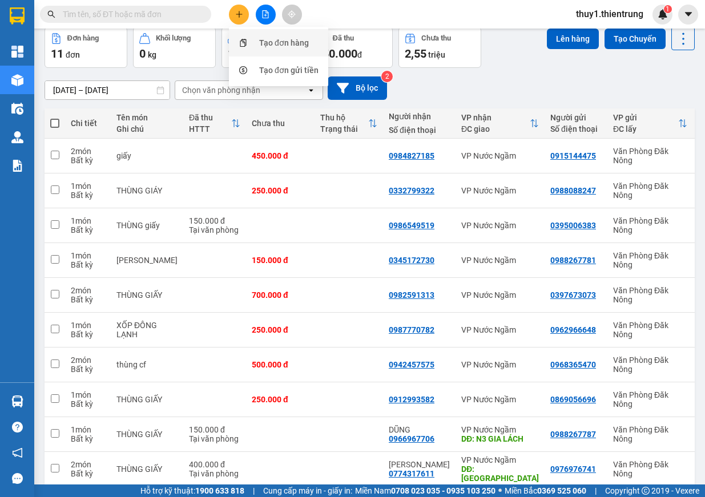
click at [285, 47] on div "Tạo đơn hàng" at bounding box center [284, 43] width 50 height 13
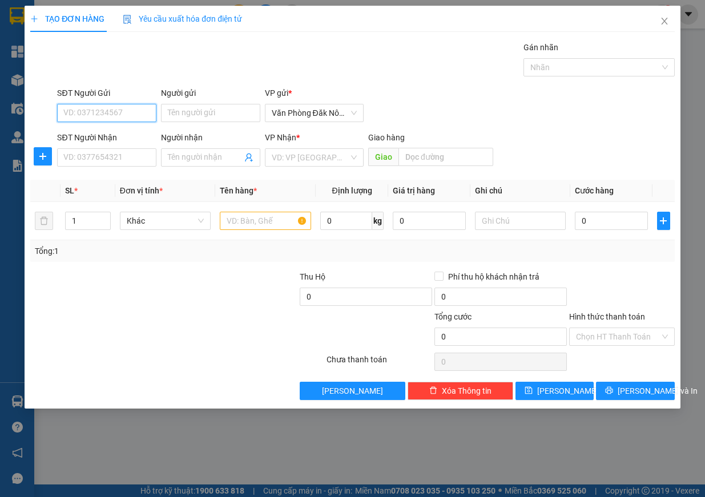
click at [131, 107] on input "SĐT Người Gửi" at bounding box center [106, 113] width 99 height 18
type input "0"
type input "0394838375"
click at [132, 150] on input "SĐT Người Nhận" at bounding box center [106, 157] width 99 height 18
click at [122, 167] on div "SĐT Người Nhận VD: 0377654321" at bounding box center [106, 151] width 99 height 40
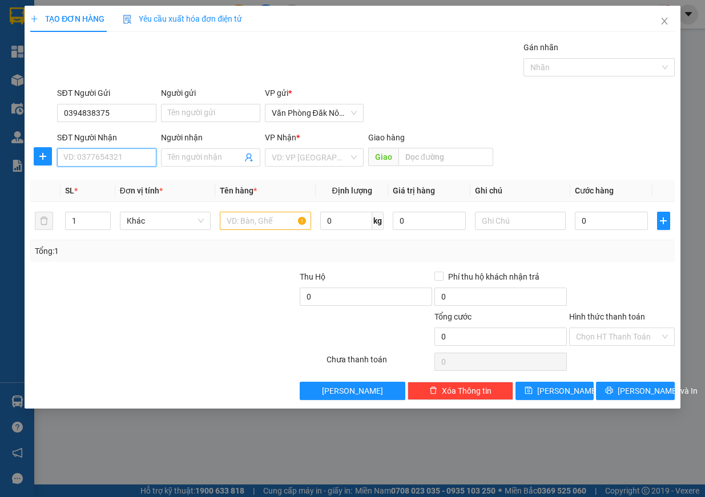
click at [120, 161] on input "SĐT Người Nhận" at bounding box center [106, 157] width 99 height 18
type input "0975249993"
click at [230, 222] on input "text" at bounding box center [265, 221] width 91 height 18
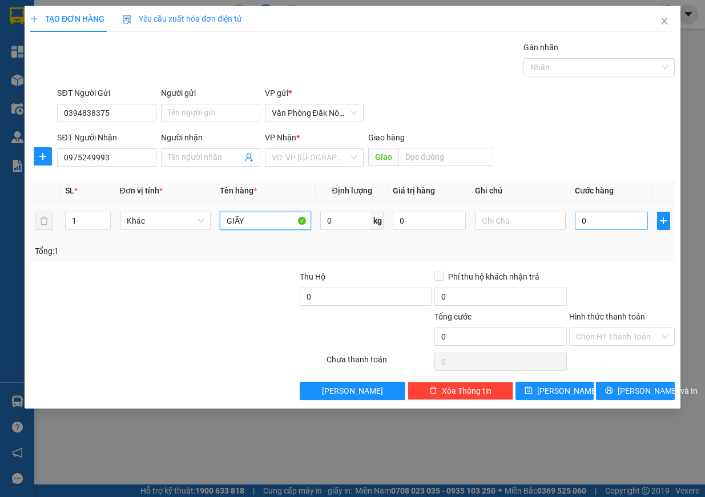
type input "GIẤY"
click at [630, 219] on input "0" at bounding box center [611, 221] width 73 height 18
type input "2"
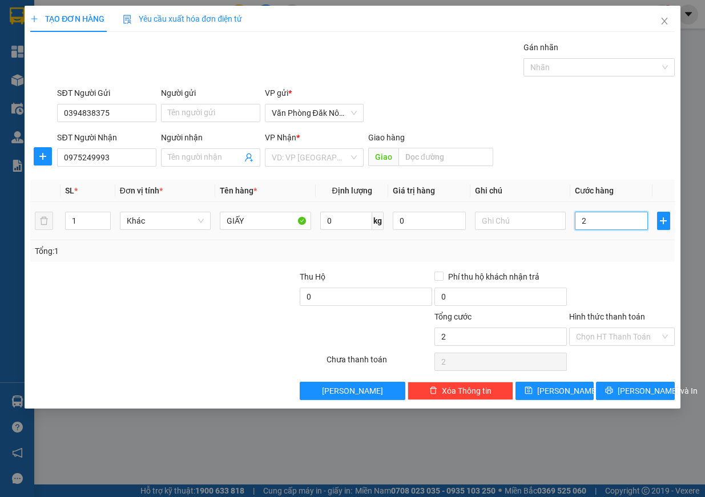
type input "20"
type input "200"
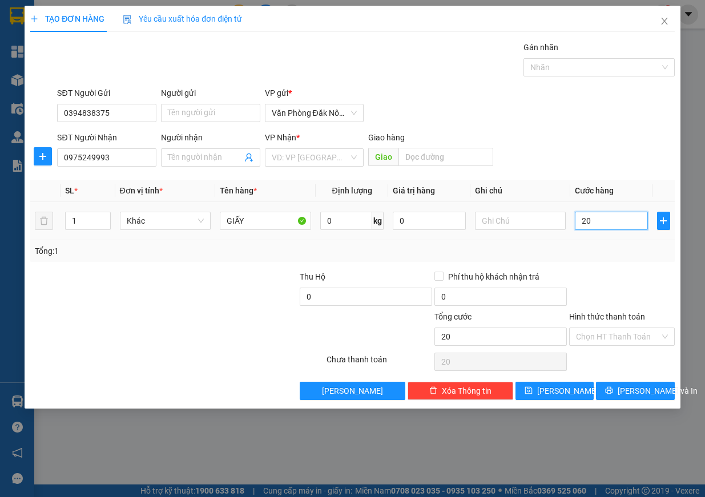
type input "200"
type input "2.000"
type input "20.000"
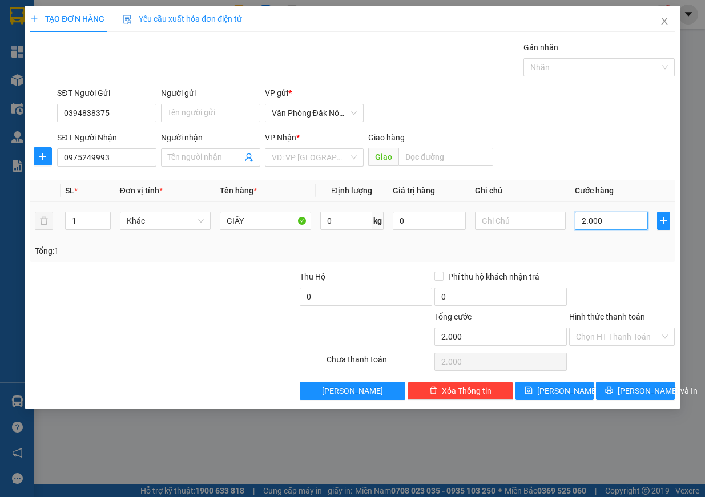
type input "20.000"
type input "200.000"
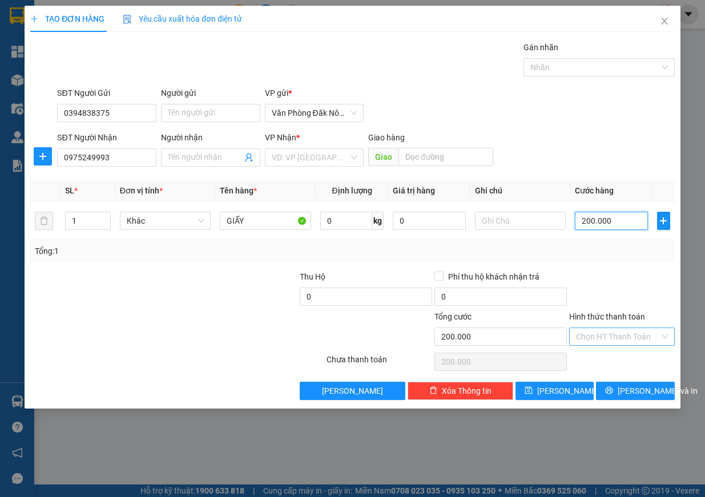
type input "200.000"
click at [647, 337] on input "Hình thức thanh toán" at bounding box center [618, 336] width 84 height 17
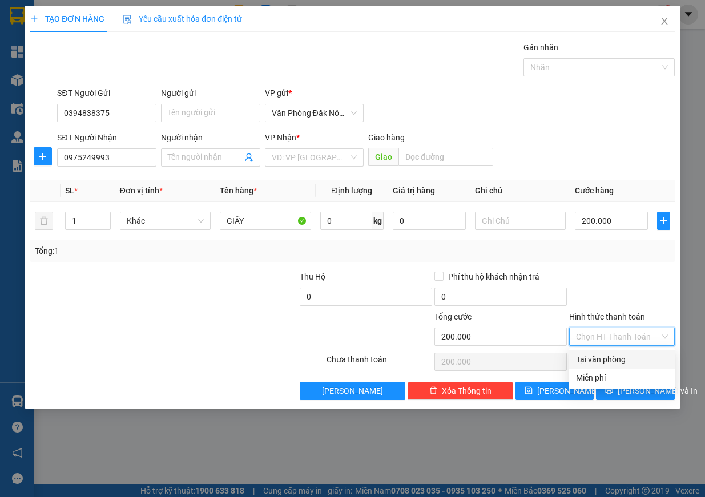
click at [640, 360] on div "Tại văn phòng" at bounding box center [622, 359] width 92 height 13
type input "0"
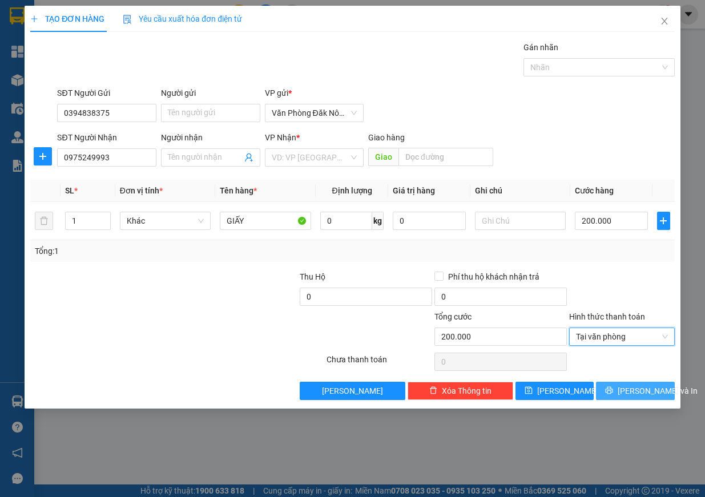
click at [638, 393] on span "[PERSON_NAME] và In" at bounding box center [658, 391] width 80 height 13
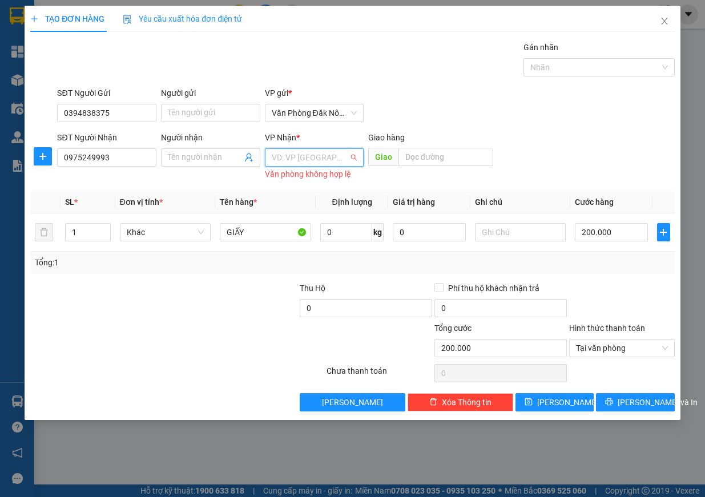
click at [328, 163] on input "search" at bounding box center [311, 157] width 78 height 17
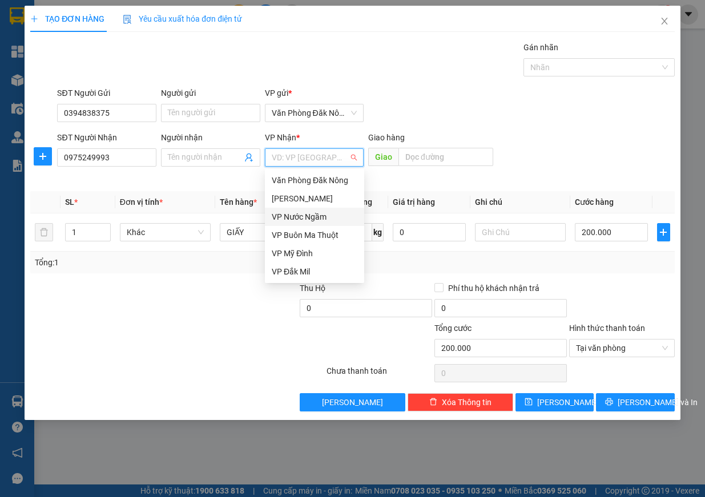
click at [323, 216] on div "VP Nước Ngầm" at bounding box center [315, 217] width 86 height 13
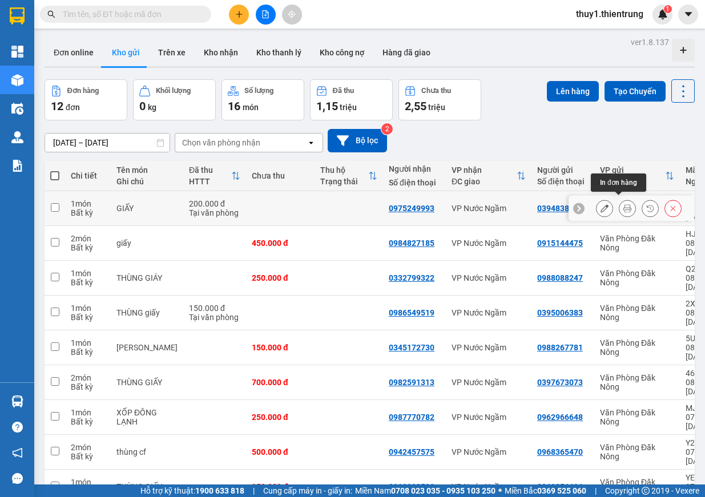
click at [623, 206] on icon at bounding box center [627, 208] width 8 height 8
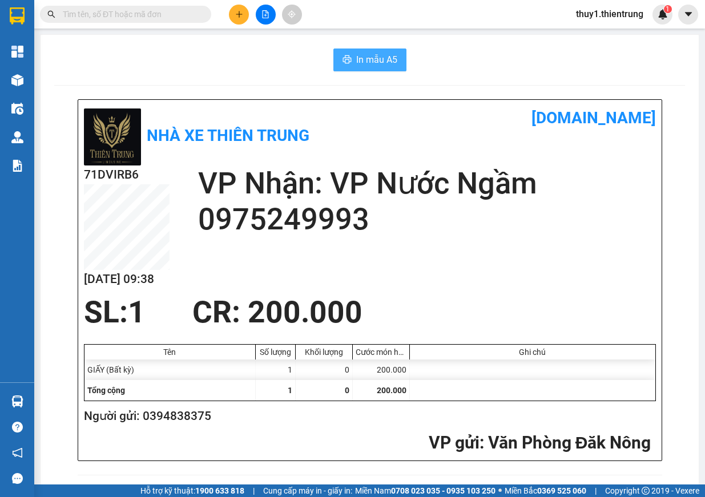
click at [372, 62] on span "In mẫu A5" at bounding box center [376, 60] width 41 height 14
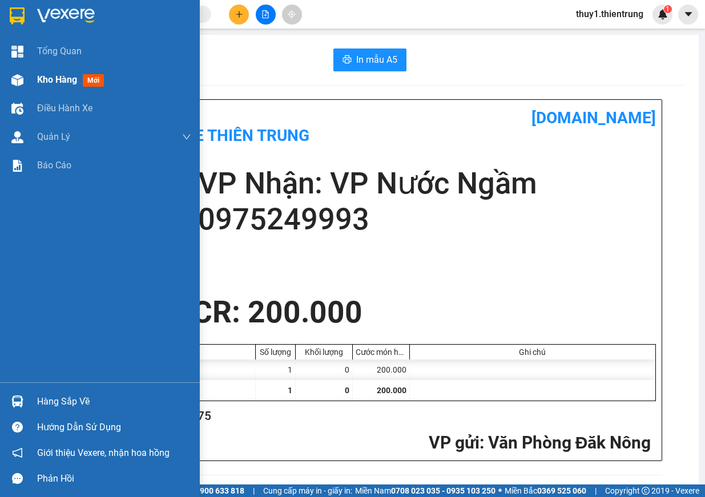
click at [13, 86] on img at bounding box center [17, 80] width 12 height 12
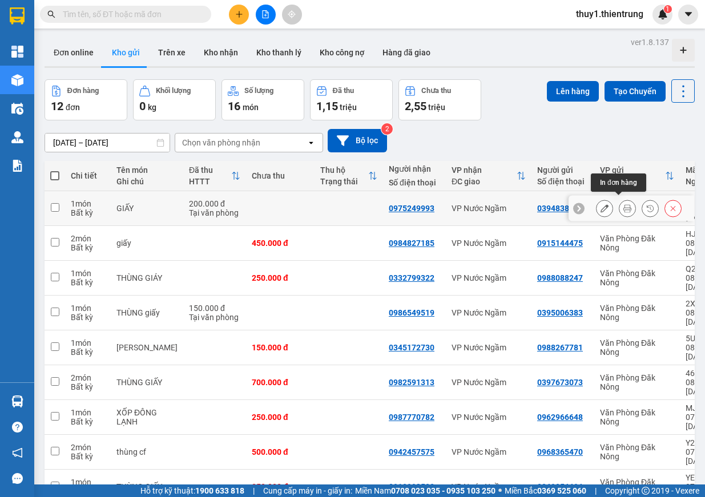
click at [623, 207] on icon at bounding box center [627, 208] width 8 height 8
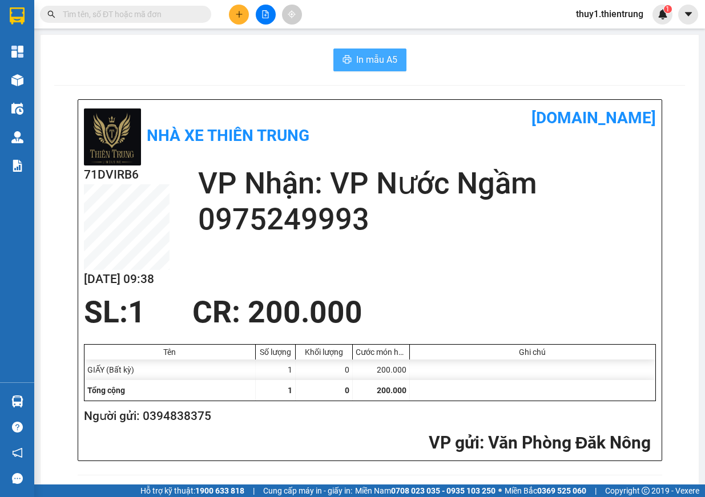
click at [384, 63] on span "In mẫu A5" at bounding box center [376, 60] width 41 height 14
click at [235, 13] on icon "plus" at bounding box center [239, 14] width 8 height 8
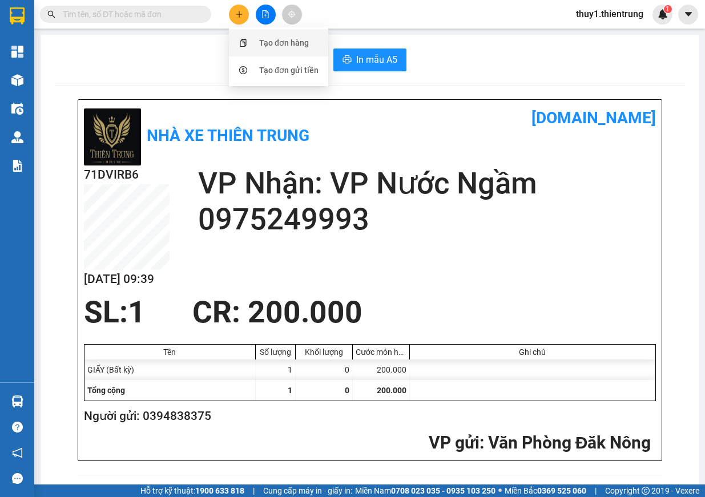
click at [281, 47] on div "Tạo đơn hàng" at bounding box center [284, 43] width 50 height 13
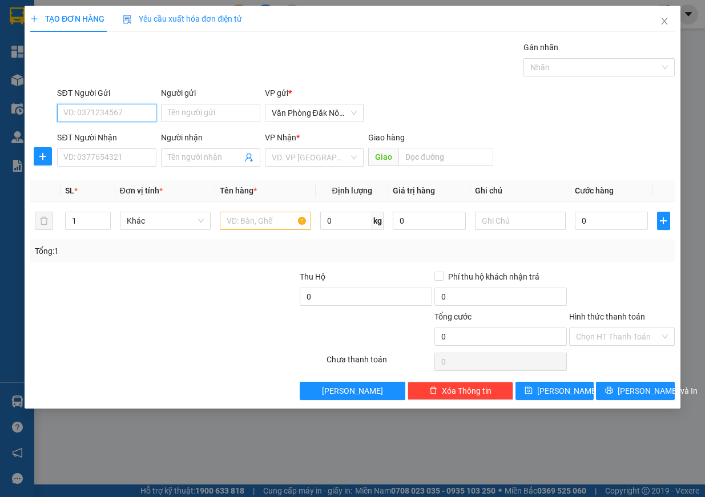
click at [116, 115] on input "SĐT Người Gửi" at bounding box center [106, 113] width 99 height 18
click at [660, 21] on icon "close" at bounding box center [664, 21] width 9 height 9
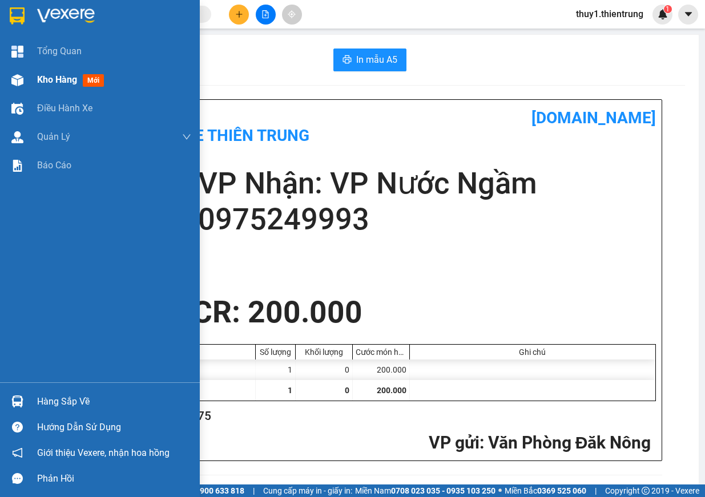
click at [22, 80] on img at bounding box center [17, 80] width 12 height 12
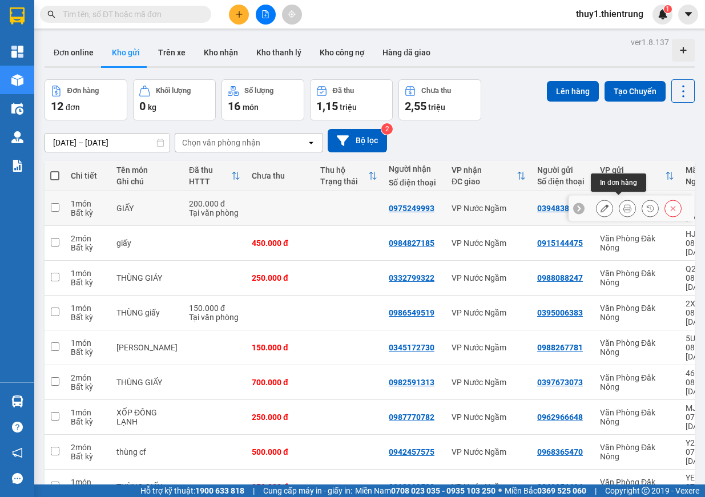
click at [623, 206] on icon at bounding box center [627, 208] width 8 height 8
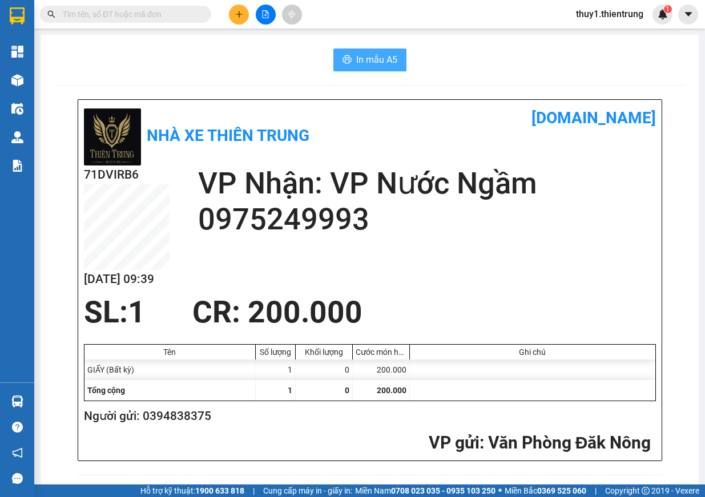
click at [362, 59] on span "In mẫu A5" at bounding box center [376, 60] width 41 height 14
click at [239, 9] on button at bounding box center [239, 15] width 20 height 20
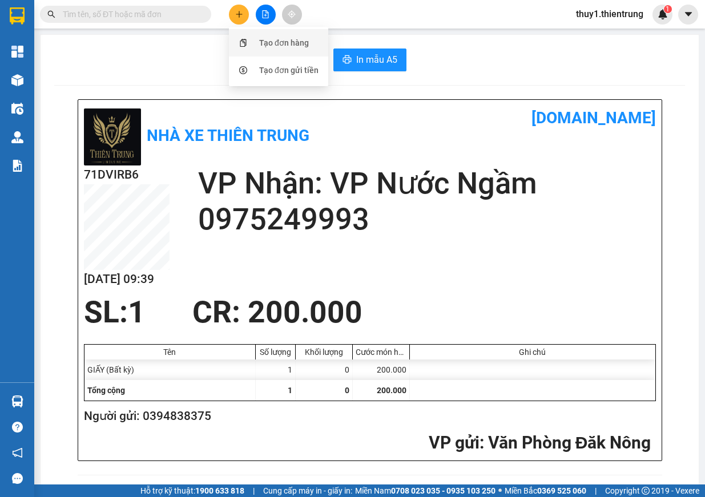
click at [278, 46] on div "Tạo đơn hàng" at bounding box center [284, 43] width 50 height 13
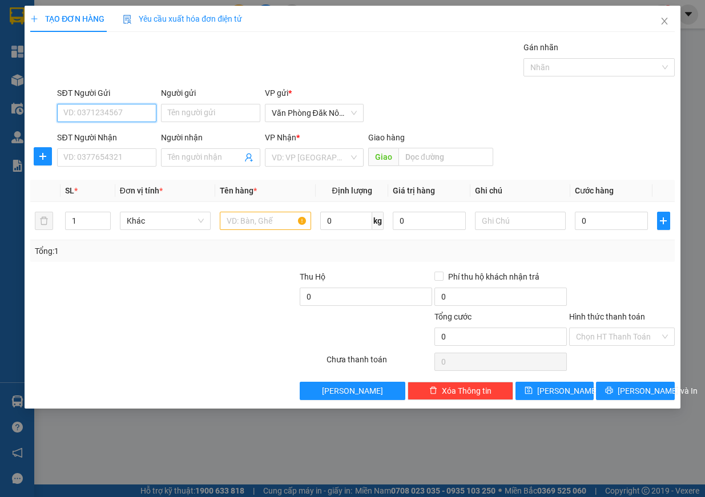
click at [94, 111] on input "SĐT Người Gửi" at bounding box center [106, 113] width 99 height 18
type input "0"
type input "0961072251"
click at [110, 162] on input "SĐT Người Nhận" at bounding box center [106, 157] width 99 height 18
type input "0386770454"
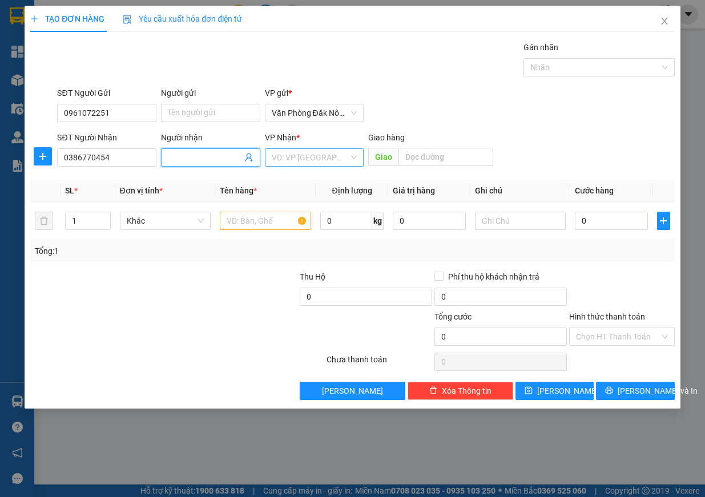
click at [319, 157] on input "search" at bounding box center [311, 157] width 78 height 17
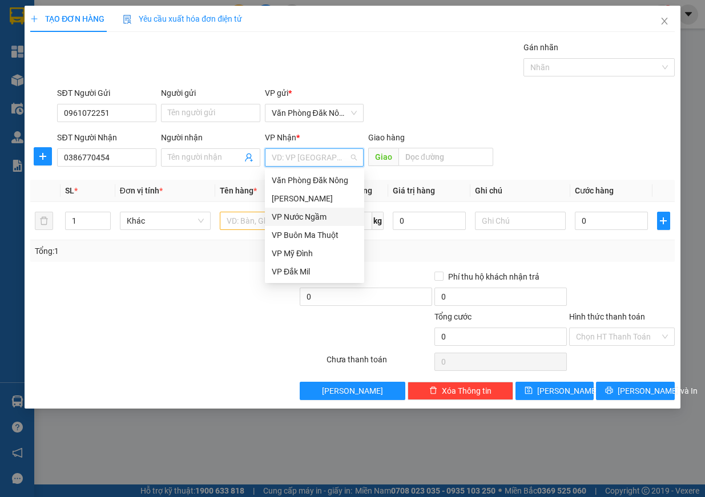
click at [311, 221] on div "VP Nước Ngầm" at bounding box center [315, 217] width 86 height 13
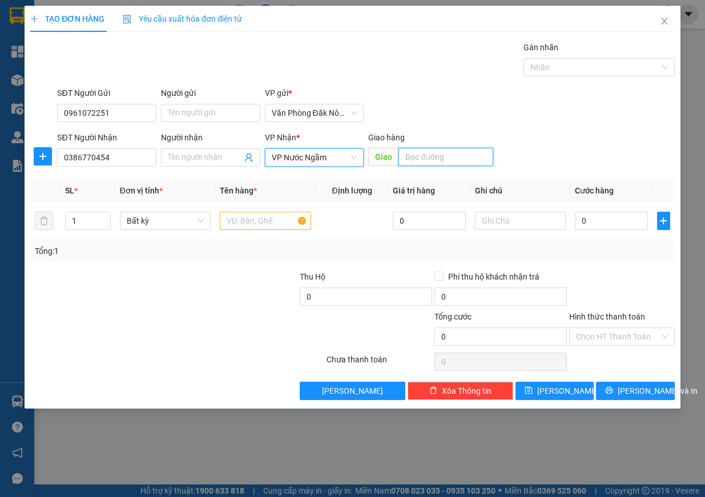
click at [420, 154] on input "text" at bounding box center [445, 157] width 95 height 18
type input "quảng bình"
click at [241, 219] on input "text" at bounding box center [265, 221] width 91 height 18
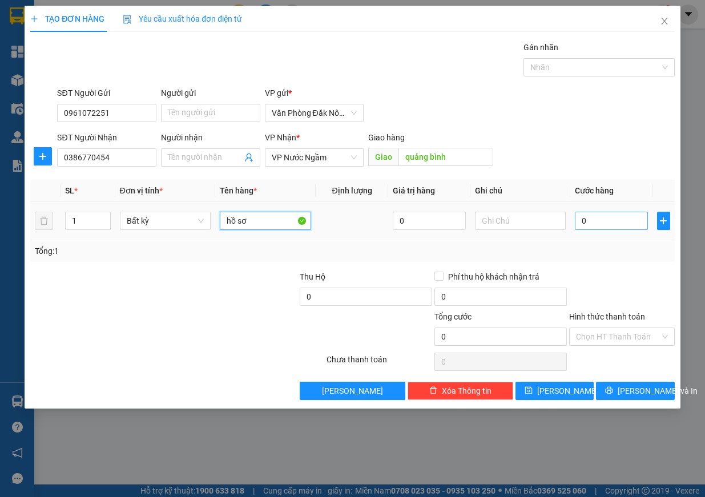
type input "hồ sơ"
click at [595, 222] on input "0" at bounding box center [611, 221] width 73 height 18
type input "1"
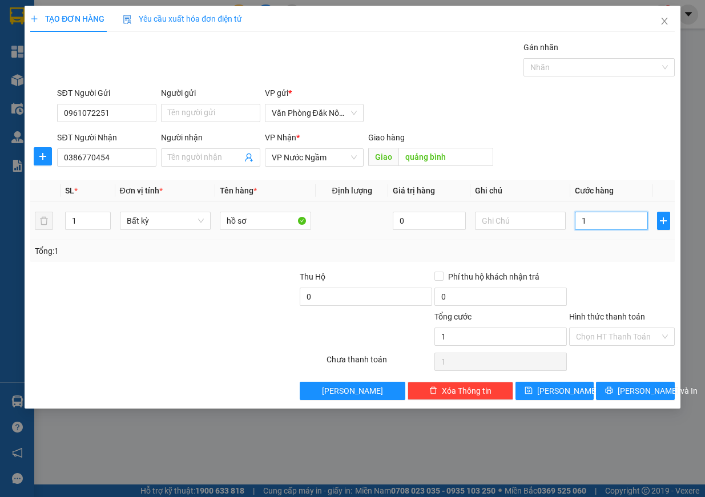
type input "10"
type input "100"
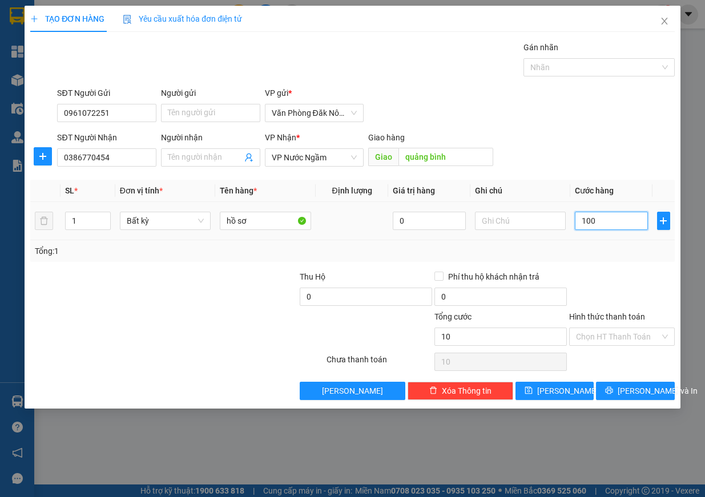
type input "100"
type input "1.000"
type input "10.000"
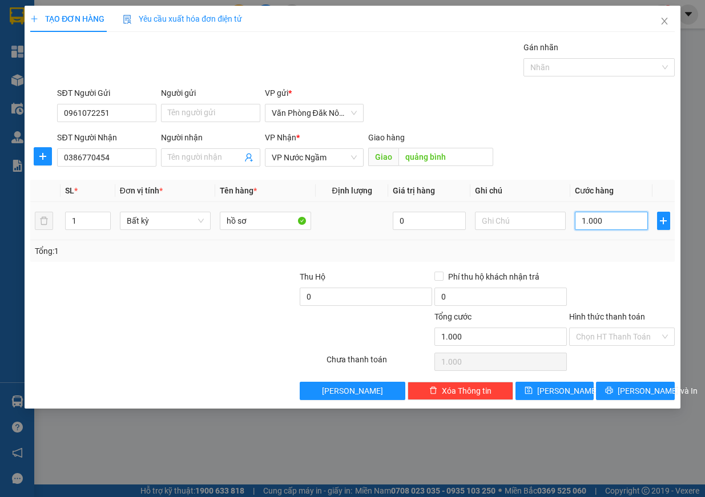
type input "10.000"
type input "100.000"
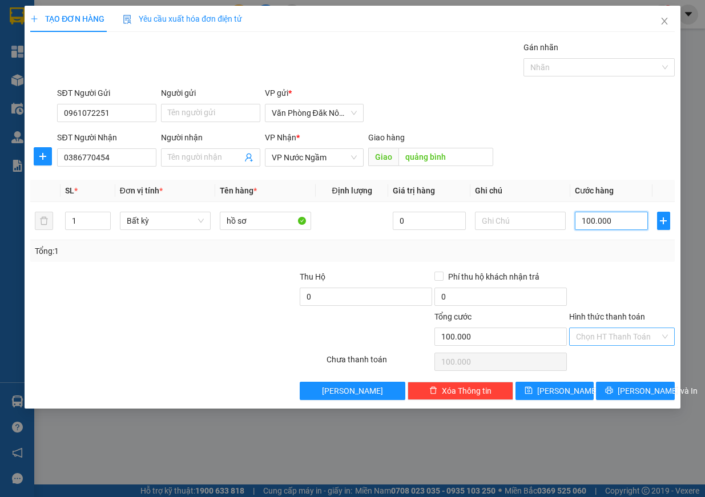
type input "100.000"
click at [655, 336] on input "Hình thức thanh toán" at bounding box center [618, 336] width 84 height 17
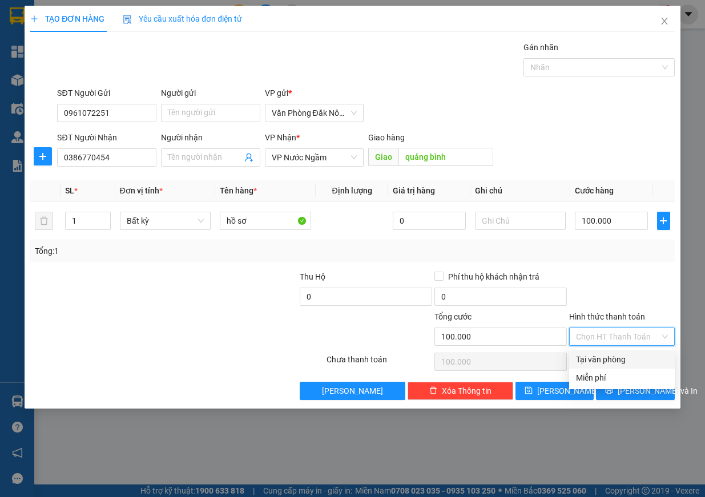
click at [609, 363] on div "Tại văn phòng" at bounding box center [622, 359] width 92 height 13
type input "0"
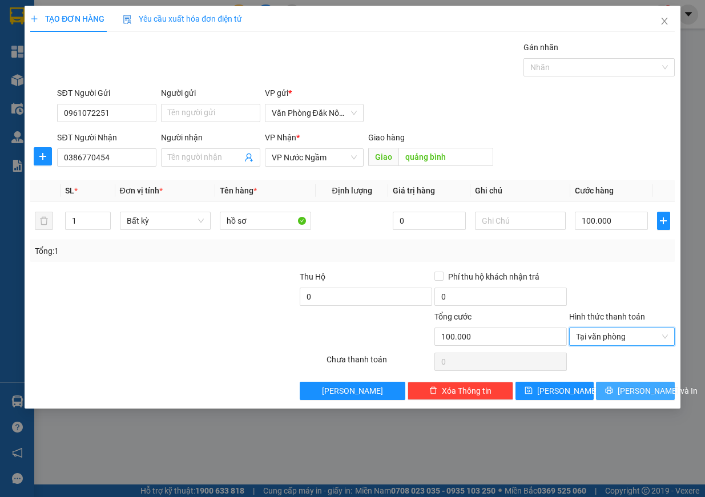
click at [613, 393] on icon "printer" at bounding box center [609, 390] width 8 height 8
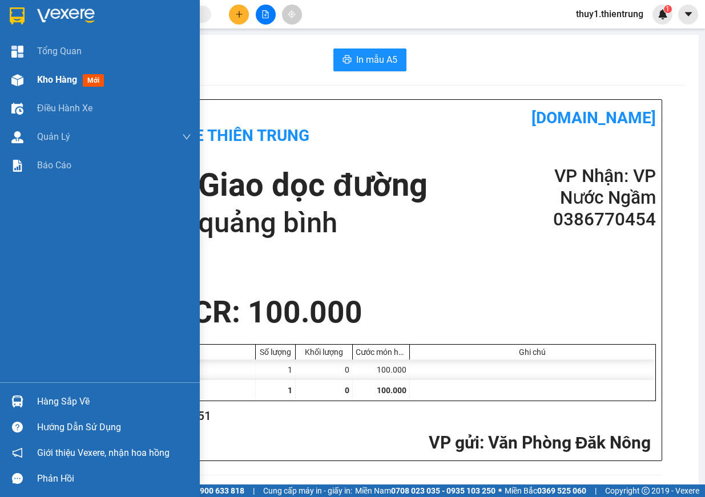
click at [14, 82] on img at bounding box center [17, 80] width 12 height 12
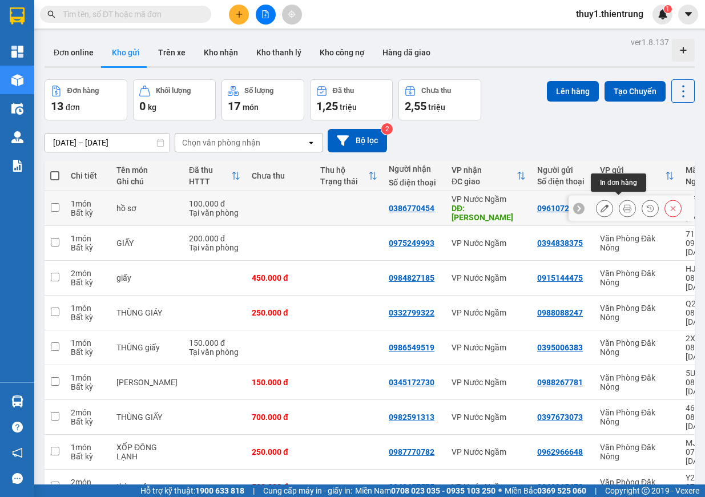
click at [623, 208] on icon at bounding box center [627, 208] width 8 height 8
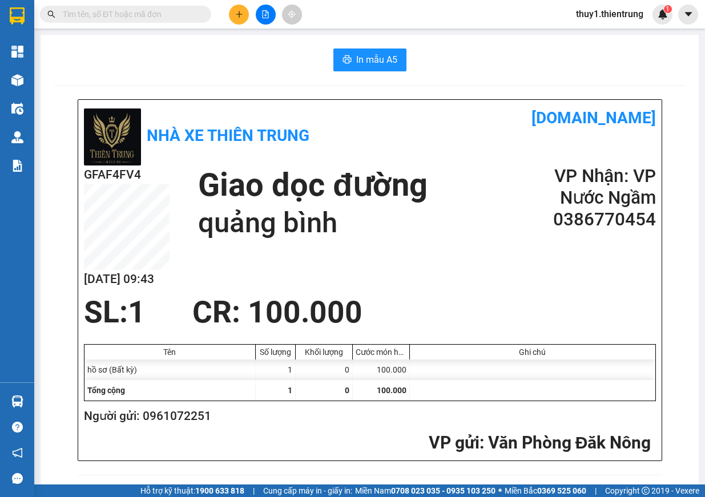
click at [366, 65] on span "In mẫu A5" at bounding box center [376, 60] width 41 height 14
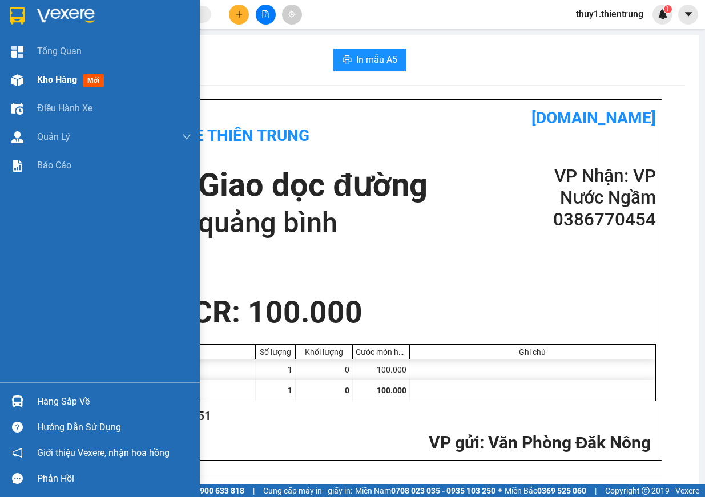
click at [22, 80] on img at bounding box center [17, 80] width 12 height 12
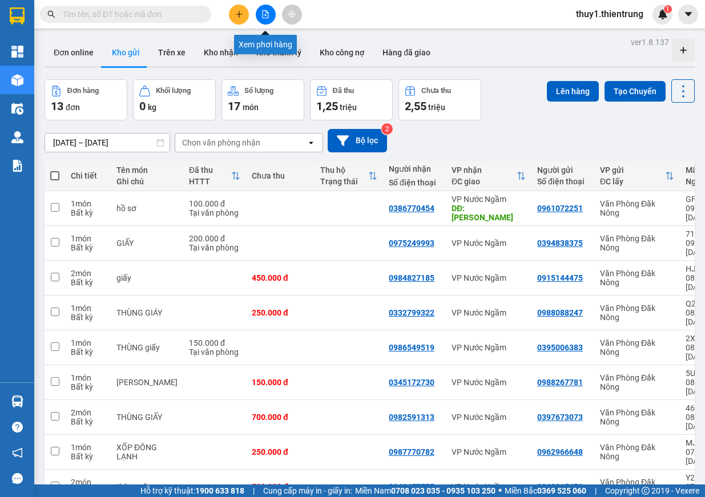
click at [268, 14] on icon "file-add" at bounding box center [266, 14] width 6 height 8
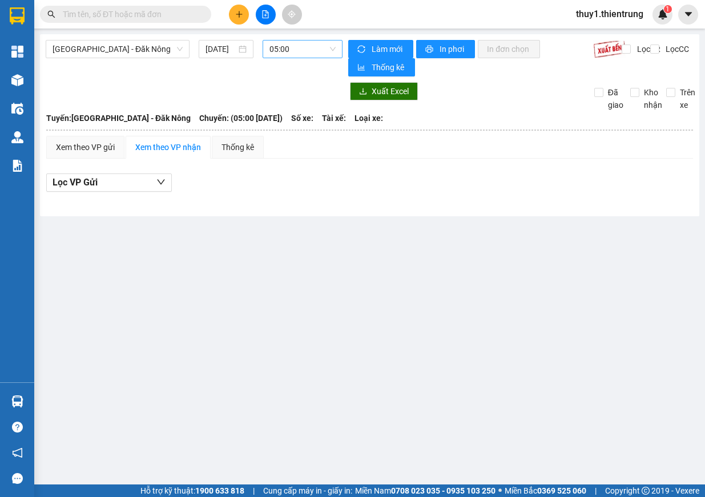
click at [307, 53] on span "05:00" at bounding box center [302, 49] width 66 height 17
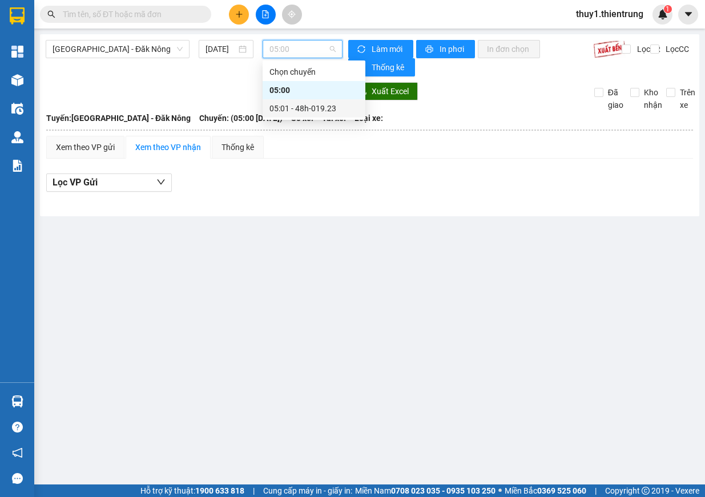
click at [300, 287] on main "Hà Nội - Đăk Nông 12/08/2025 05:00 Làm mới In phơi In đơn chọn Thống kê Lọc CR …" at bounding box center [352, 242] width 705 height 485
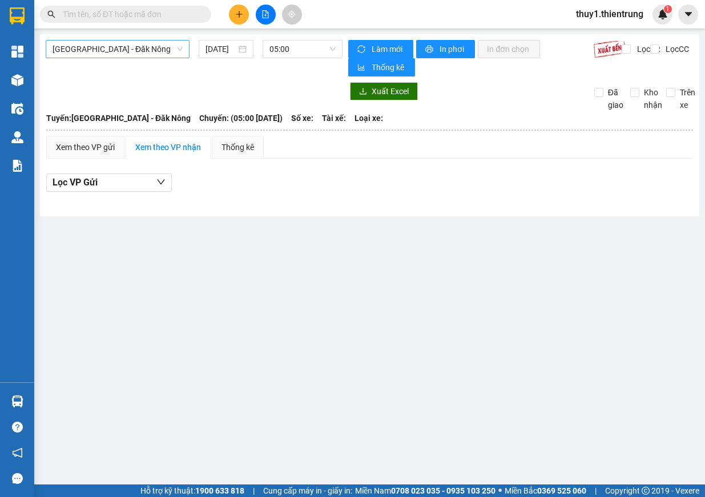
click at [105, 50] on span "[GEOGRAPHIC_DATA] - Đăk Nông" at bounding box center [118, 49] width 130 height 17
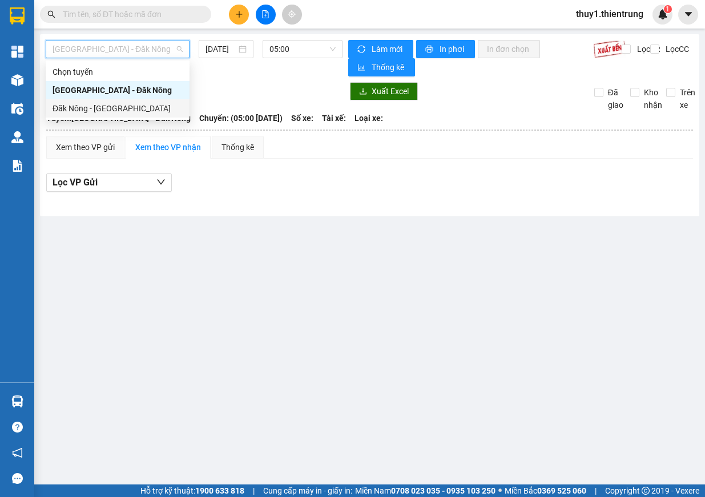
click at [345, 417] on main "Hà Nội - Đăk Nông 12/08/2025 05:00 Làm mới In phơi In đơn chọn Thống kê Lọc CR …" at bounding box center [352, 242] width 705 height 485
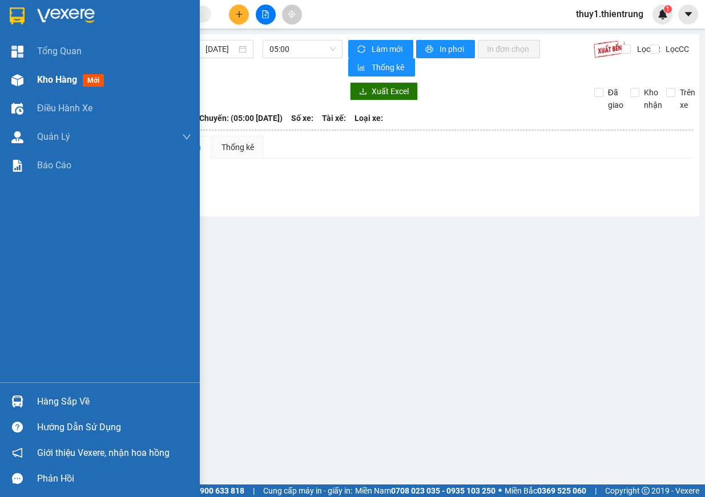
click at [27, 71] on div "Kho hàng mới" at bounding box center [100, 80] width 200 height 29
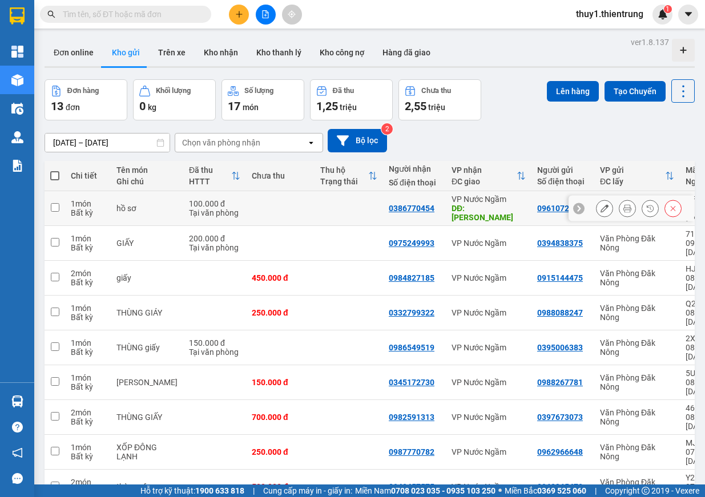
click at [63, 201] on td at bounding box center [55, 208] width 21 height 35
checkbox input "true"
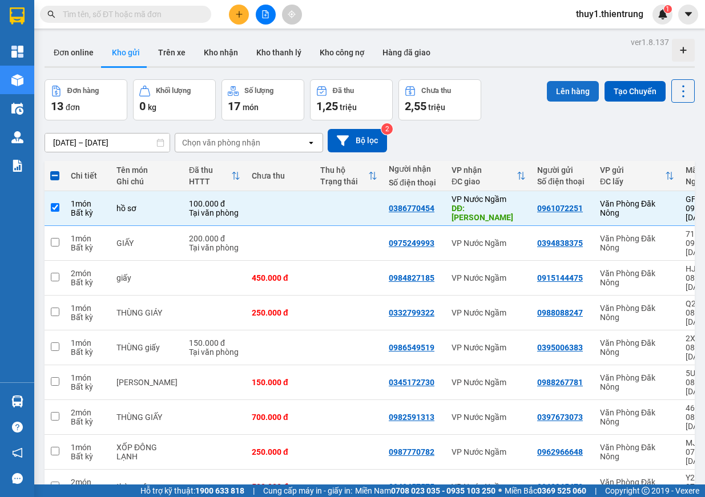
click at [576, 87] on button "Lên hàng" at bounding box center [573, 91] width 52 height 21
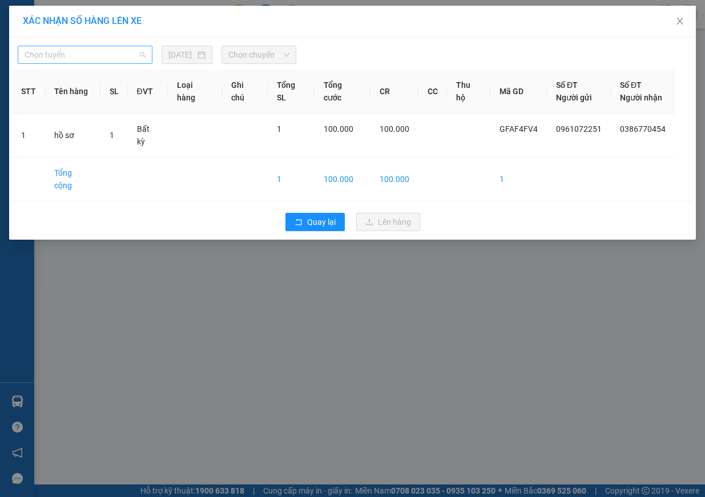
click at [117, 54] on span "Chọn tuyến" at bounding box center [85, 54] width 121 height 17
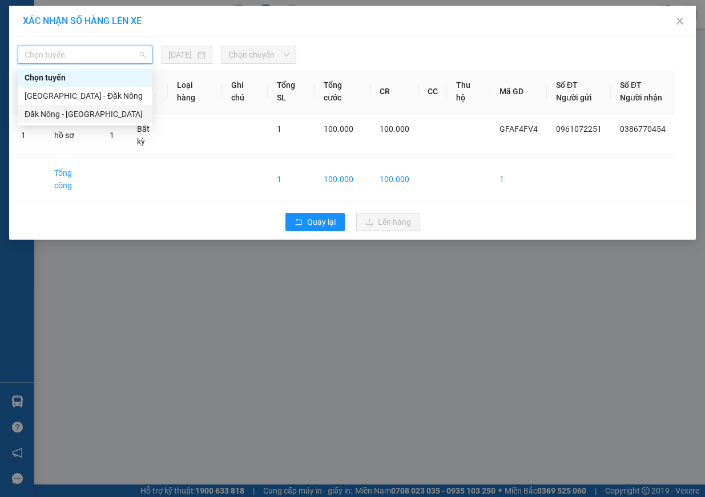
drag, startPoint x: 84, startPoint y: 110, endPoint x: 248, endPoint y: 62, distance: 171.3
click at [86, 110] on div "Đăk Nông - [GEOGRAPHIC_DATA]" at bounding box center [85, 114] width 121 height 13
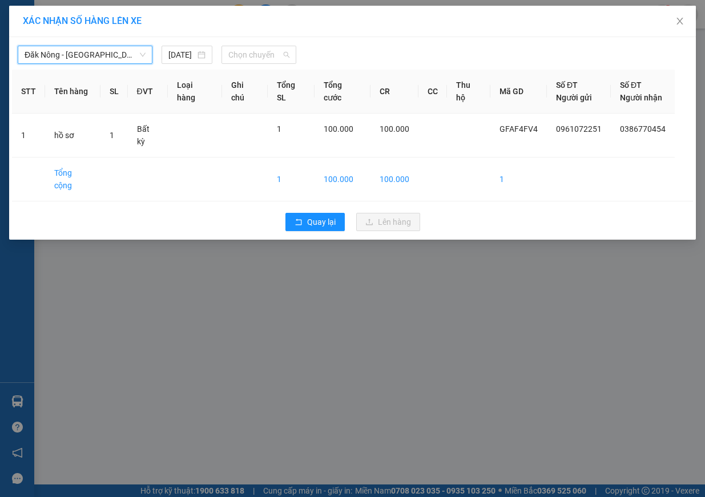
drag, startPoint x: 267, startPoint y: 51, endPoint x: 284, endPoint y: 102, distance: 53.8
click at [267, 51] on span "Chọn chuyến" at bounding box center [258, 54] width 61 height 17
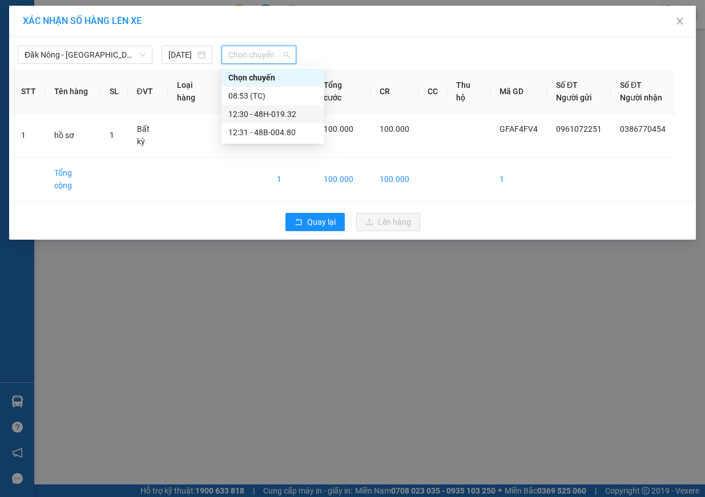
click at [287, 118] on div "12:30 - 48H-019.32" at bounding box center [272, 114] width 89 height 13
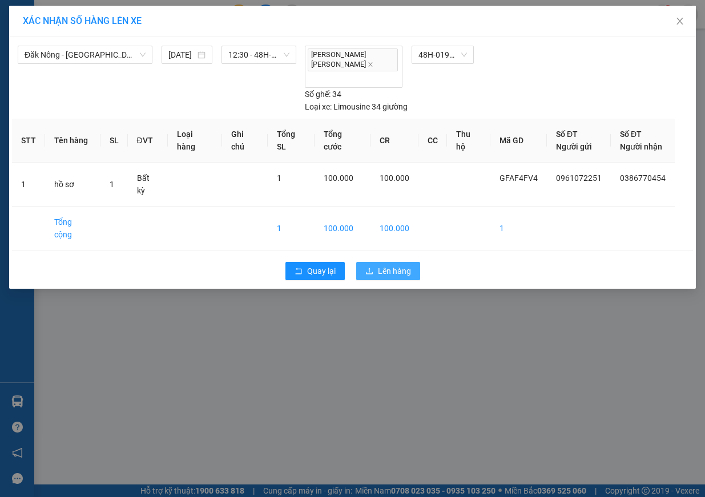
click at [386, 265] on span "Lên hàng" at bounding box center [394, 271] width 33 height 13
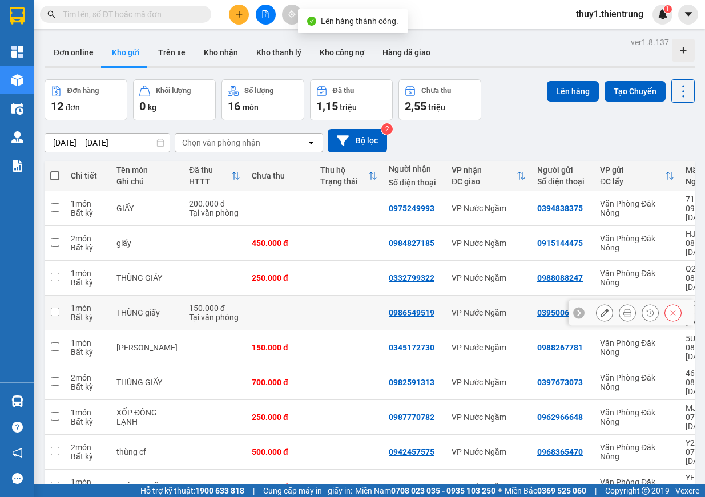
scroll to position [53, 0]
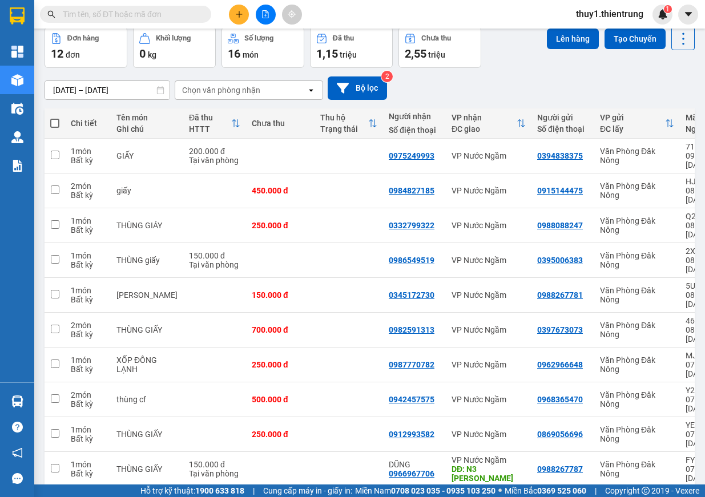
click at [646, 497] on div "10 / trang" at bounding box center [646, 505] width 35 height 11
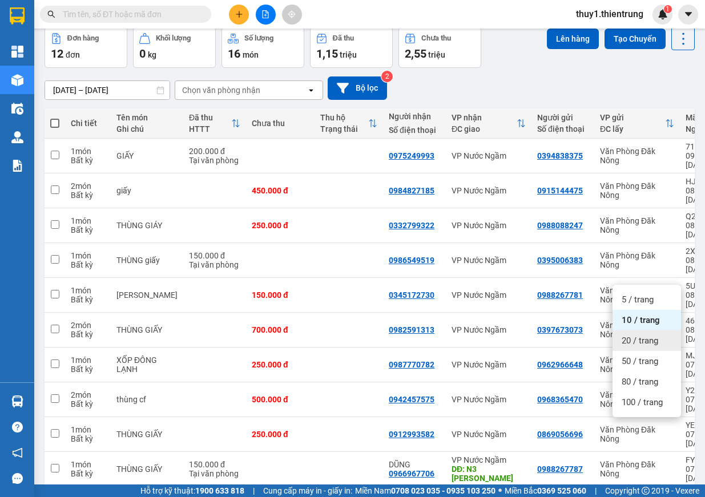
click at [648, 336] on span "20 / trang" at bounding box center [640, 340] width 37 height 11
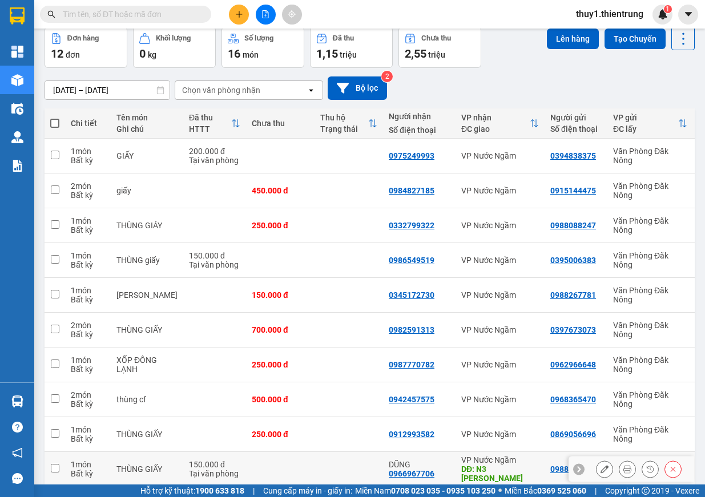
scroll to position [75, 0]
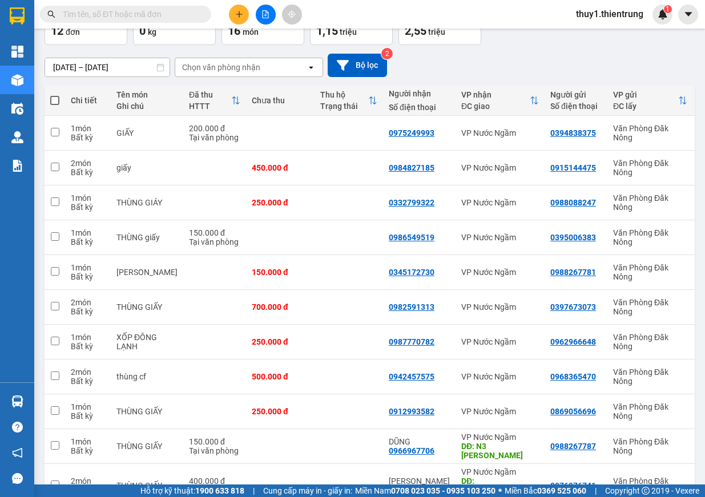
drag, startPoint x: 659, startPoint y: 460, endPoint x: 662, endPoint y: 446, distance: 14.7
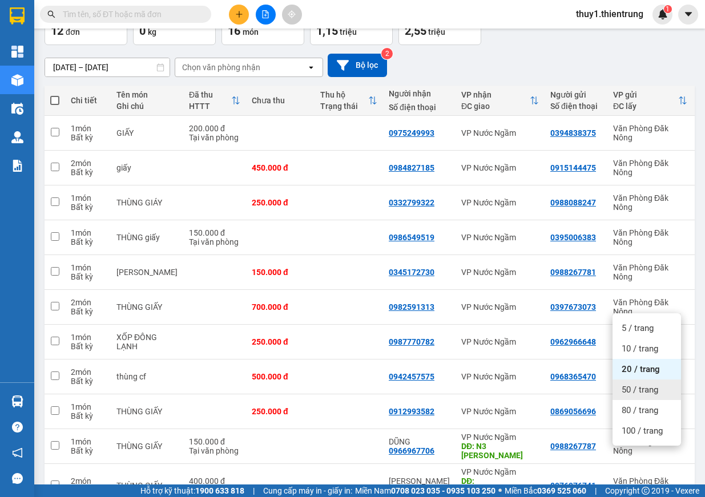
click at [665, 389] on div "50 / trang" at bounding box center [647, 390] width 69 height 21
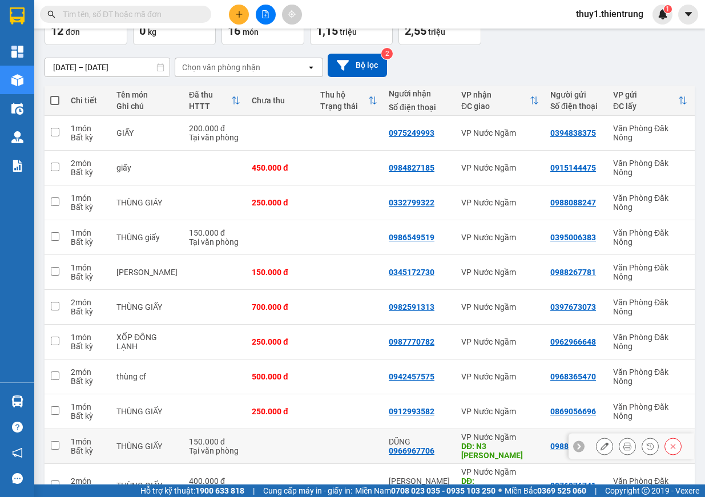
click at [58, 441] on input "checkbox" at bounding box center [55, 445] width 9 height 9
checkbox input "true"
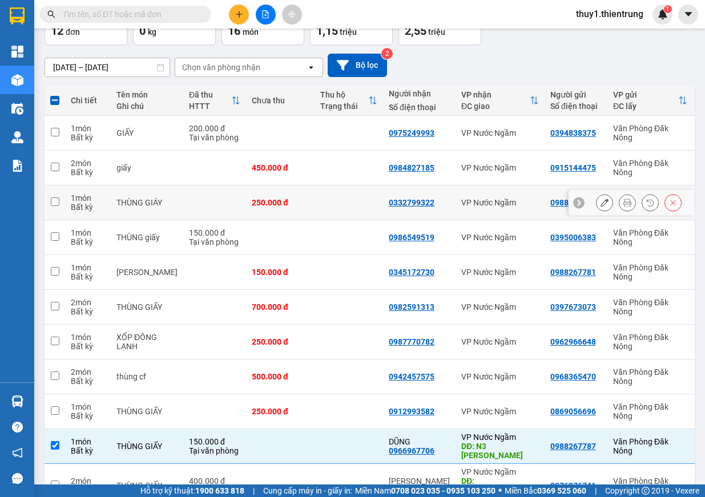
scroll to position [0, 0]
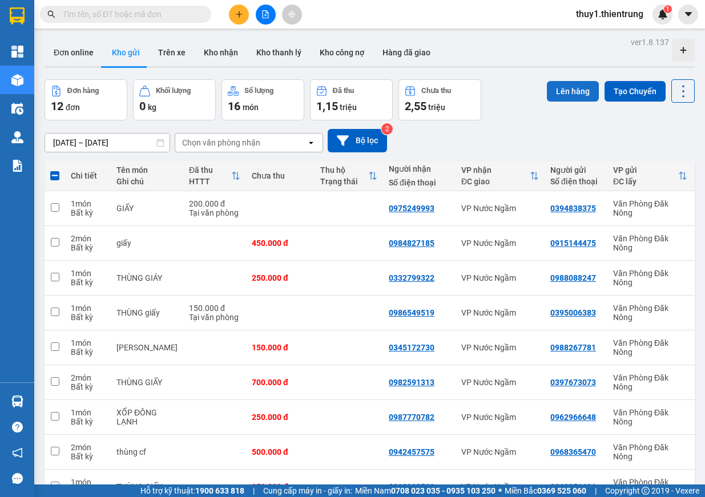
click at [574, 92] on button "Lên hàng" at bounding box center [573, 91] width 52 height 21
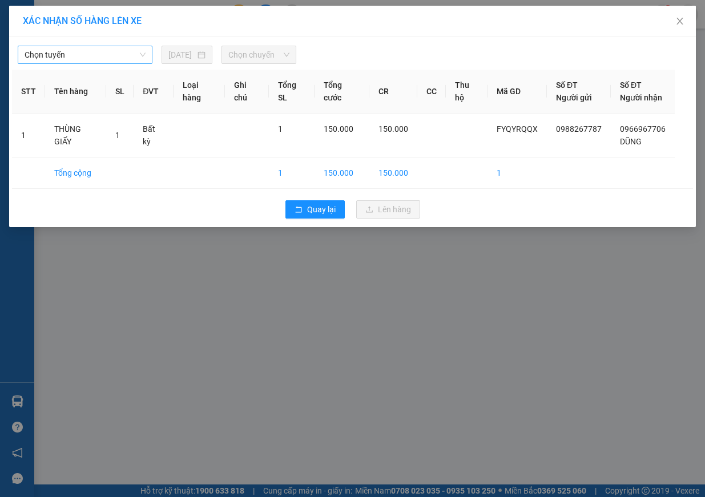
click at [96, 55] on span "Chọn tuyến" at bounding box center [85, 54] width 121 height 17
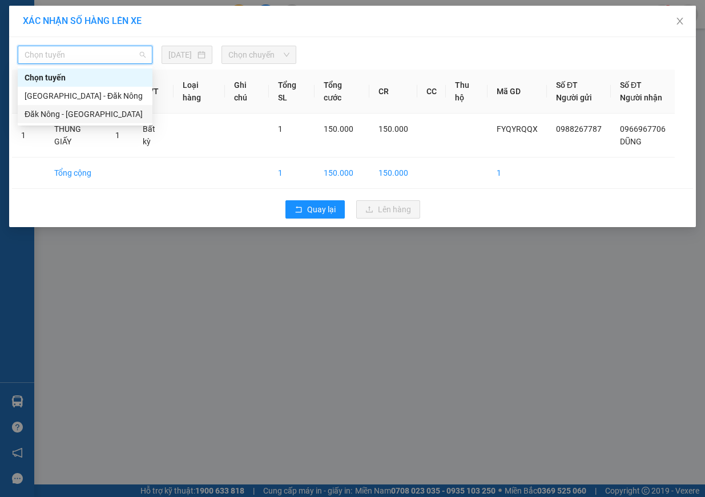
click at [94, 117] on div "Đăk Nông - [GEOGRAPHIC_DATA]" at bounding box center [85, 114] width 121 height 13
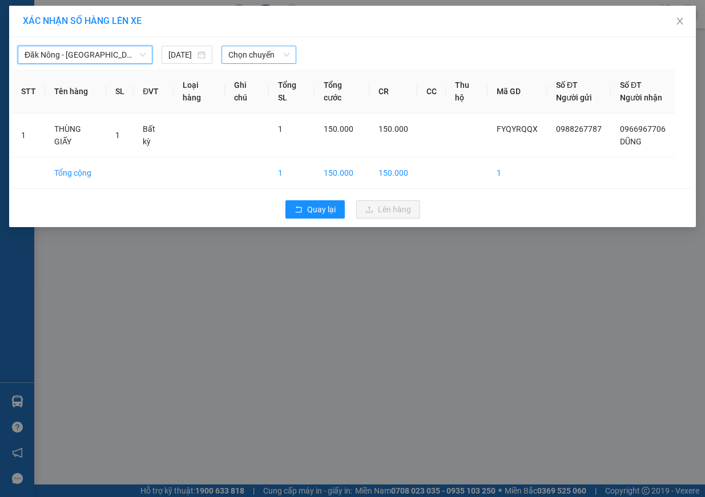
click at [252, 59] on span "Chọn chuyến" at bounding box center [258, 54] width 61 height 17
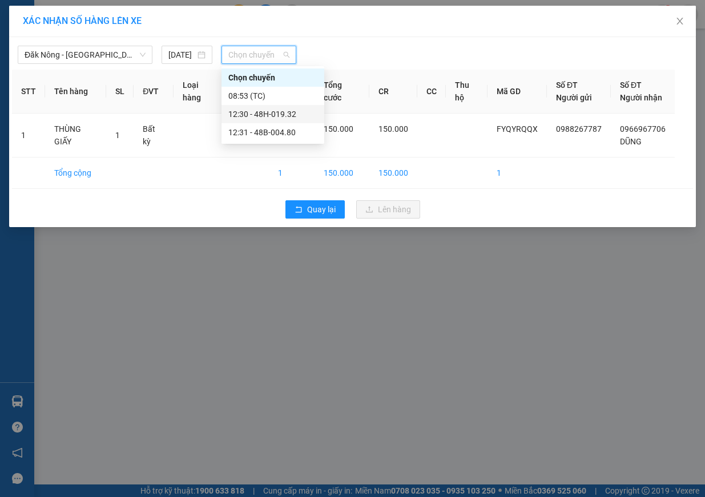
click at [291, 117] on div "12:30 - 48H-019.32" at bounding box center [272, 114] width 89 height 13
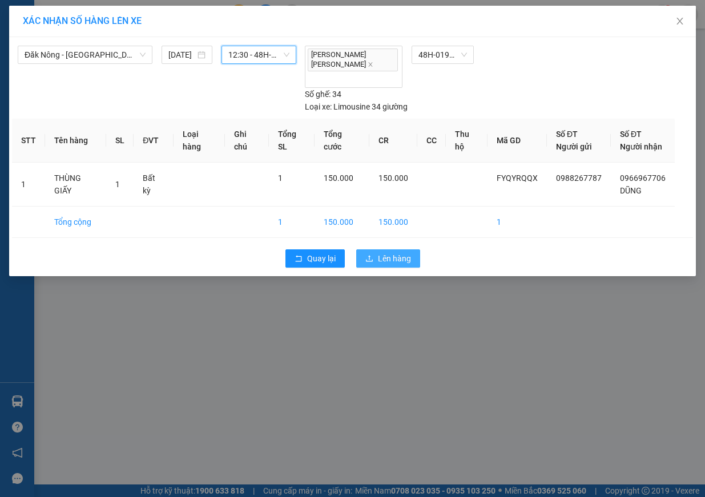
click at [395, 252] on span "Lên hàng" at bounding box center [394, 258] width 33 height 13
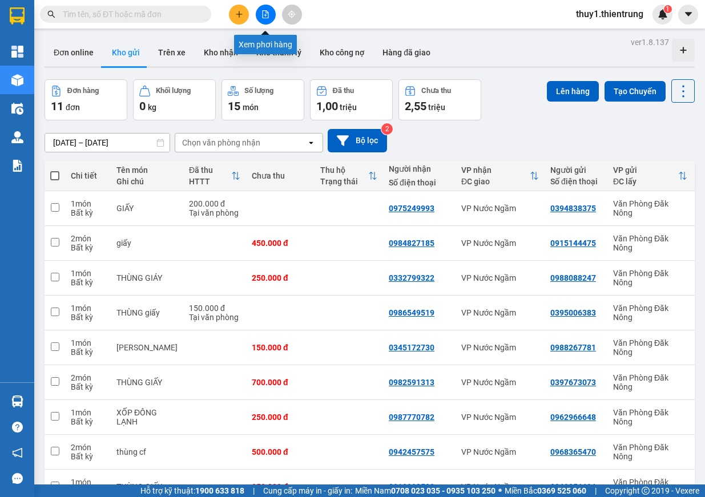
click at [266, 14] on icon "file-add" at bounding box center [265, 14] width 8 height 8
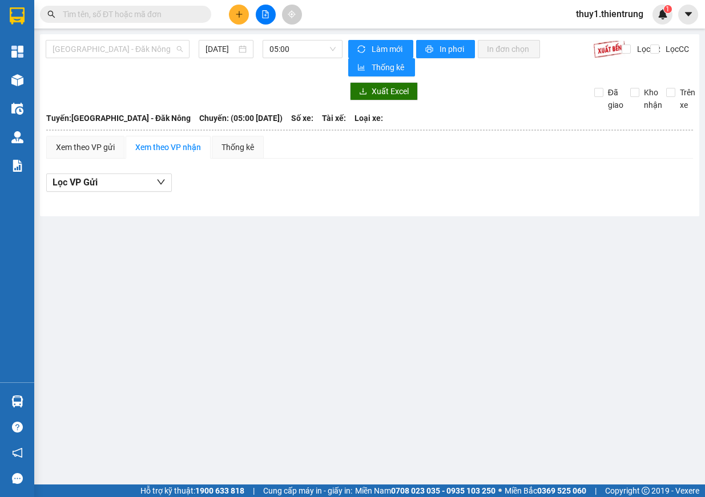
drag, startPoint x: 168, startPoint y: 48, endPoint x: 132, endPoint y: 100, distance: 64.0
click at [168, 50] on span "[GEOGRAPHIC_DATA] - Đăk Nông" at bounding box center [118, 49] width 130 height 17
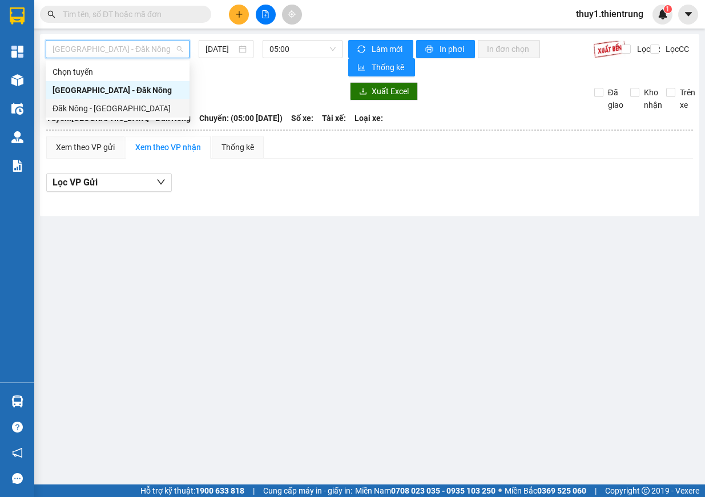
click at [117, 107] on div "Đăk Nông - [GEOGRAPHIC_DATA]" at bounding box center [118, 108] width 130 height 13
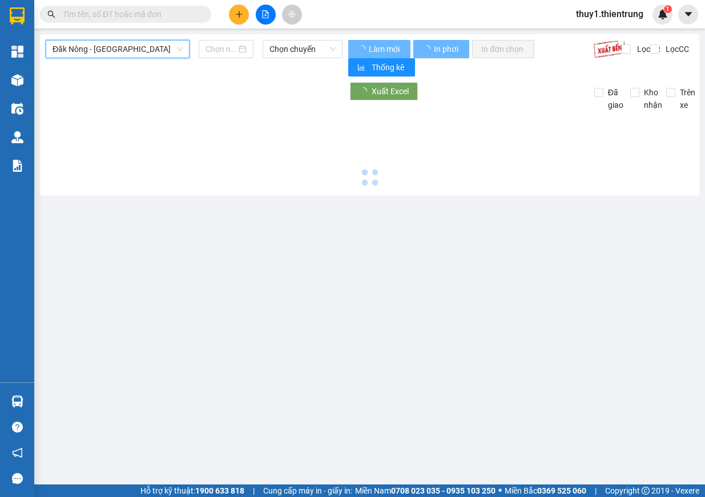
type input "[DATE]"
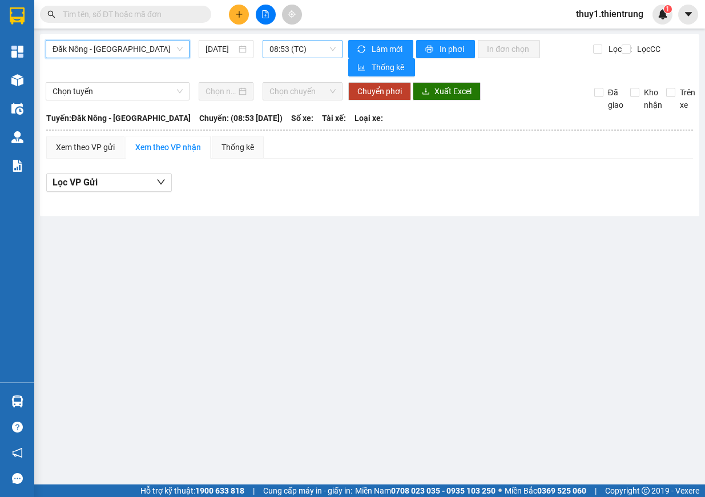
click at [305, 53] on span "08:53 (TC)" at bounding box center [302, 49] width 66 height 17
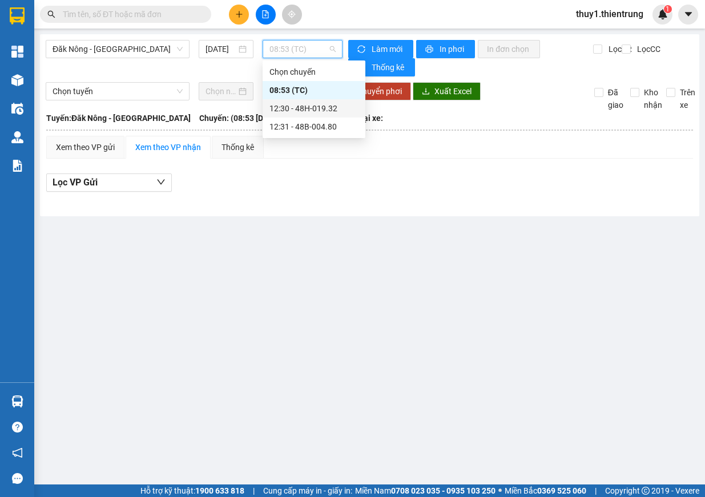
click at [312, 109] on div "12:30 - 48H-019.32" at bounding box center [313, 108] width 89 height 13
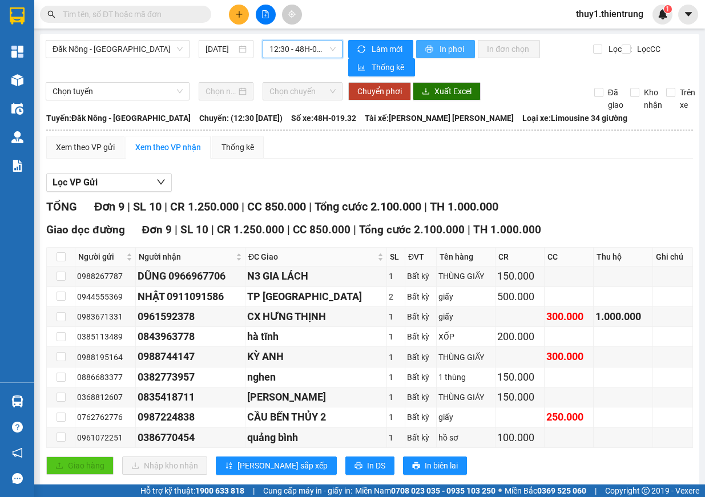
click at [454, 49] on span "In phơi" at bounding box center [453, 49] width 26 height 13
click at [453, 49] on span "In phơi" at bounding box center [453, 49] width 26 height 13
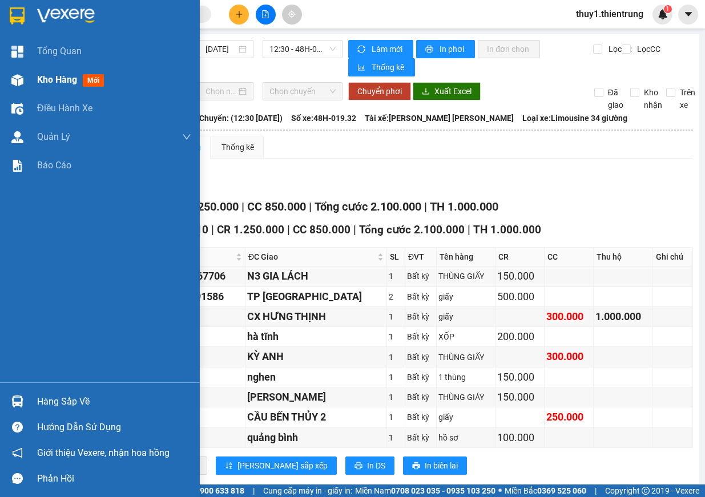
click at [37, 79] on div "Kho hàng mới" at bounding box center [100, 80] width 200 height 29
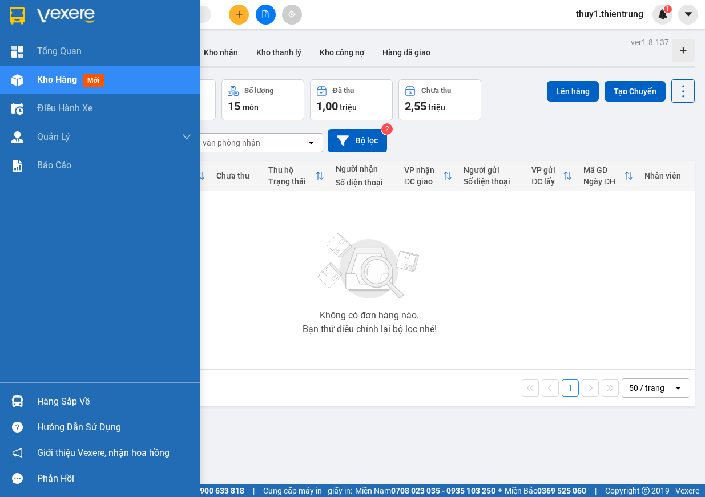
click at [11, 83] on img at bounding box center [17, 80] width 12 height 12
click at [14, 81] on img at bounding box center [17, 80] width 12 height 12
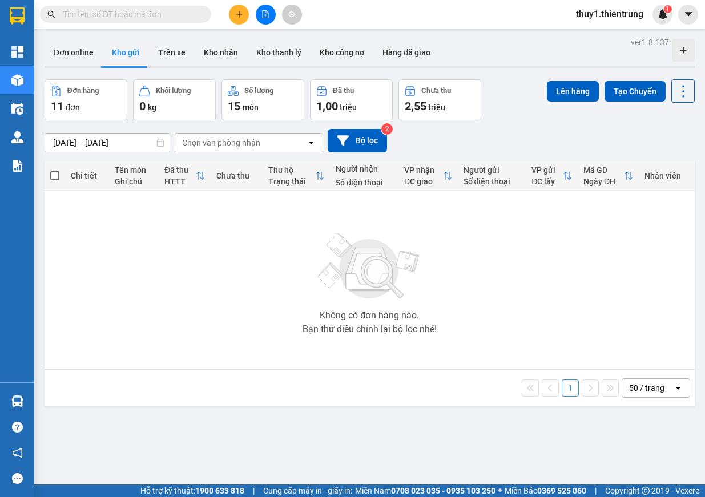
click at [495, 319] on div "Không có đơn hàng nào. Bạn thử điều chỉnh lại bộ lọc nhé!" at bounding box center [369, 280] width 639 height 171
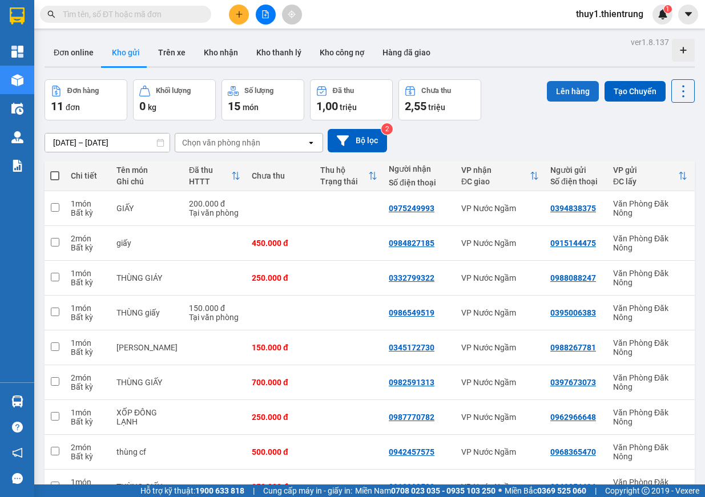
click at [567, 90] on button "Lên hàng" at bounding box center [573, 91] width 52 height 21
click at [58, 178] on span at bounding box center [54, 175] width 9 height 9
click at [55, 170] on input "checkbox" at bounding box center [55, 170] width 0 height 0
checkbox input "true"
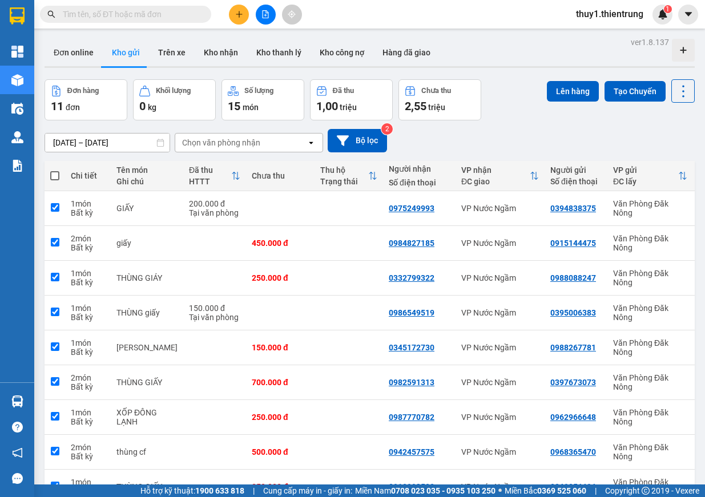
checkbox input "true"
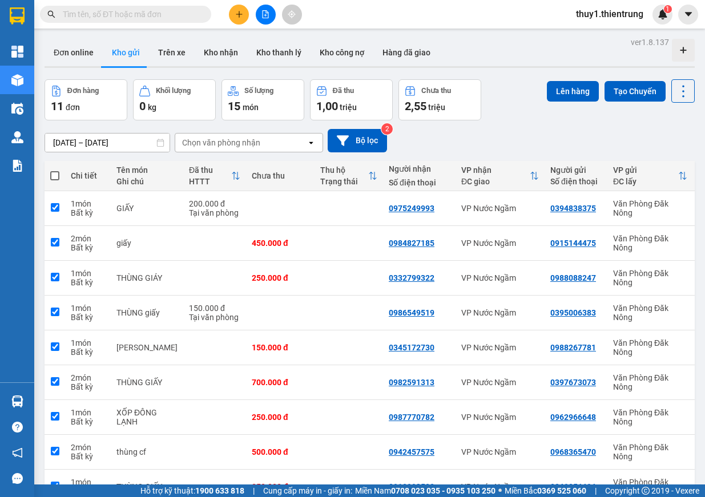
checkbox input "true"
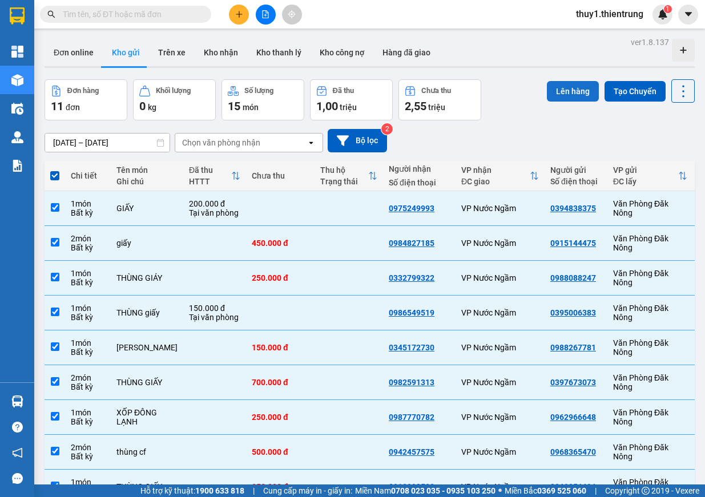
click at [582, 84] on button "Lên hàng" at bounding box center [573, 91] width 52 height 21
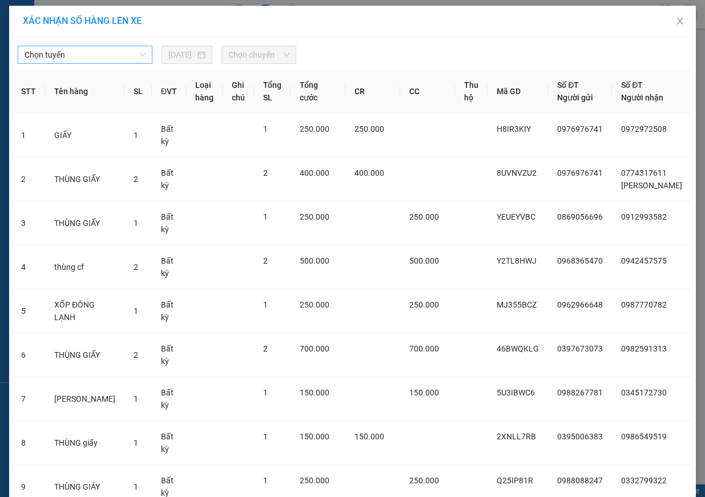
click at [93, 52] on span "Chọn tuyến" at bounding box center [85, 54] width 121 height 17
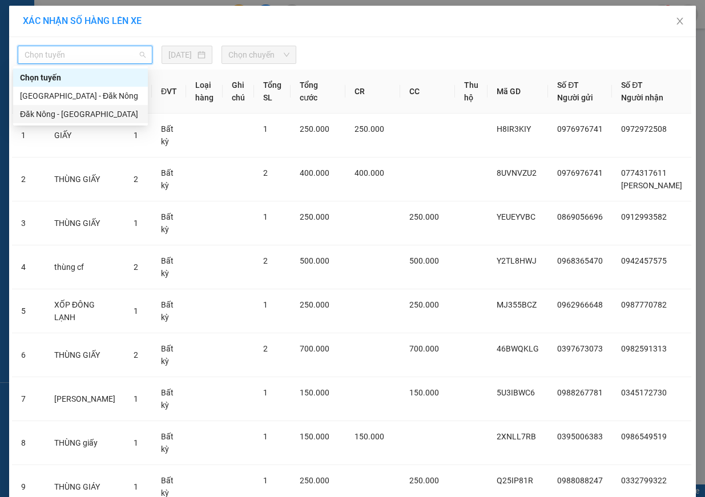
click at [86, 117] on div "Đăk Nông - [GEOGRAPHIC_DATA]" at bounding box center [80, 114] width 121 height 13
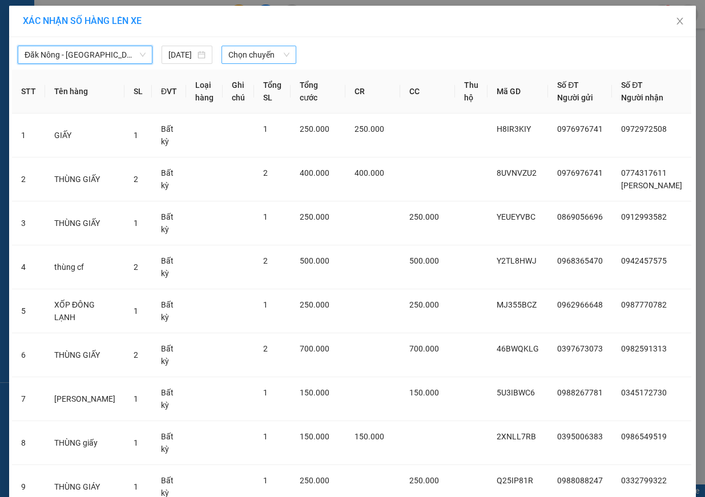
click at [262, 61] on span "Chọn chuyến" at bounding box center [258, 54] width 61 height 17
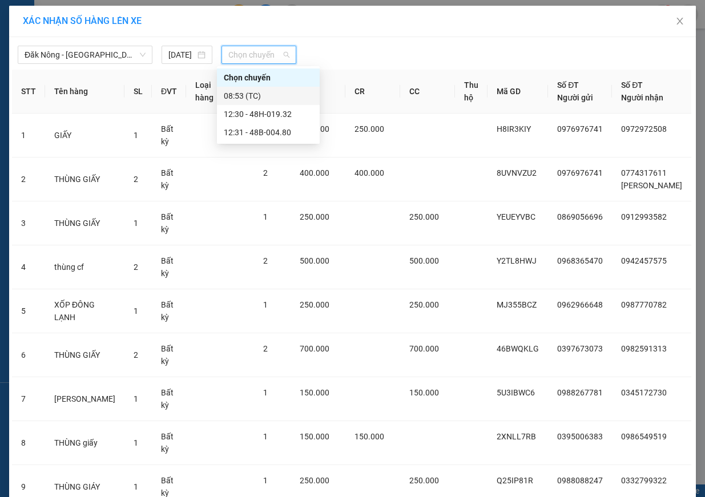
click at [263, 95] on div "08:53 (TC)" at bounding box center [268, 96] width 89 height 13
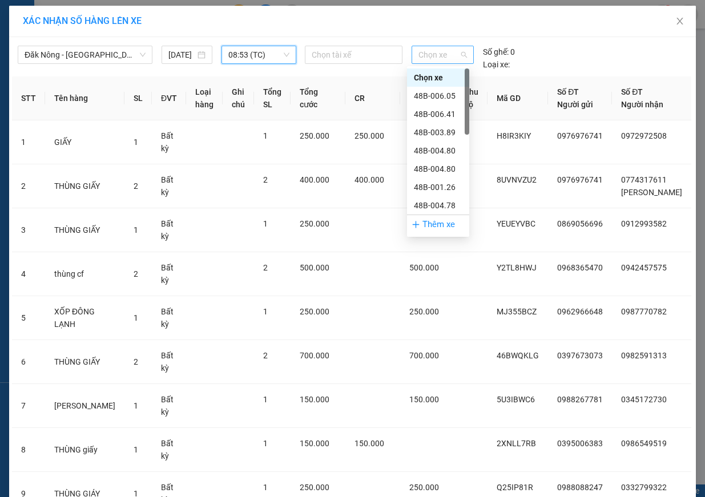
click at [440, 56] on span "Chọn xe" at bounding box center [442, 54] width 49 height 17
click at [447, 101] on div "48B-006.05" at bounding box center [438, 96] width 49 height 13
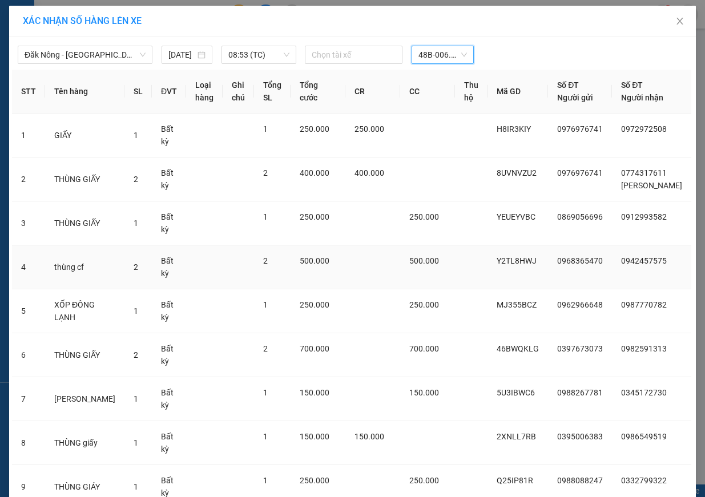
scroll to position [196, 0]
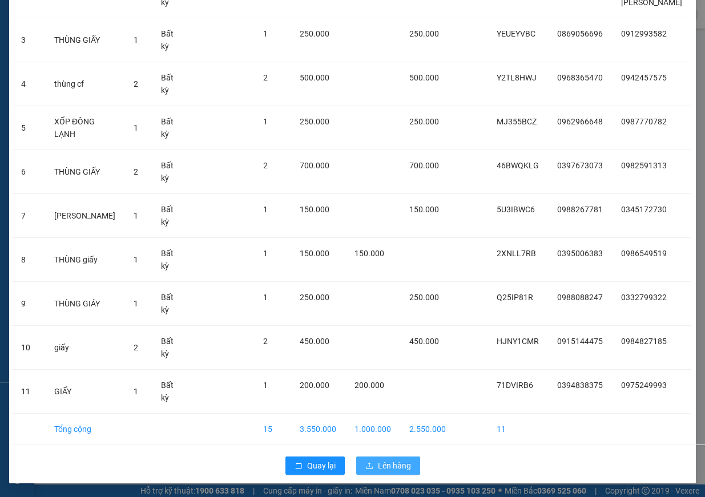
click at [378, 461] on span "Lên hàng" at bounding box center [394, 466] width 33 height 13
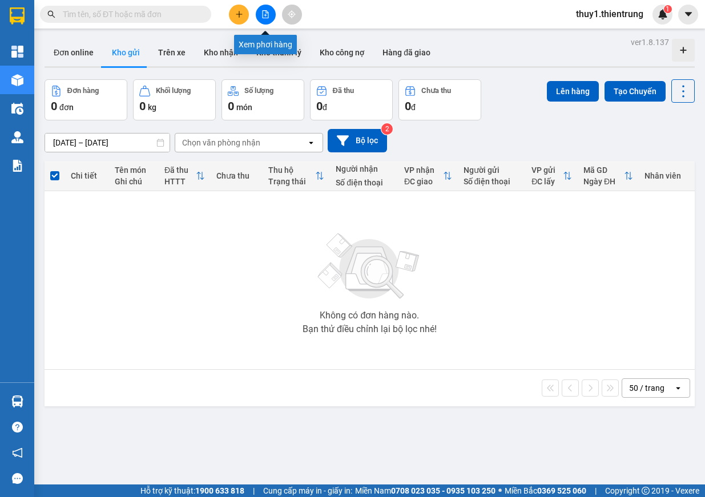
click at [261, 20] on button at bounding box center [266, 15] width 20 height 20
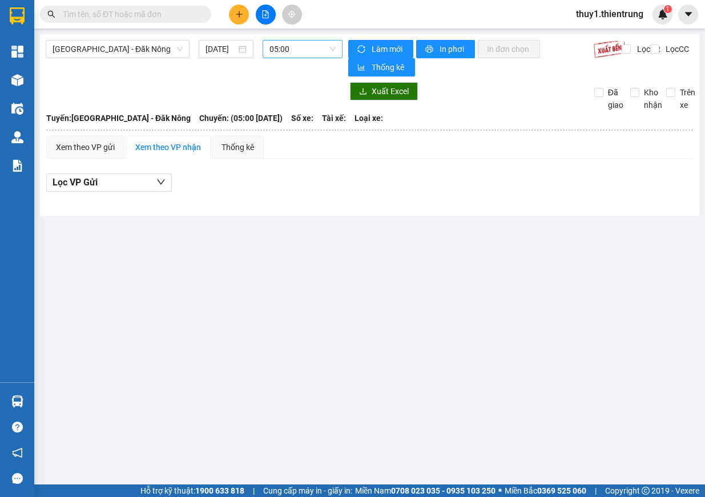
click at [319, 50] on span "05:00" at bounding box center [302, 49] width 66 height 17
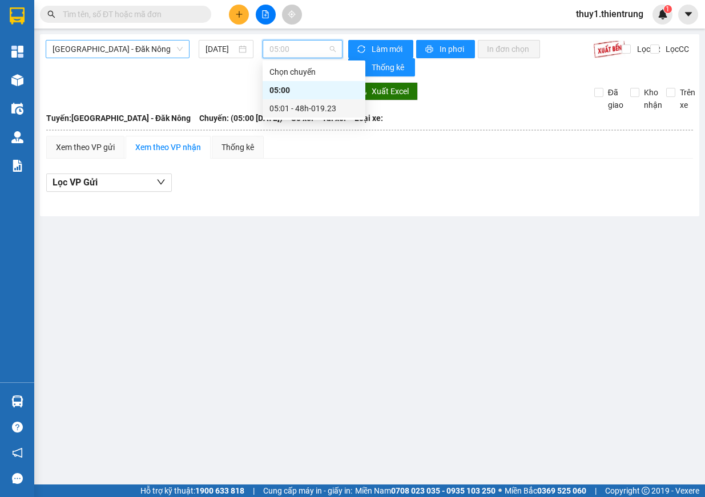
click at [160, 51] on span "[GEOGRAPHIC_DATA] - Đăk Nông" at bounding box center [118, 49] width 130 height 17
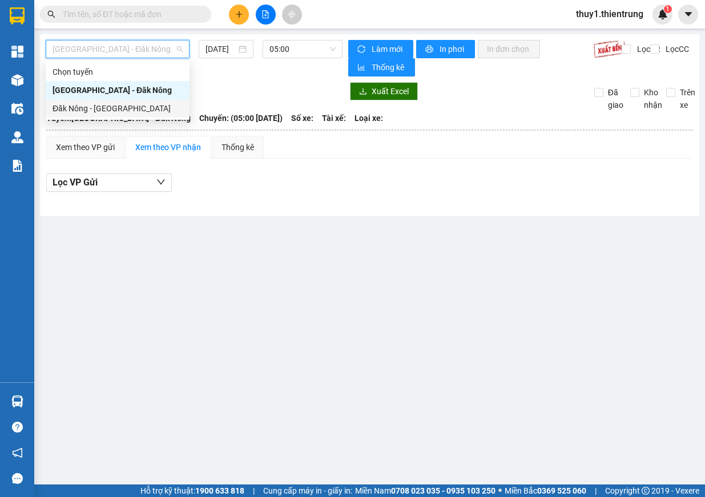
click at [131, 107] on div "Đăk Nông - [GEOGRAPHIC_DATA]" at bounding box center [118, 108] width 130 height 13
type input "[DATE]"
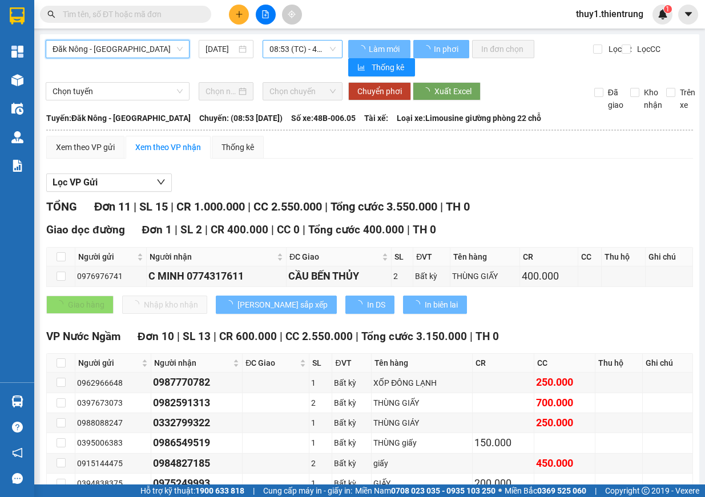
click at [323, 42] on span "08:53 (TC) - 48B-006.05" at bounding box center [302, 49] width 66 height 17
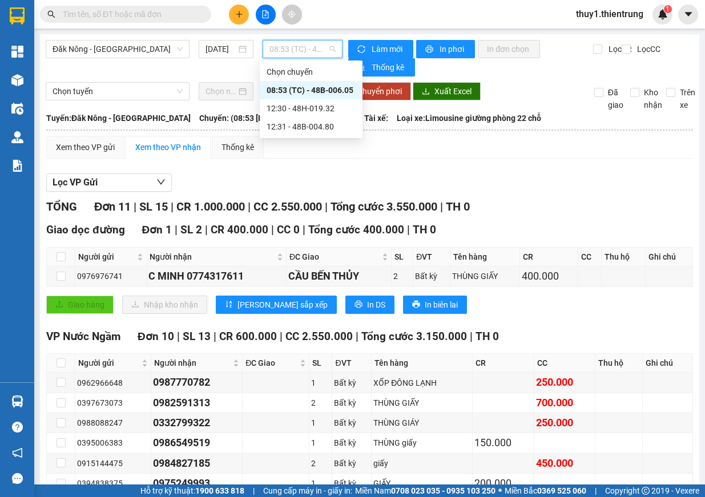
click at [309, 86] on div "08:53 (TC) - 48B-006.05" at bounding box center [311, 90] width 89 height 13
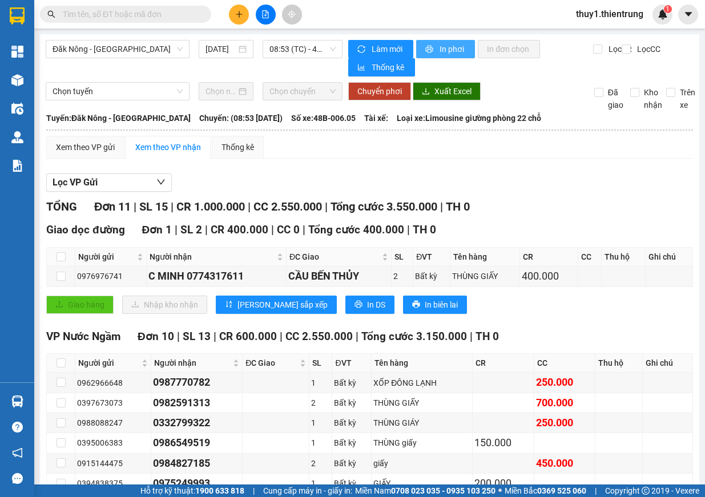
click at [454, 44] on span "In phơi" at bounding box center [453, 49] width 26 height 13
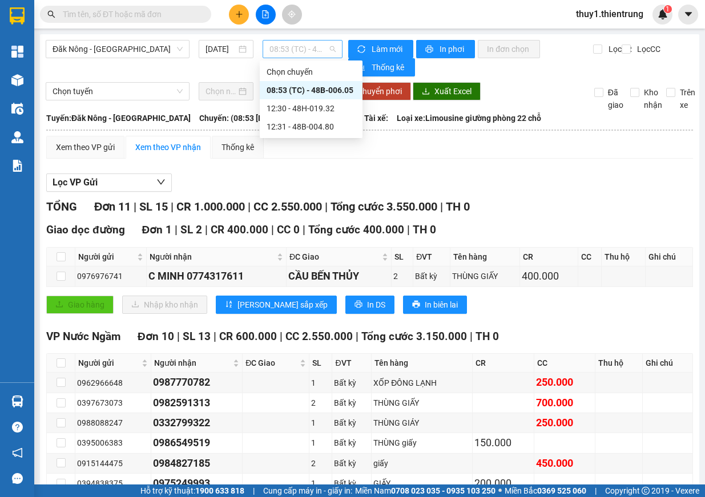
click at [315, 55] on span "08:53 (TC) - 48B-006.05" at bounding box center [302, 49] width 66 height 17
click at [337, 124] on div "12:31 - 48B-004.80" at bounding box center [311, 126] width 89 height 13
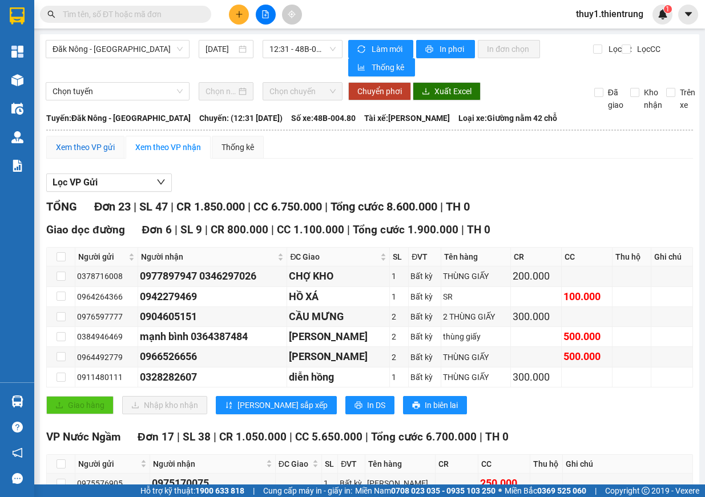
click at [102, 149] on div "Xem theo VP gửi" at bounding box center [85, 147] width 59 height 13
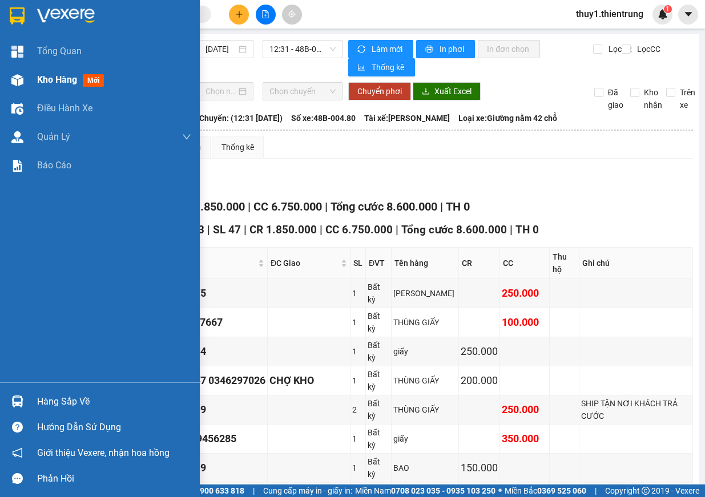
click at [16, 80] on img at bounding box center [17, 80] width 12 height 12
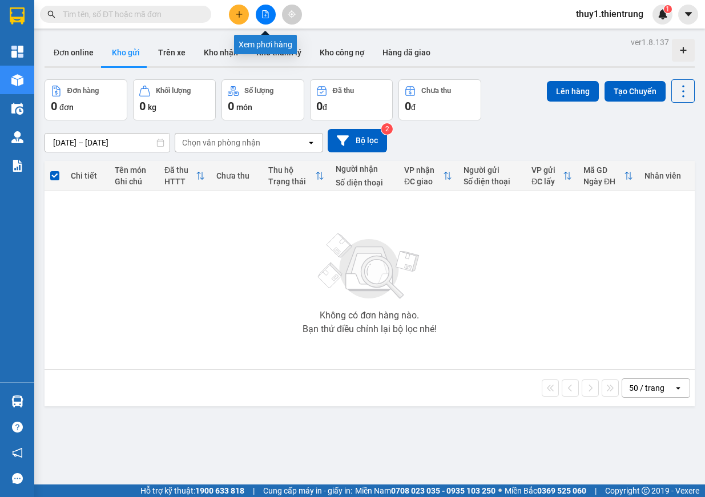
click at [266, 17] on icon "file-add" at bounding box center [265, 14] width 8 height 8
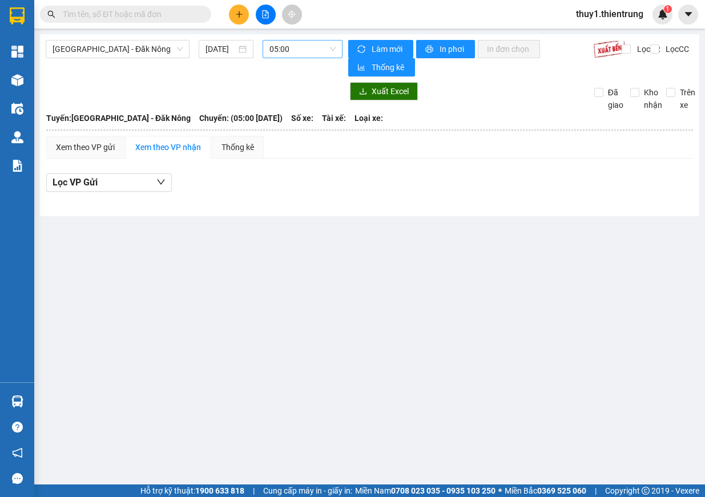
click at [304, 54] on span "05:00" at bounding box center [302, 49] width 66 height 17
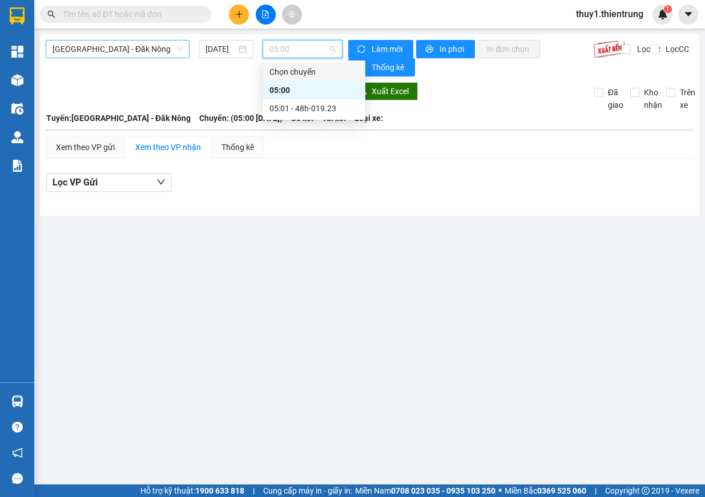
click at [154, 46] on span "[GEOGRAPHIC_DATA] - Đăk Nông" at bounding box center [118, 49] width 130 height 17
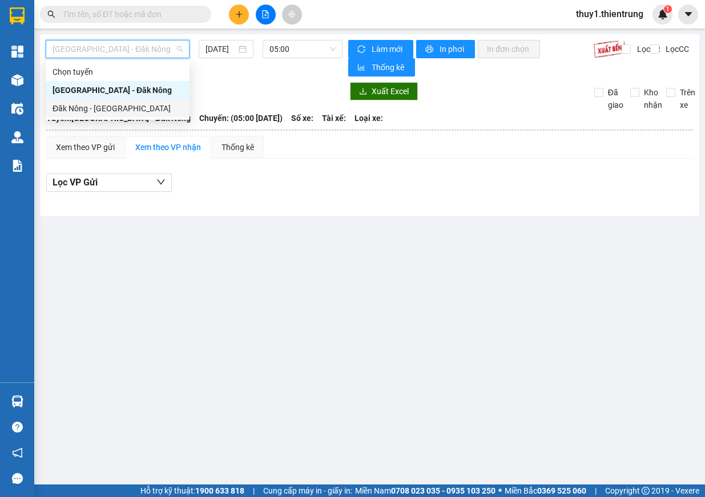
click at [111, 112] on div "Đăk Nông - [GEOGRAPHIC_DATA]" at bounding box center [118, 108] width 130 height 13
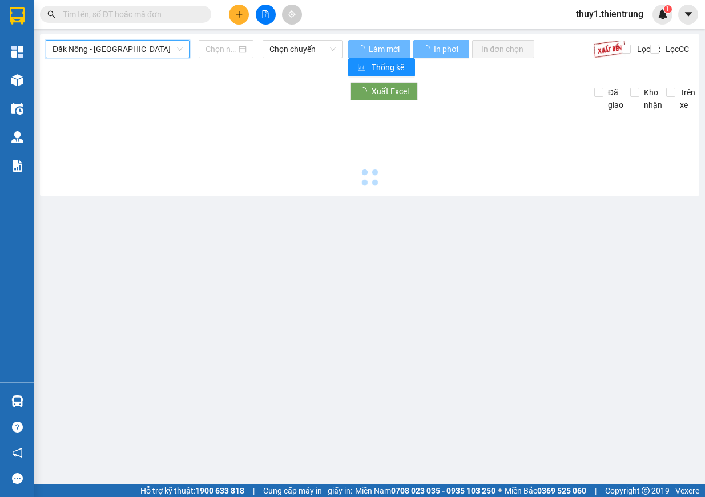
type input "[DATE]"
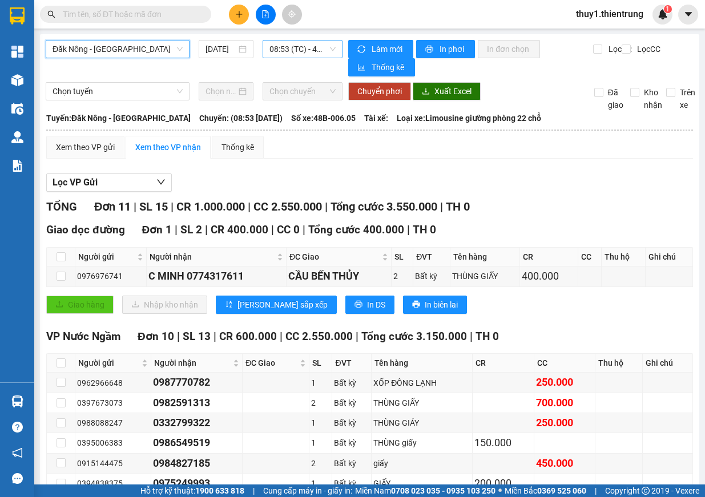
click at [323, 50] on span "08:53 (TC) - 48B-006.05" at bounding box center [302, 49] width 66 height 17
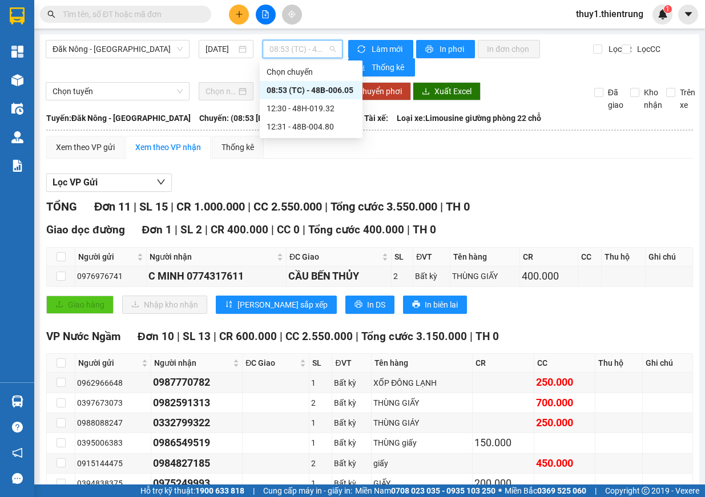
click at [335, 92] on div "08:53 (TC) - 48B-006.05" at bounding box center [311, 90] width 89 height 13
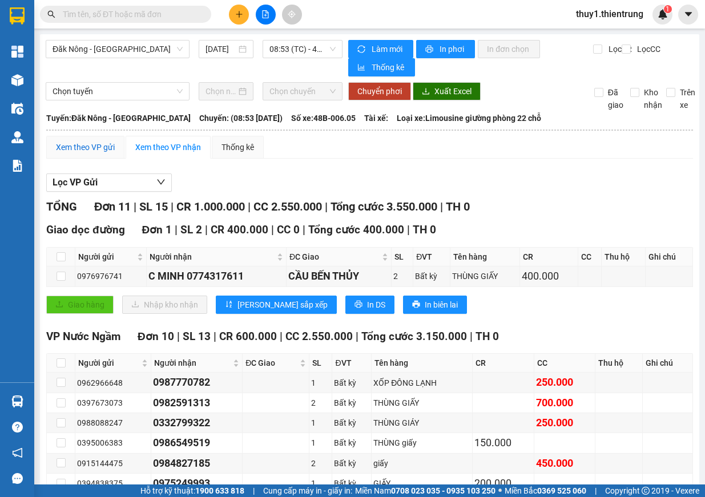
click at [104, 142] on div "Xem theo VP gửi" at bounding box center [85, 147] width 59 height 13
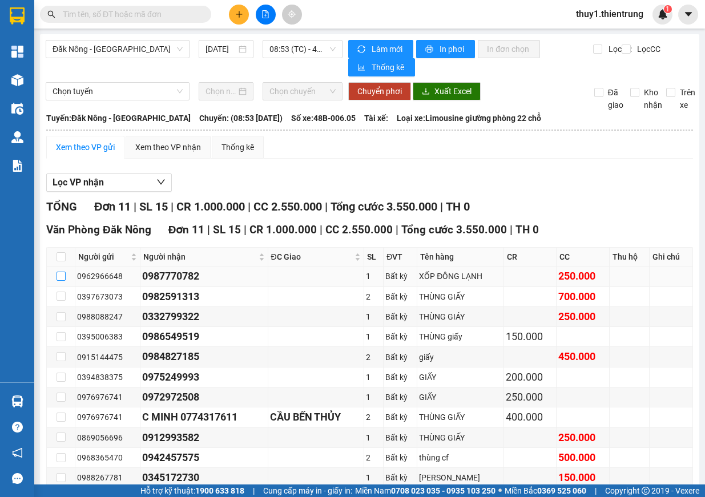
click at [63, 273] on input "checkbox" at bounding box center [61, 276] width 9 height 9
checkbox input "true"
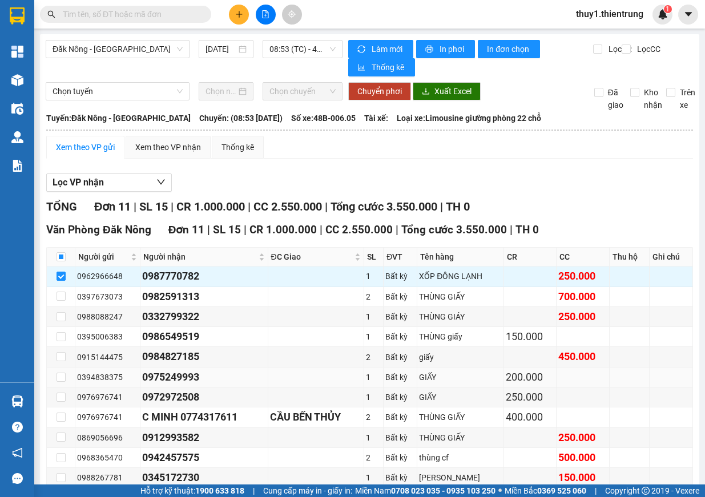
scroll to position [62, 0]
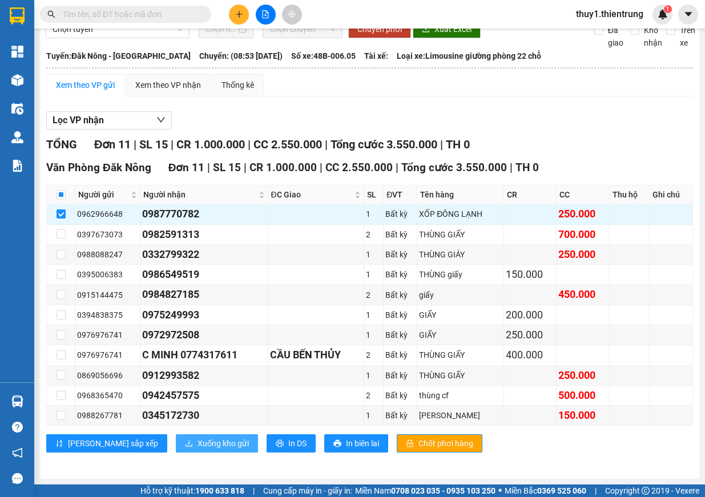
click at [198, 444] on span "Xuống kho gửi" at bounding box center [223, 443] width 51 height 13
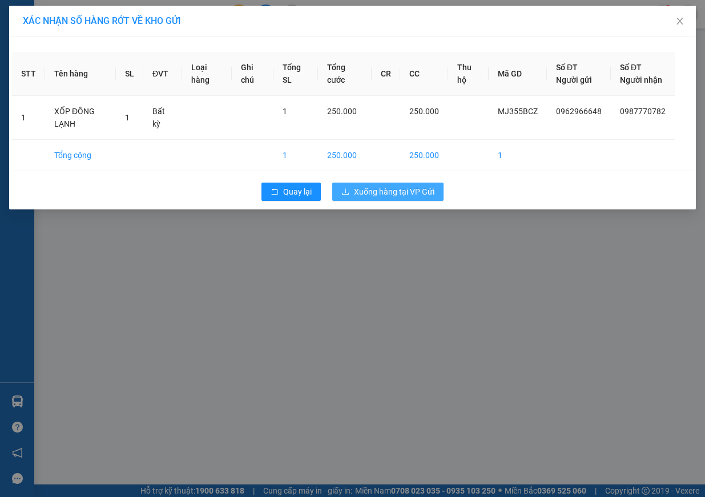
click at [415, 198] on span "Xuống hàng tại VP Gửi" at bounding box center [394, 192] width 80 height 13
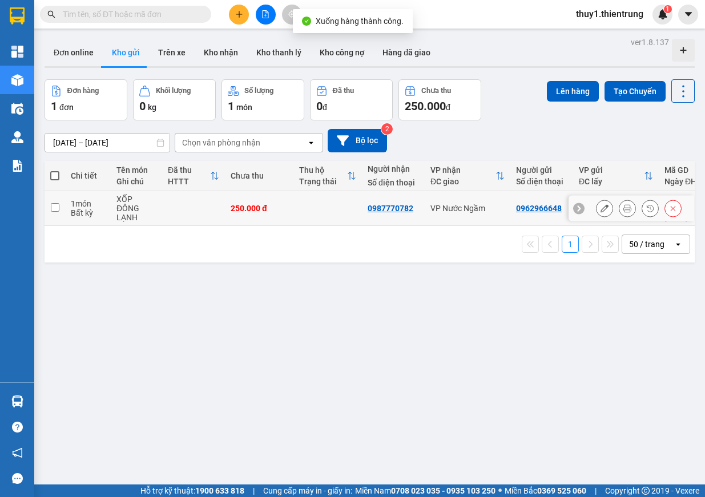
click at [56, 211] on input "checkbox" at bounding box center [55, 207] width 9 height 9
checkbox input "true"
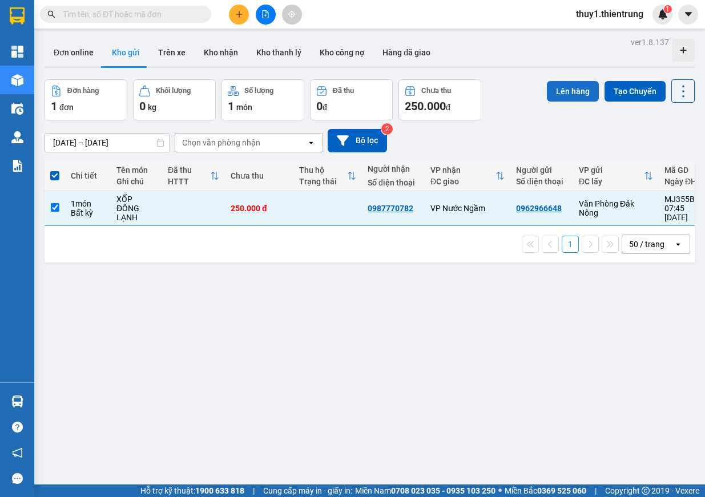
click at [558, 90] on button "Lên hàng" at bounding box center [573, 91] width 52 height 21
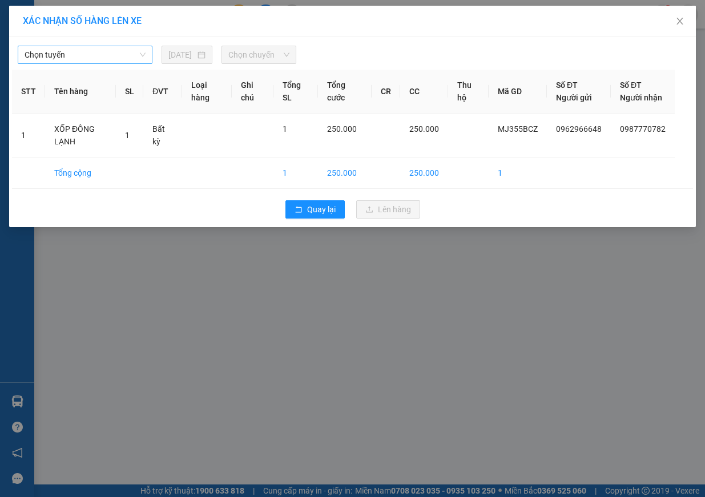
click at [110, 49] on span "Chọn tuyến" at bounding box center [85, 54] width 121 height 17
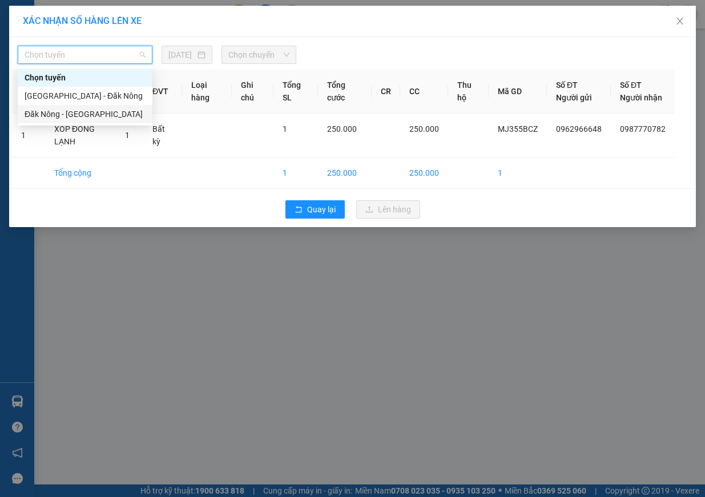
click at [95, 116] on div "Đăk Nông - [GEOGRAPHIC_DATA]" at bounding box center [85, 114] width 121 height 13
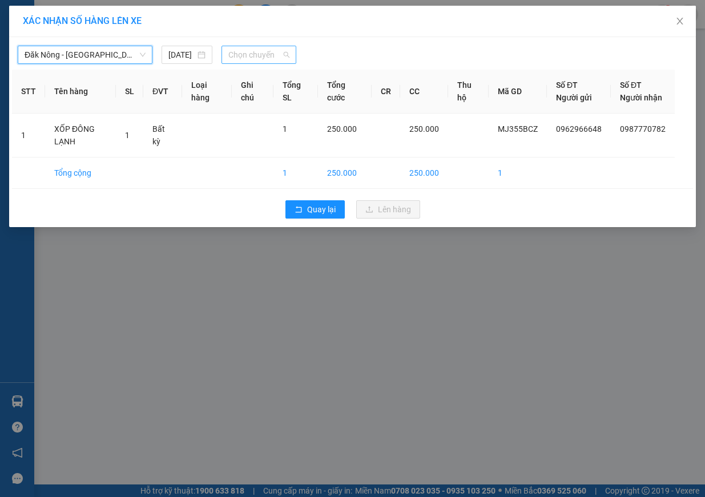
click at [269, 61] on span "Chọn chuyến" at bounding box center [258, 54] width 61 height 17
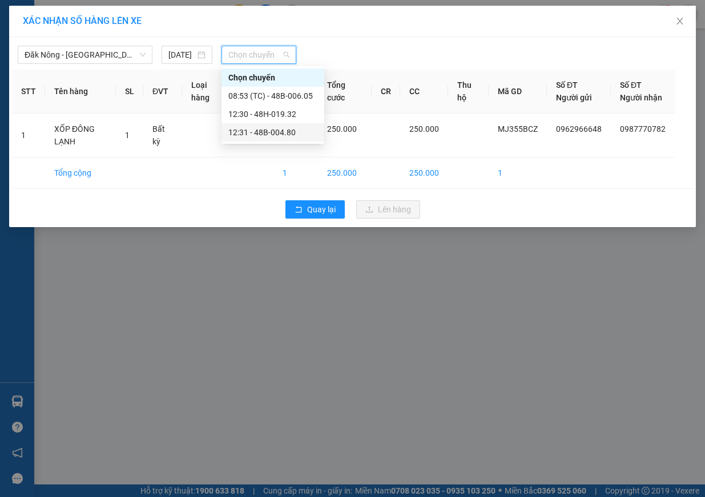
click at [289, 132] on div "12:31 - 48B-004.80" at bounding box center [272, 132] width 89 height 13
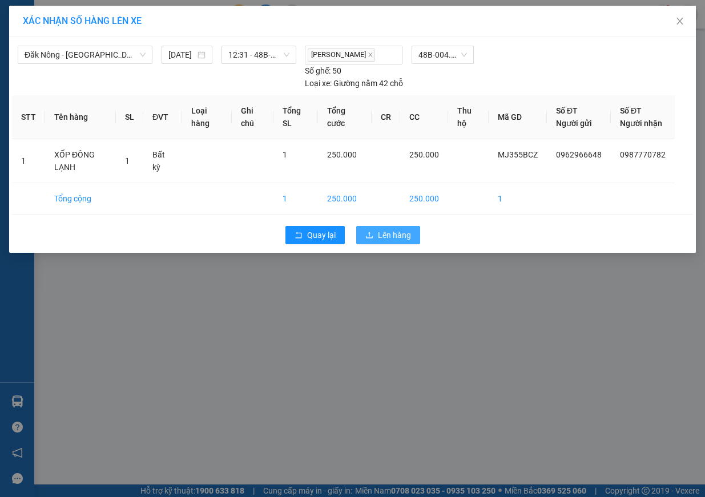
click at [367, 231] on icon "upload" at bounding box center [369, 235] width 8 height 8
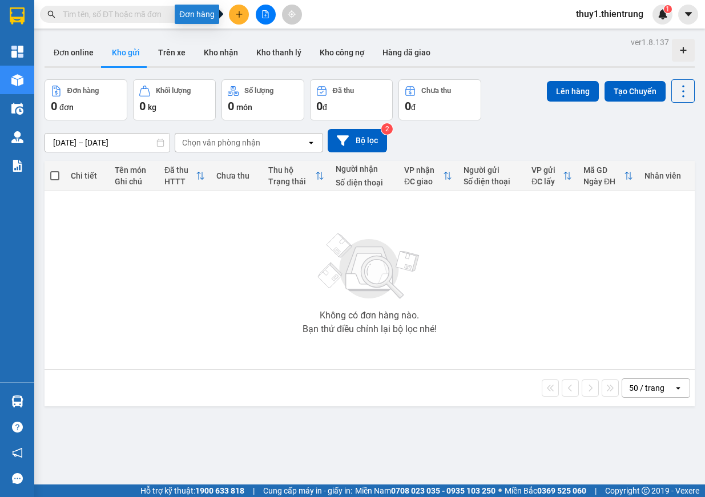
click at [239, 12] on icon "plus" at bounding box center [239, 14] width 1 height 6
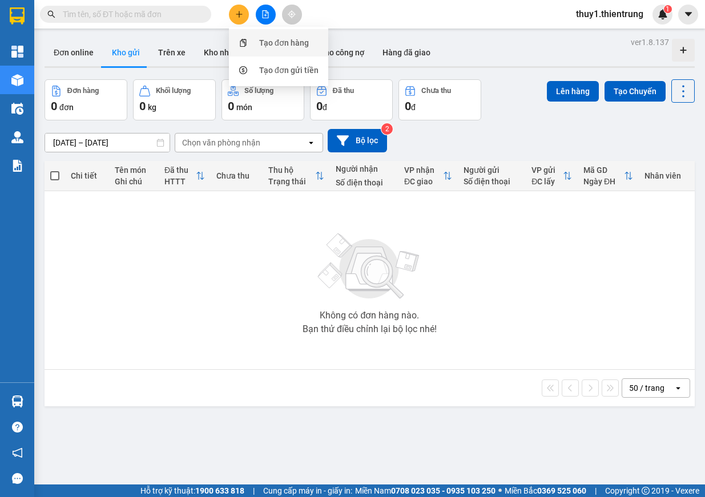
click at [277, 53] on div "Tạo đơn hàng" at bounding box center [279, 43] width 86 height 22
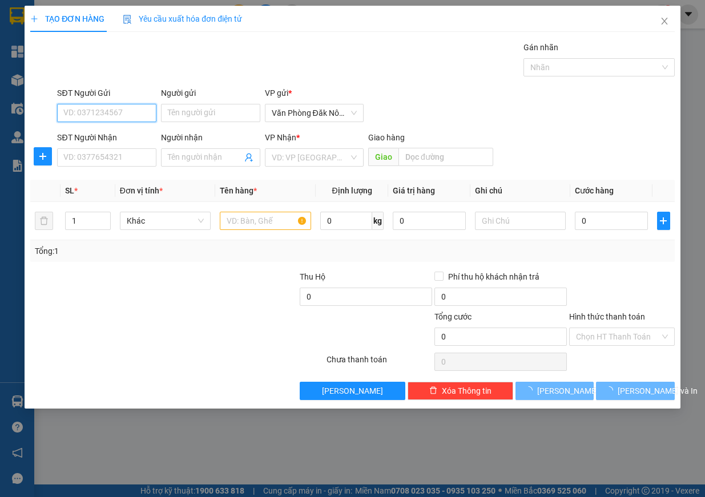
click at [69, 110] on input "SĐT Người Gửi" at bounding box center [106, 113] width 99 height 18
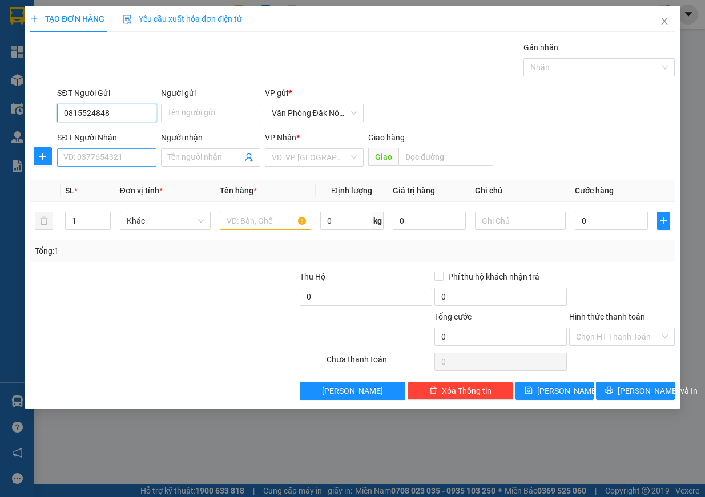
type input "0815524848"
click at [63, 158] on input "SĐT Người Nhận" at bounding box center [106, 157] width 99 height 18
type input "0931525383"
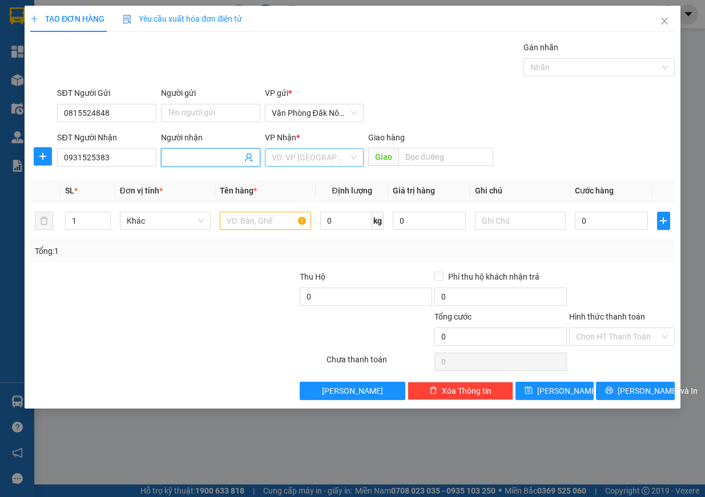
click at [333, 160] on input "search" at bounding box center [311, 157] width 78 height 17
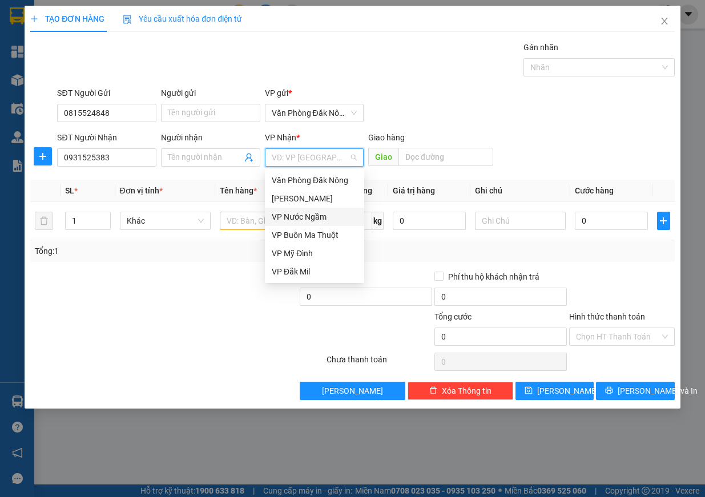
click at [313, 216] on div "VP Nước Ngầm" at bounding box center [315, 217] width 86 height 13
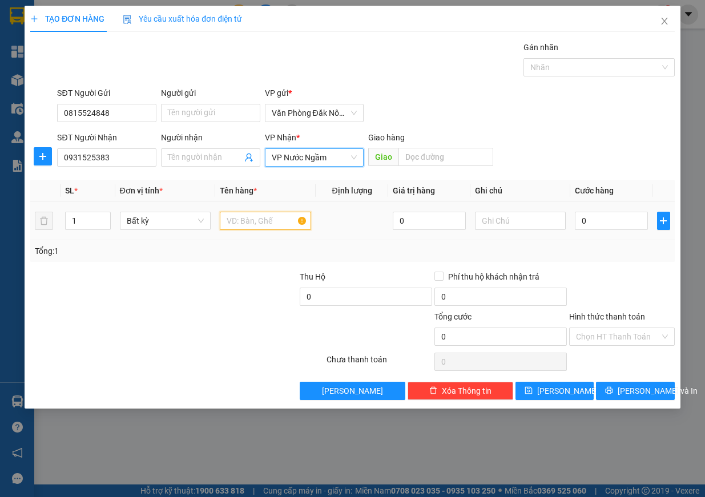
click at [240, 227] on input "text" at bounding box center [265, 221] width 91 height 18
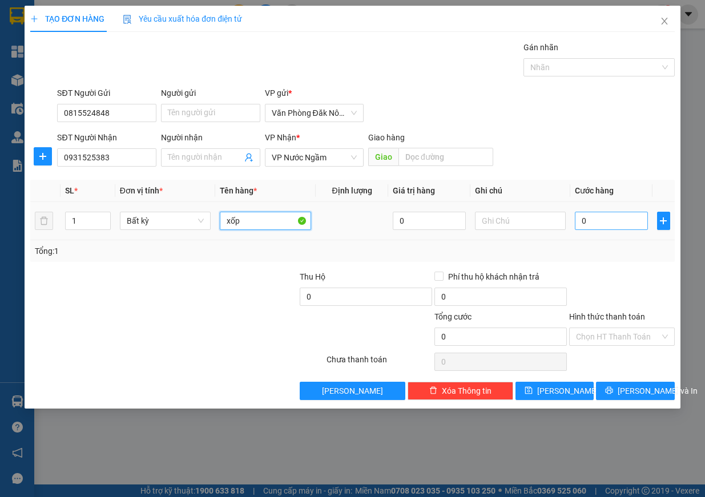
type input "xốp"
click at [623, 229] on input "0" at bounding box center [611, 221] width 73 height 18
type input "2"
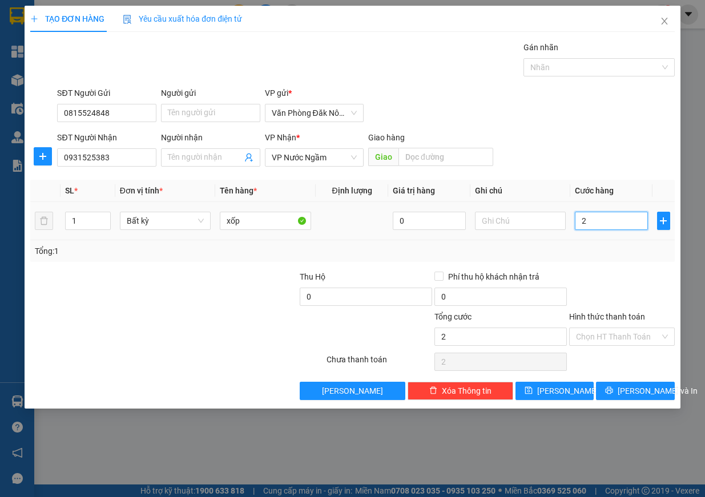
type input "20"
type input "200"
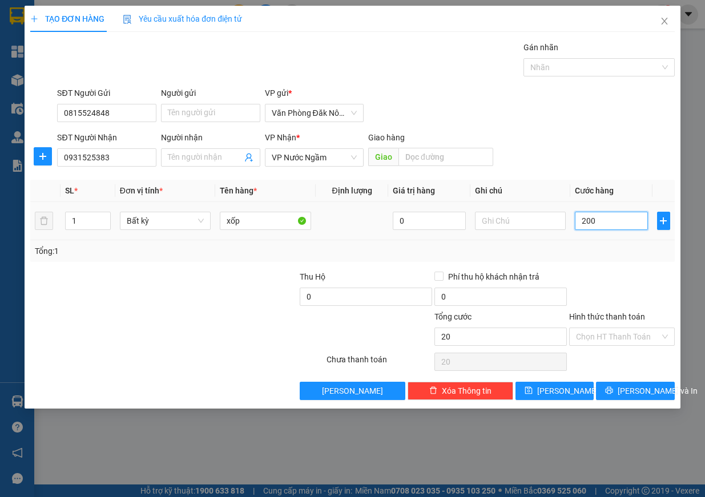
type input "200"
type input "2.000"
type input "20.000"
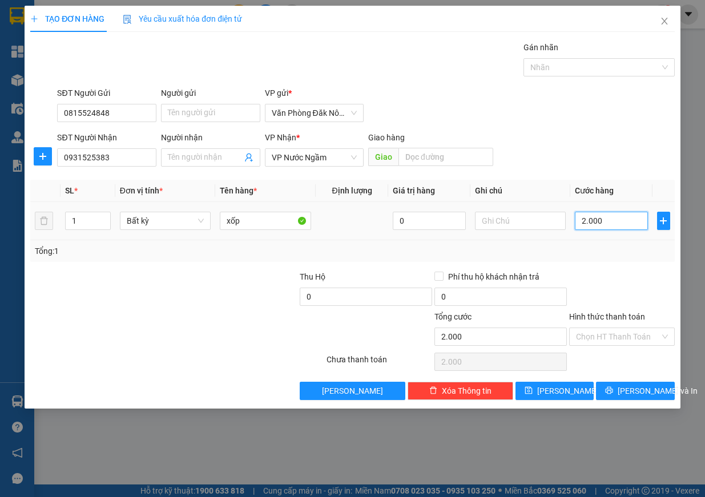
type input "20.000"
type input "200.000"
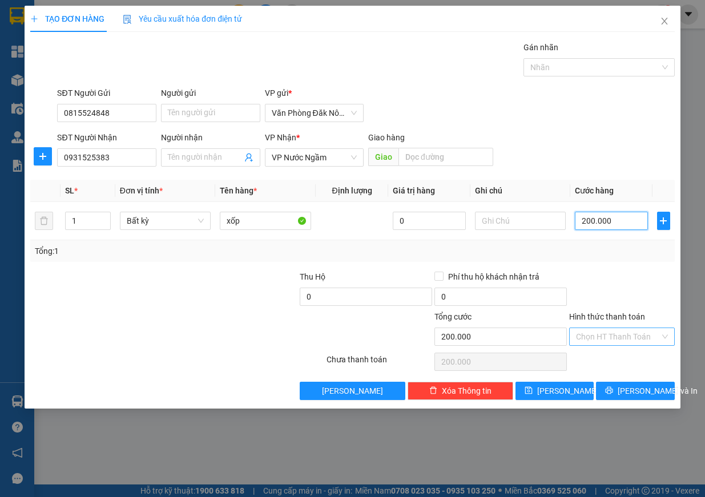
type input "200.000"
click at [639, 334] on input "Hình thức thanh toán" at bounding box center [618, 336] width 84 height 17
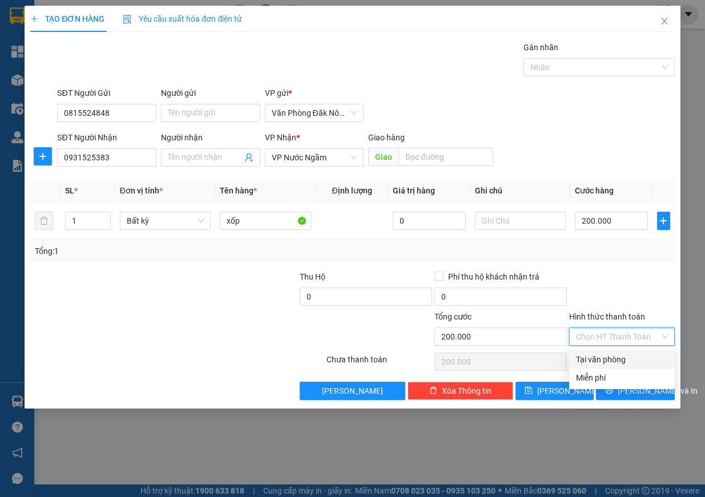
click at [622, 366] on div "Tại văn phòng" at bounding box center [622, 360] width 106 height 18
type input "0"
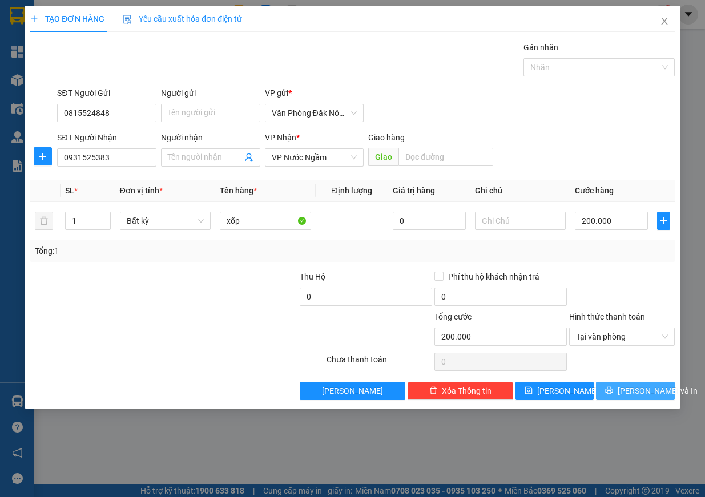
click at [637, 385] on span "[PERSON_NAME] và In" at bounding box center [658, 391] width 80 height 13
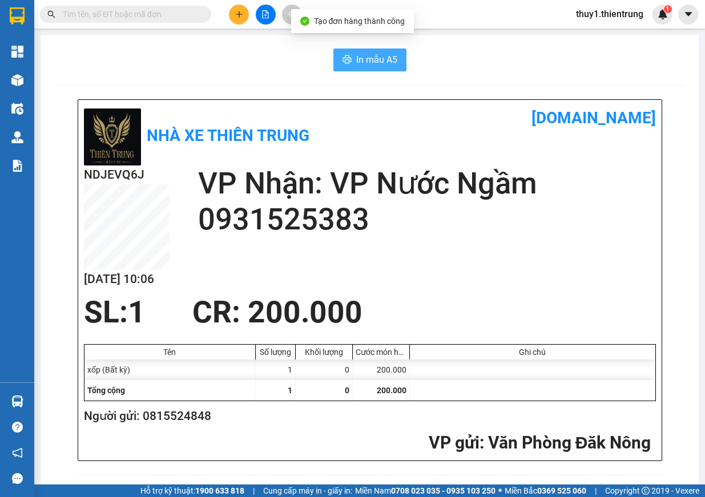
click at [360, 61] on span "In mẫu A5" at bounding box center [376, 60] width 41 height 14
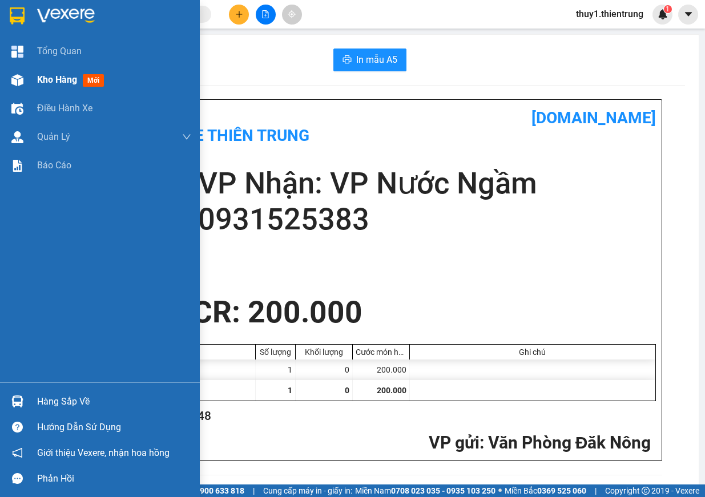
click at [11, 87] on div at bounding box center [17, 80] width 20 height 20
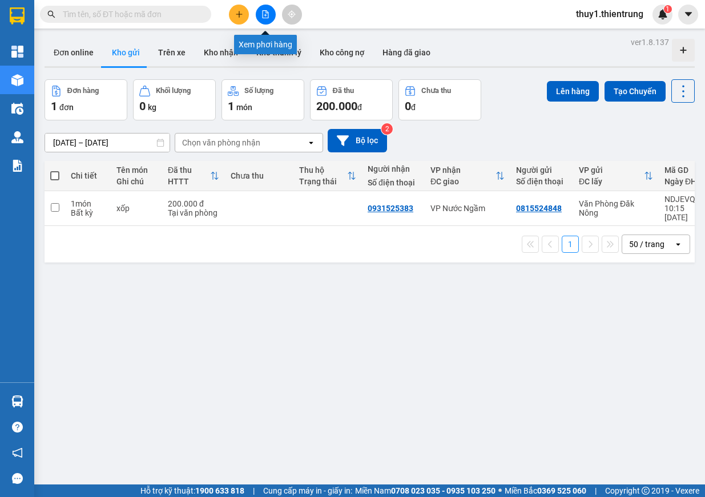
click at [266, 21] on button at bounding box center [266, 15] width 20 height 20
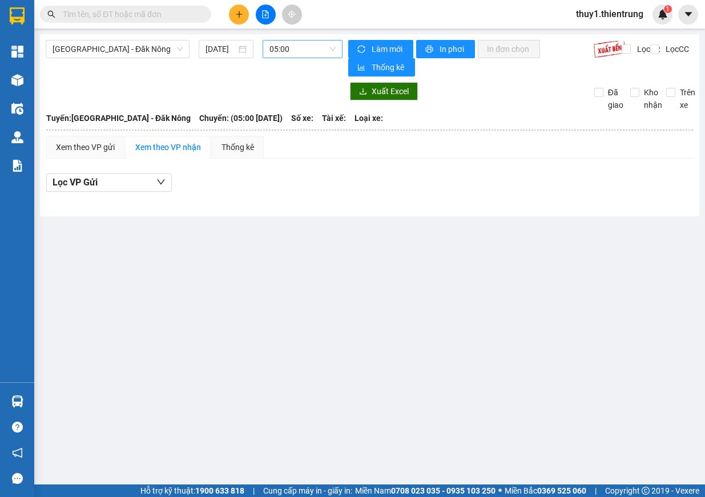
click at [300, 51] on span "05:00" at bounding box center [302, 49] width 66 height 17
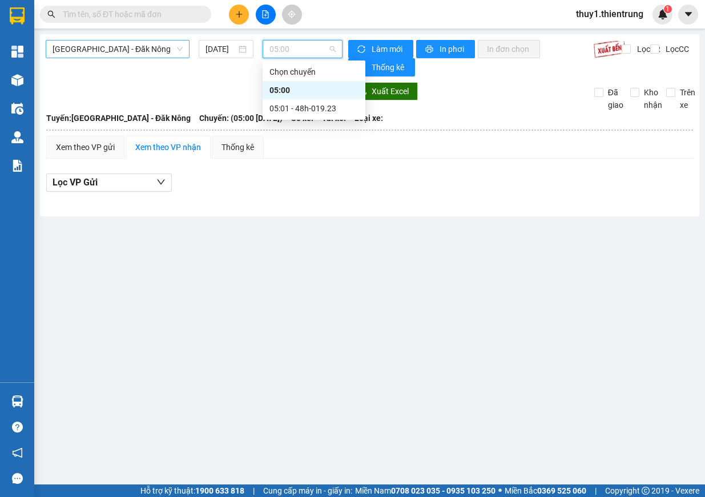
click at [132, 55] on span "[GEOGRAPHIC_DATA] - Đăk Nông" at bounding box center [118, 49] width 130 height 17
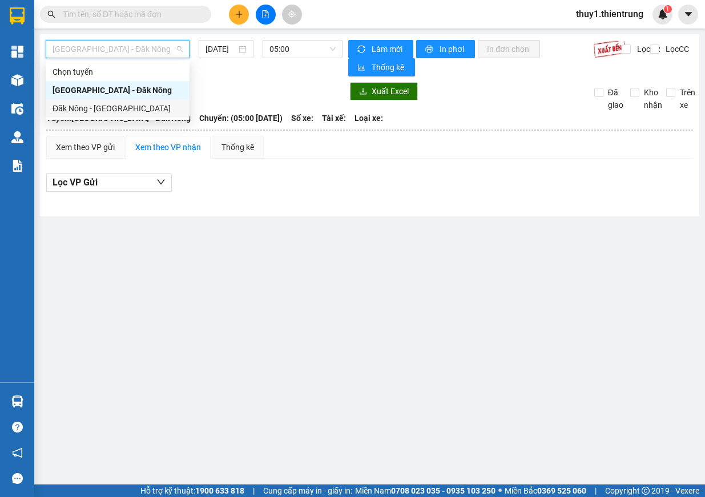
click at [126, 108] on div "Đăk Nông - [GEOGRAPHIC_DATA]" at bounding box center [118, 108] width 130 height 13
type input "[DATE]"
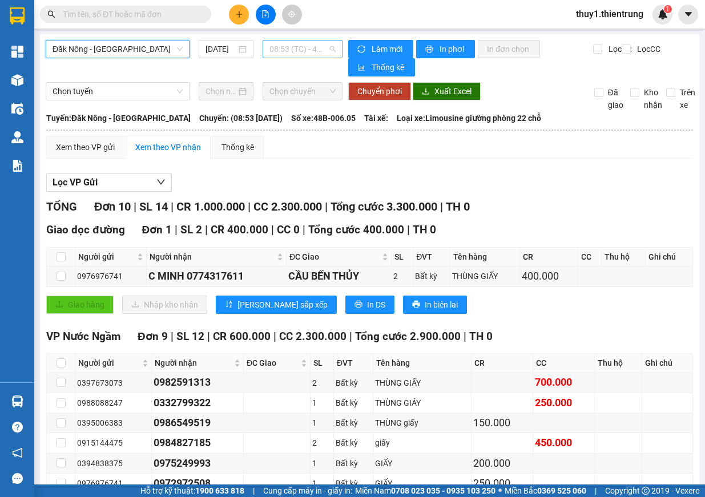
click at [311, 51] on span "08:53 (TC) - 48B-006.05" at bounding box center [302, 49] width 66 height 17
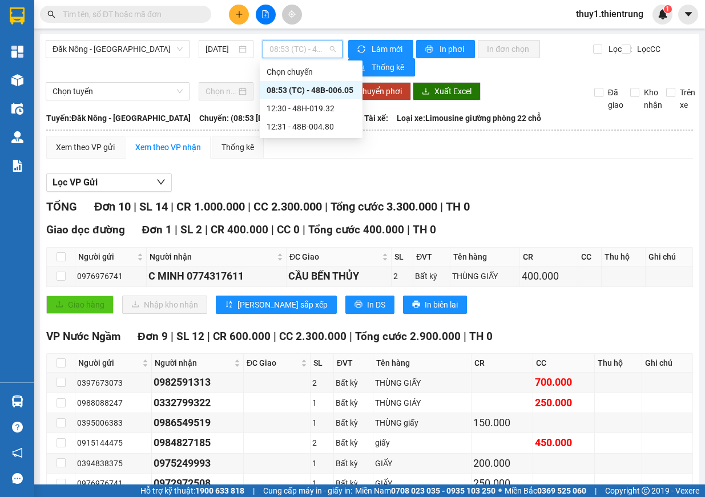
click at [339, 90] on div "08:53 (TC) - 48B-006.05" at bounding box center [311, 90] width 89 height 13
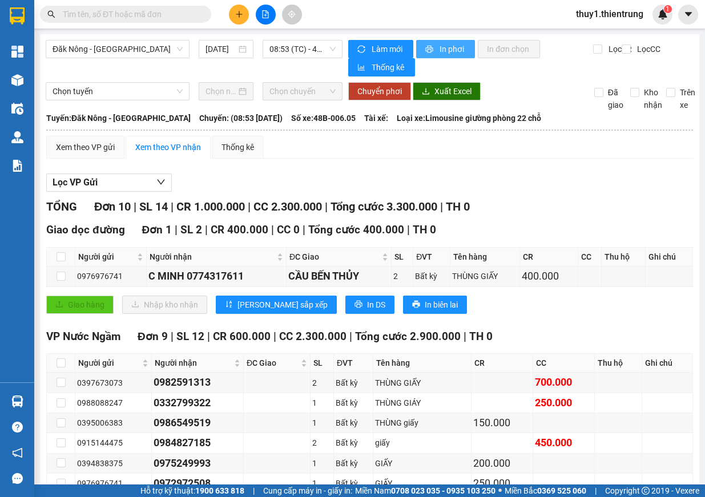
click at [441, 56] on button "In phơi" at bounding box center [445, 49] width 59 height 18
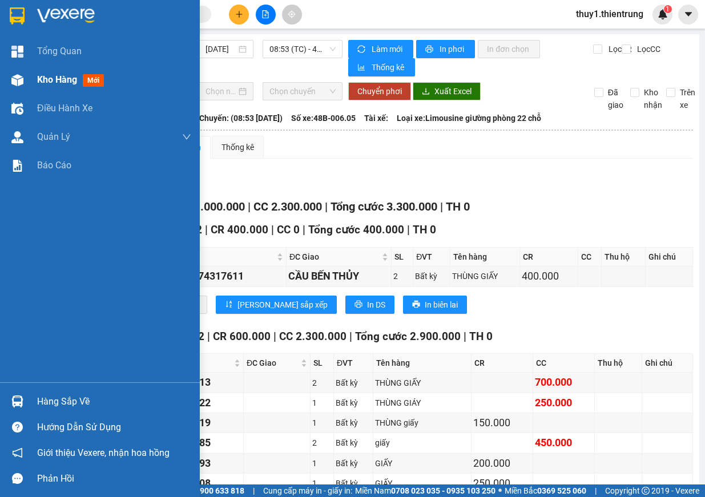
click at [26, 86] on div at bounding box center [17, 80] width 20 height 20
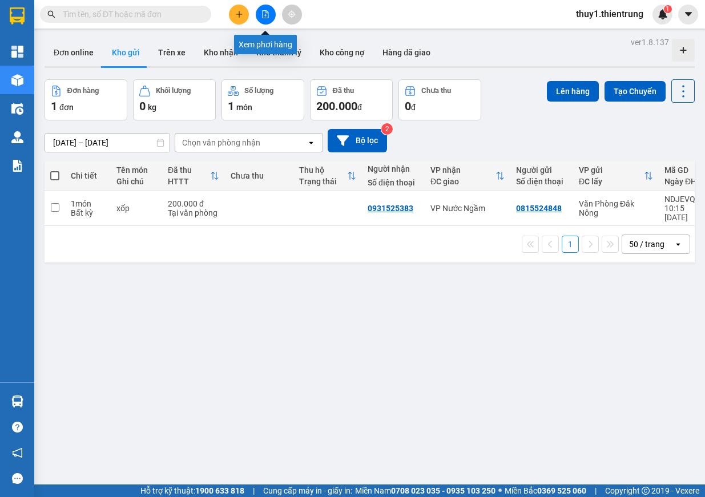
click at [265, 17] on icon "file-add" at bounding box center [265, 14] width 8 height 8
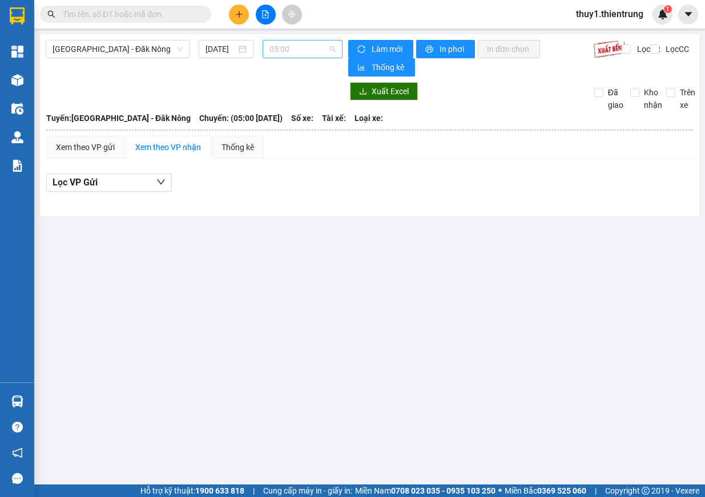
click at [309, 49] on span "05:00" at bounding box center [302, 49] width 66 height 17
click at [145, 53] on span "[GEOGRAPHIC_DATA] - Đăk Nông" at bounding box center [118, 49] width 130 height 17
click at [212, 52] on input "[DATE]" at bounding box center [221, 49] width 31 height 13
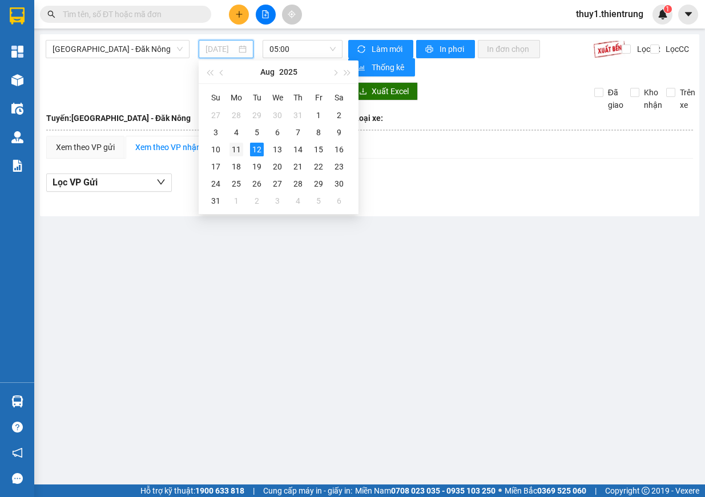
click at [243, 146] on div "11" at bounding box center [237, 150] width 14 height 14
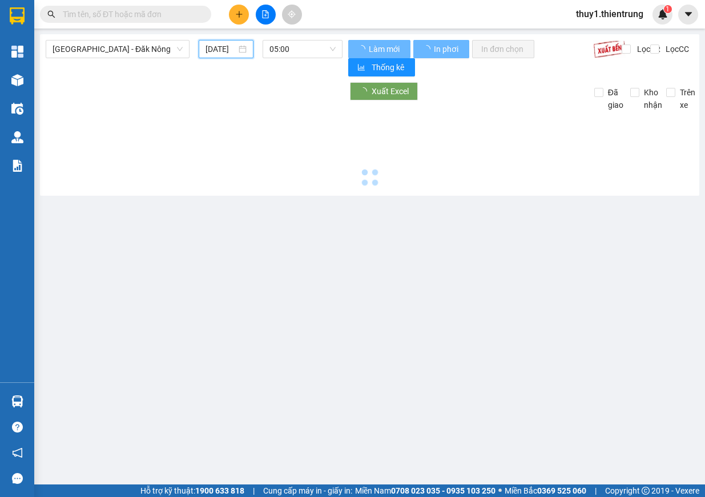
type input "[DATE]"
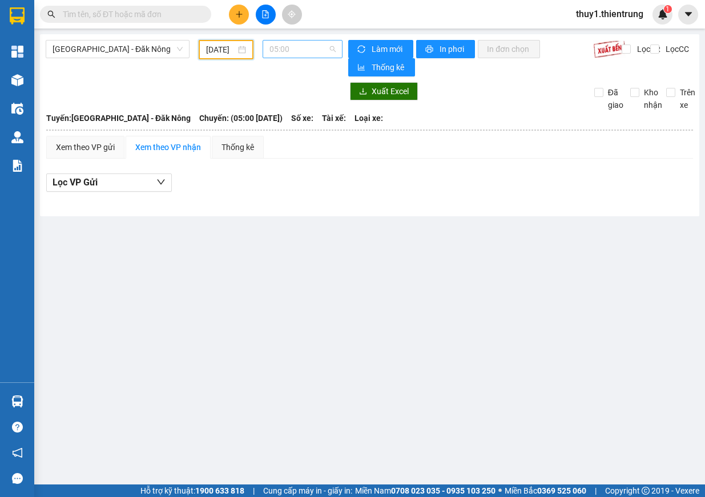
click at [312, 50] on span "05:00" at bounding box center [302, 49] width 66 height 17
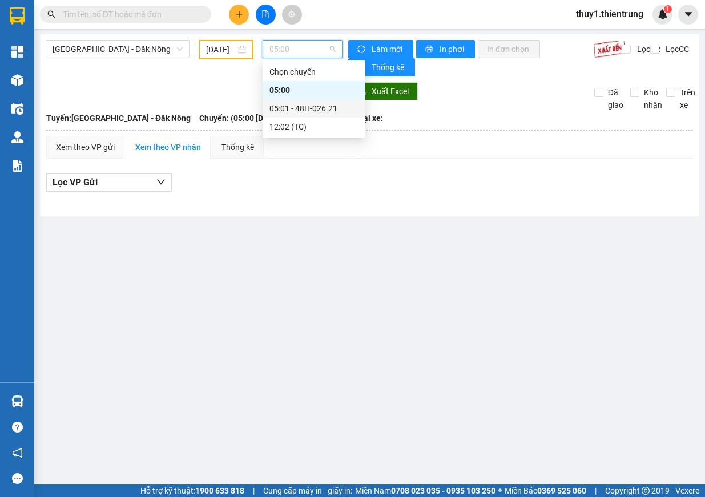
click at [319, 110] on div "05:01 - 48H-026.21" at bounding box center [313, 108] width 89 height 13
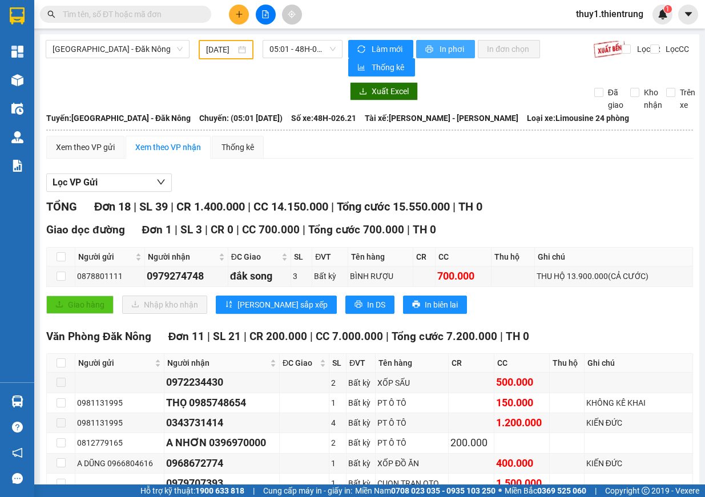
click at [441, 43] on span "In phơi" at bounding box center [453, 49] width 26 height 13
click at [263, 15] on icon "file-add" at bounding box center [266, 14] width 6 height 8
click at [154, 51] on span "[GEOGRAPHIC_DATA] - Đăk Nông" at bounding box center [118, 49] width 130 height 17
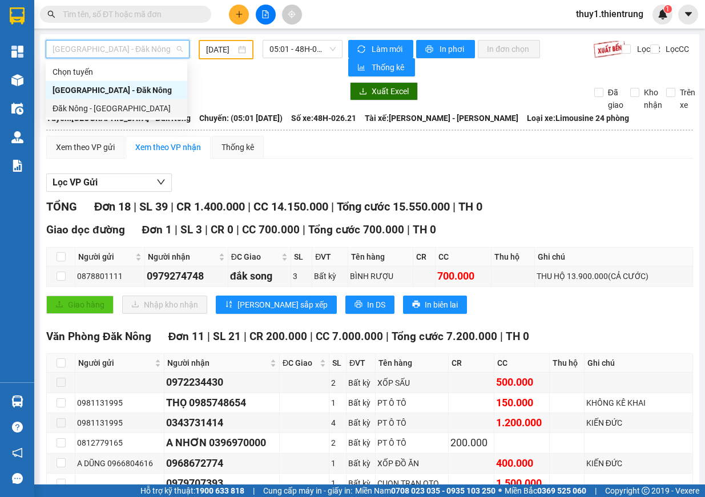
drag, startPoint x: 96, startPoint y: 108, endPoint x: 140, endPoint y: 93, distance: 46.0
click at [96, 108] on div "Đăk Nông - [GEOGRAPHIC_DATA]" at bounding box center [117, 108] width 128 height 13
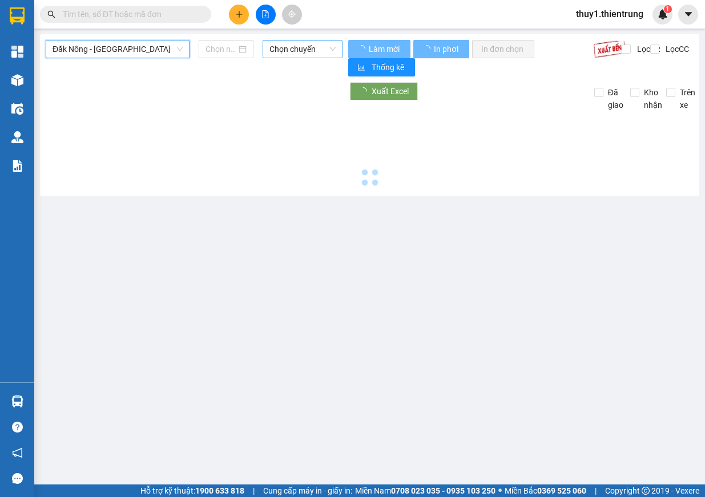
type input "[DATE]"
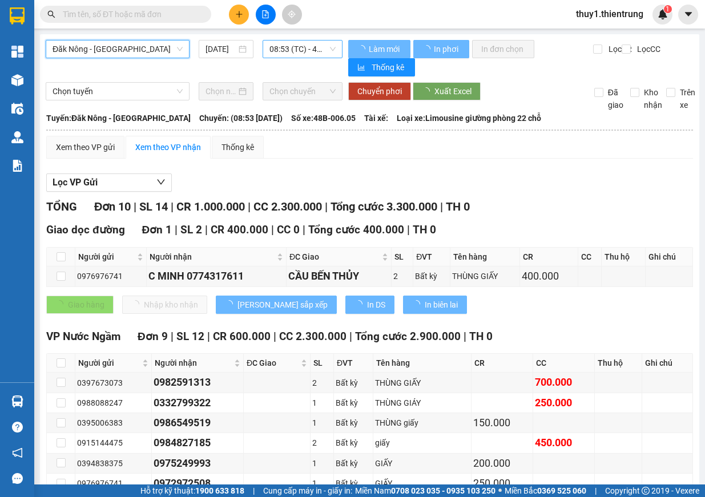
click at [317, 44] on span "08:53 (TC) - 48B-006.05" at bounding box center [302, 49] width 66 height 17
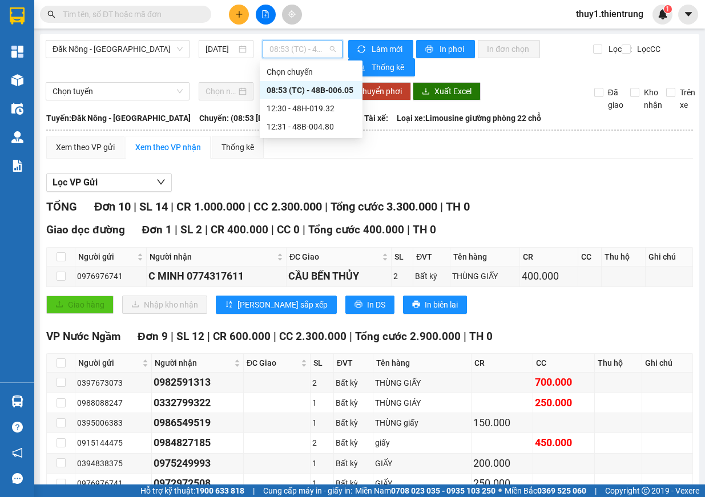
click at [318, 91] on div "08:53 (TC) - 48B-006.05" at bounding box center [311, 90] width 89 height 13
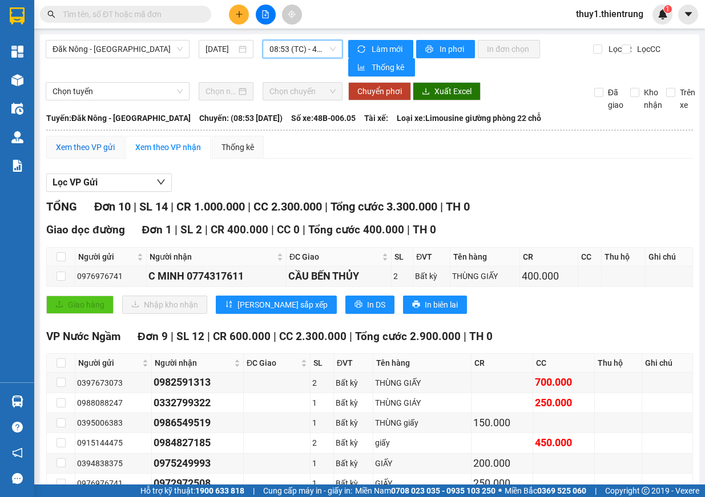
click at [83, 152] on div "Xem theo VP gửi" at bounding box center [85, 147] width 59 height 13
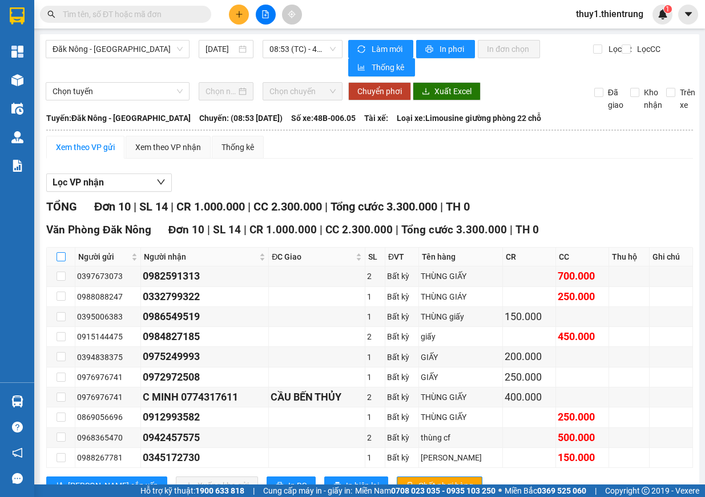
click at [64, 260] on input "checkbox" at bounding box center [61, 256] width 9 height 9
checkbox input "true"
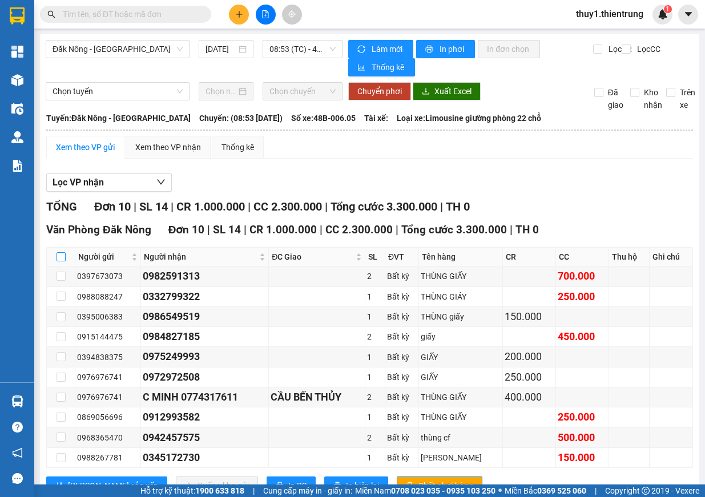
checkbox input "true"
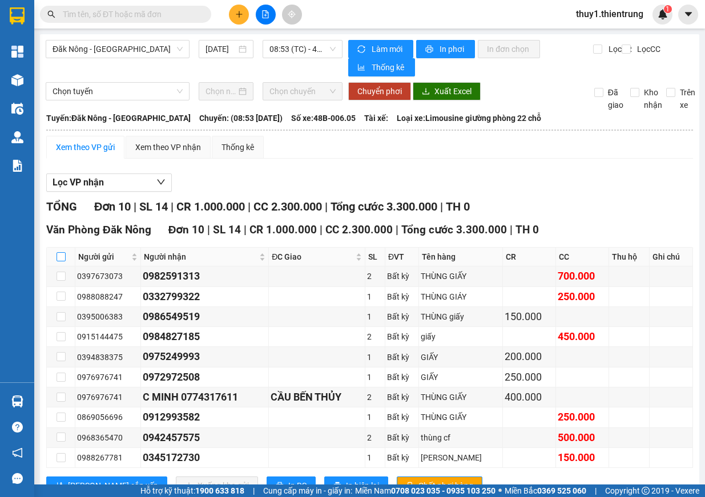
checkbox input "true"
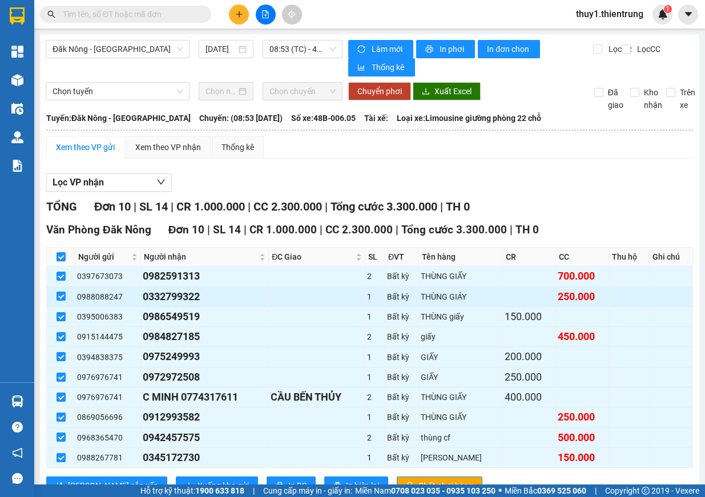
scroll to position [42, 0]
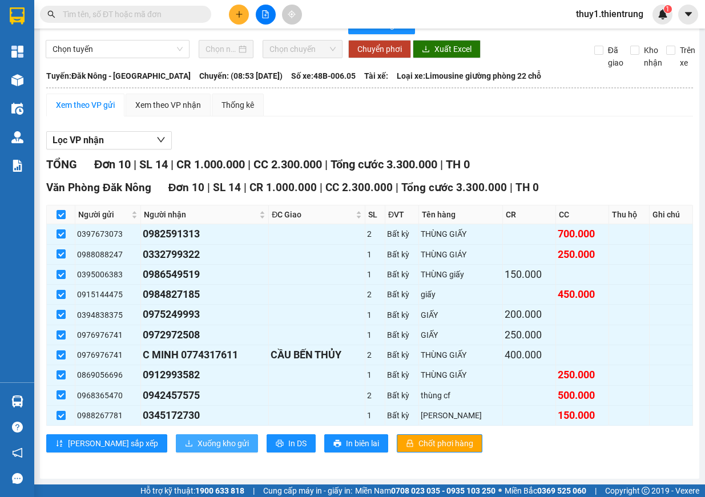
click at [198, 447] on span "Xuống kho gửi" at bounding box center [223, 443] width 51 height 13
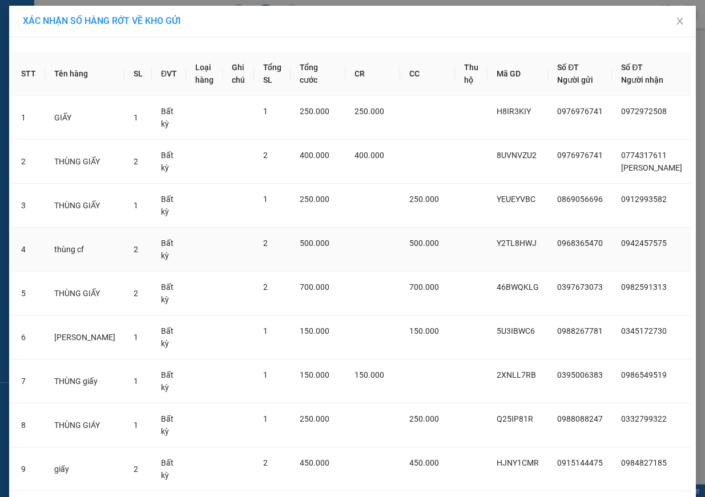
scroll to position [134, 0]
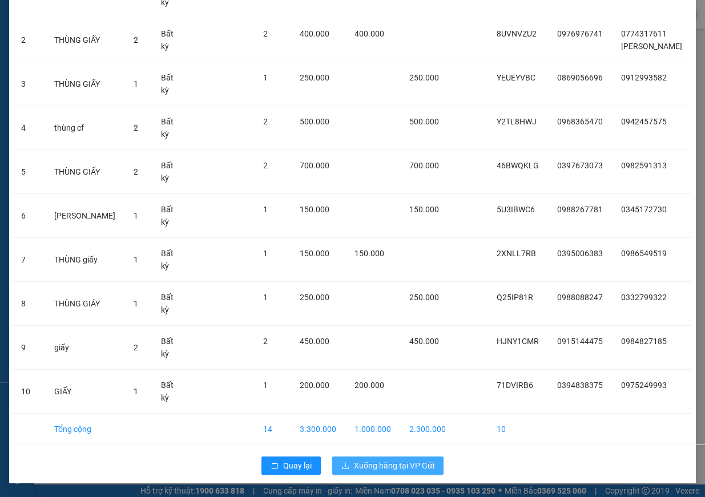
click at [369, 468] on span "Xuống hàng tại VP Gửi" at bounding box center [394, 466] width 80 height 13
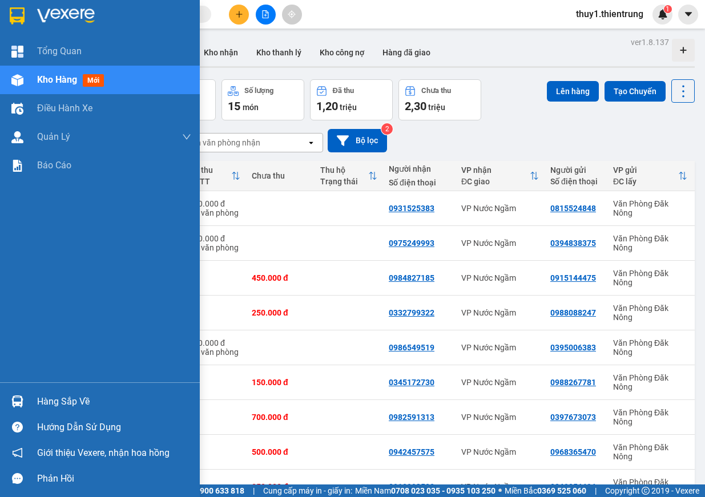
click at [13, 78] on img at bounding box center [17, 80] width 12 height 12
